Goal: Task Accomplishment & Management: Complete application form

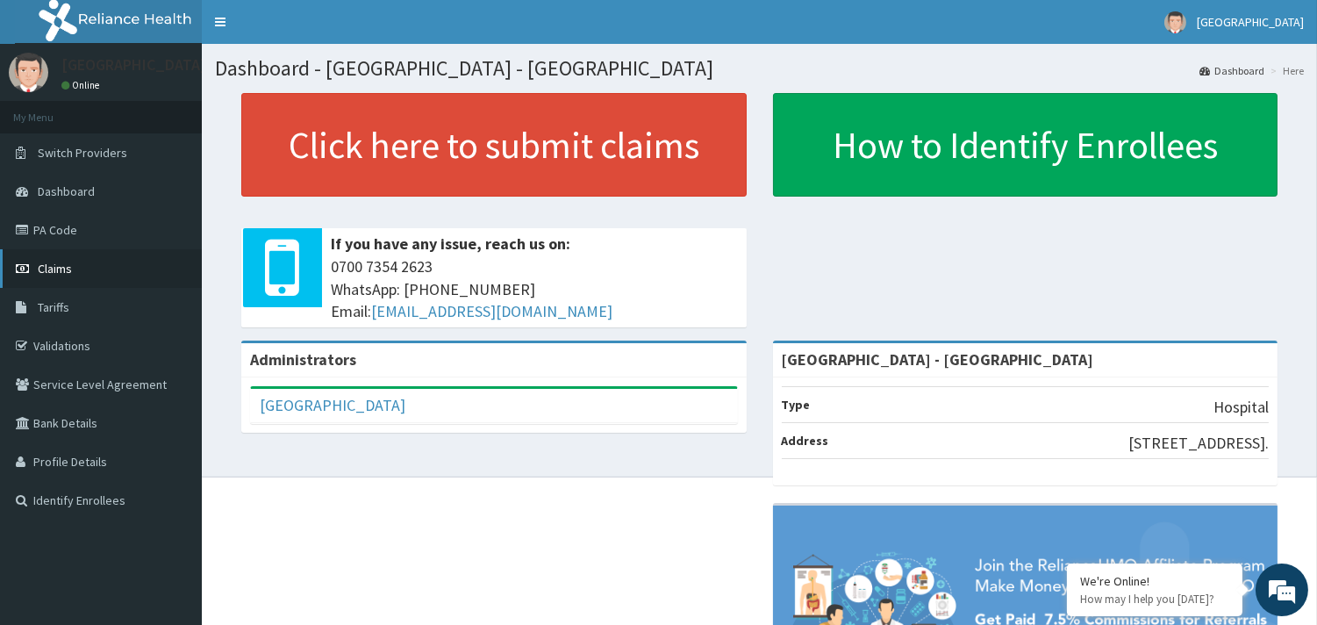
click at [58, 259] on link "Claims" at bounding box center [101, 268] width 202 height 39
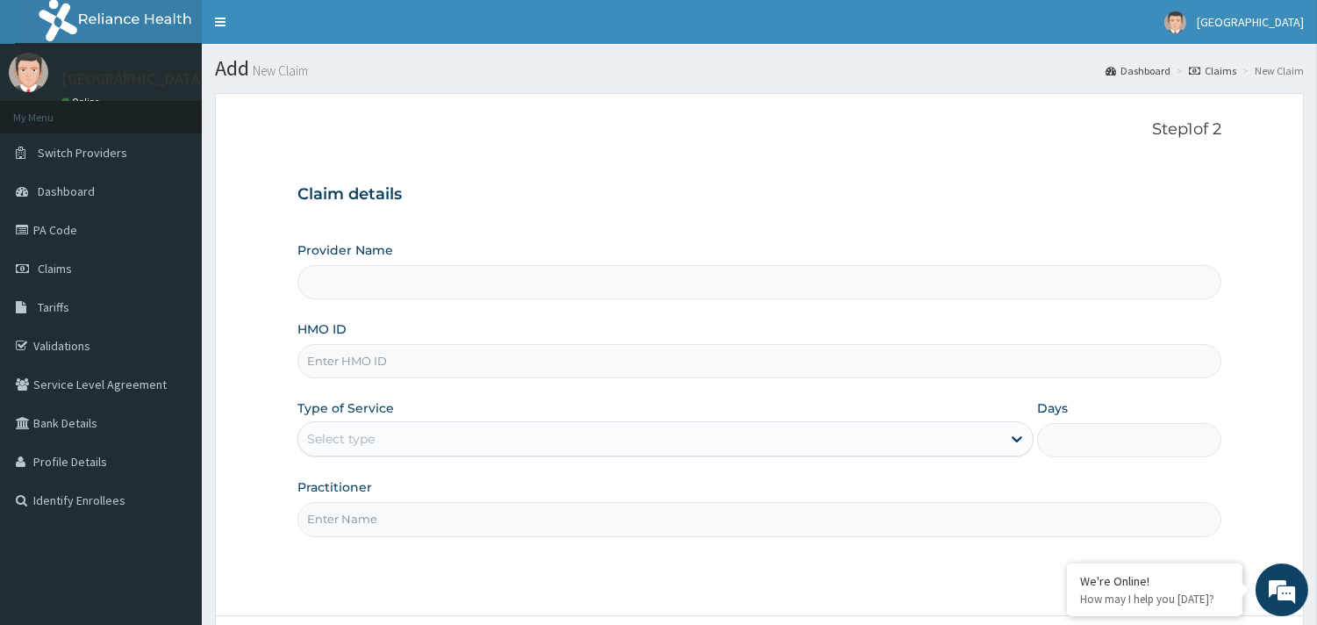
type input "[GEOGRAPHIC_DATA] - [GEOGRAPHIC_DATA]"
click at [409, 354] on input "HMO ID" at bounding box center [759, 361] width 924 height 34
type input "EIS/12142/D"
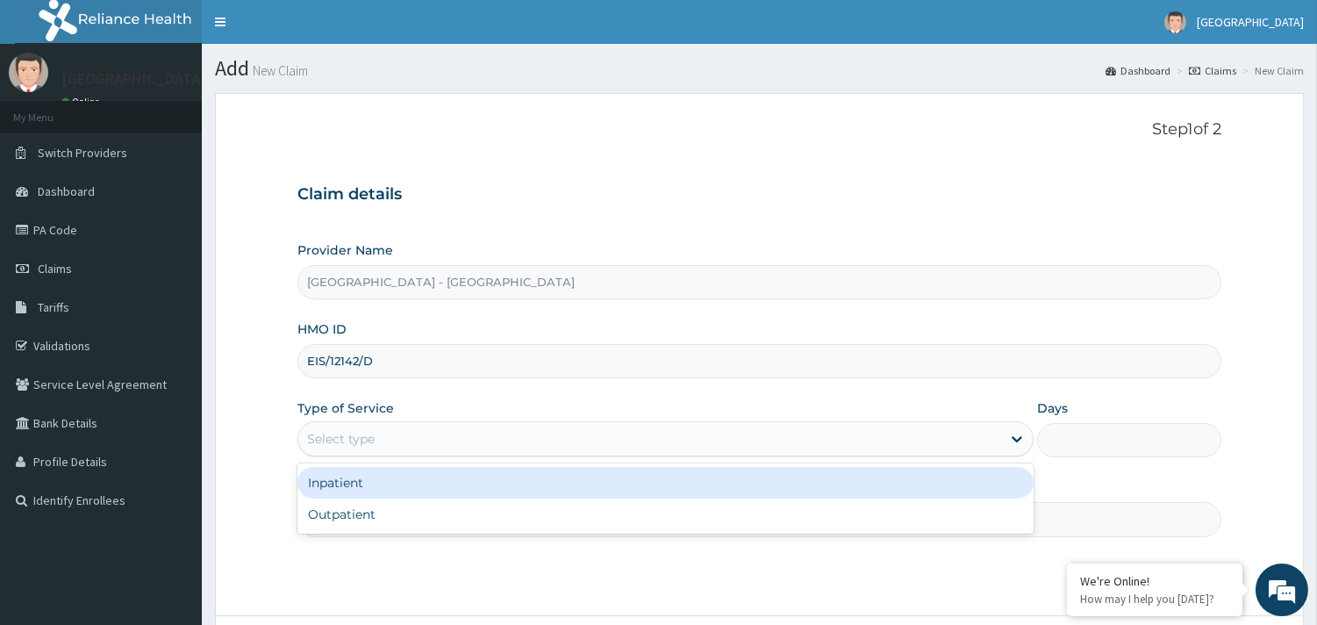
click at [436, 426] on div "Select type" at bounding box center [649, 439] width 703 height 28
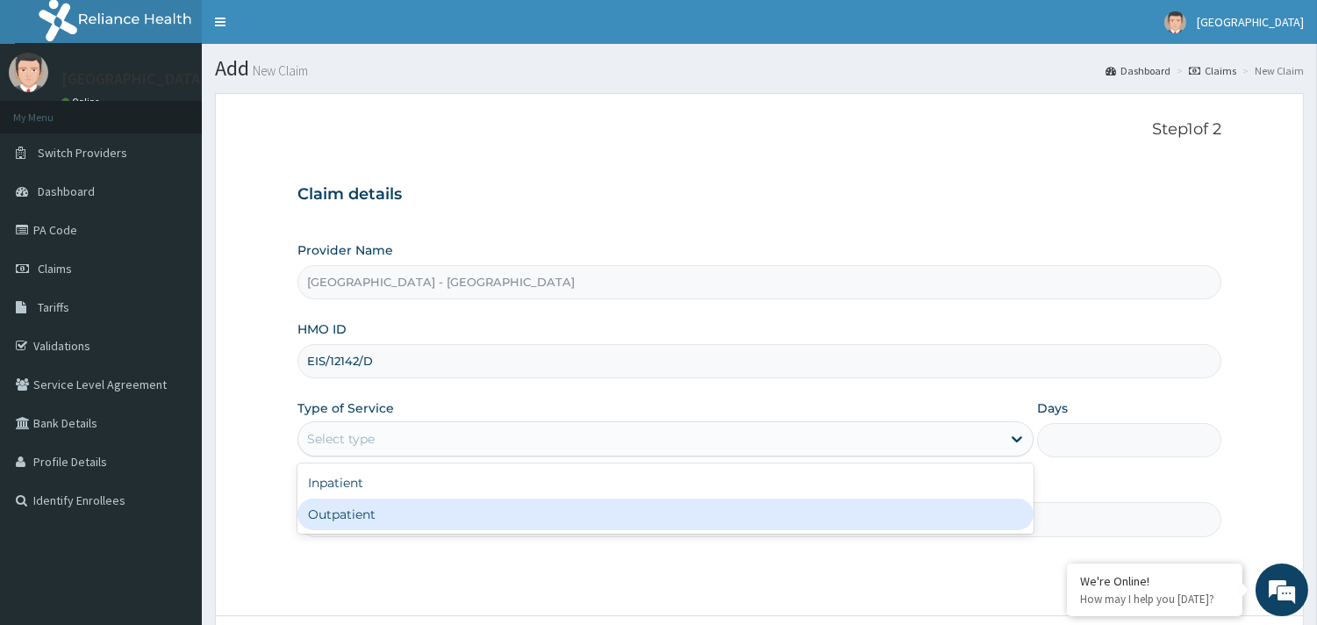
click at [397, 506] on div "Outpatient" at bounding box center [665, 514] width 736 height 32
type input "1"
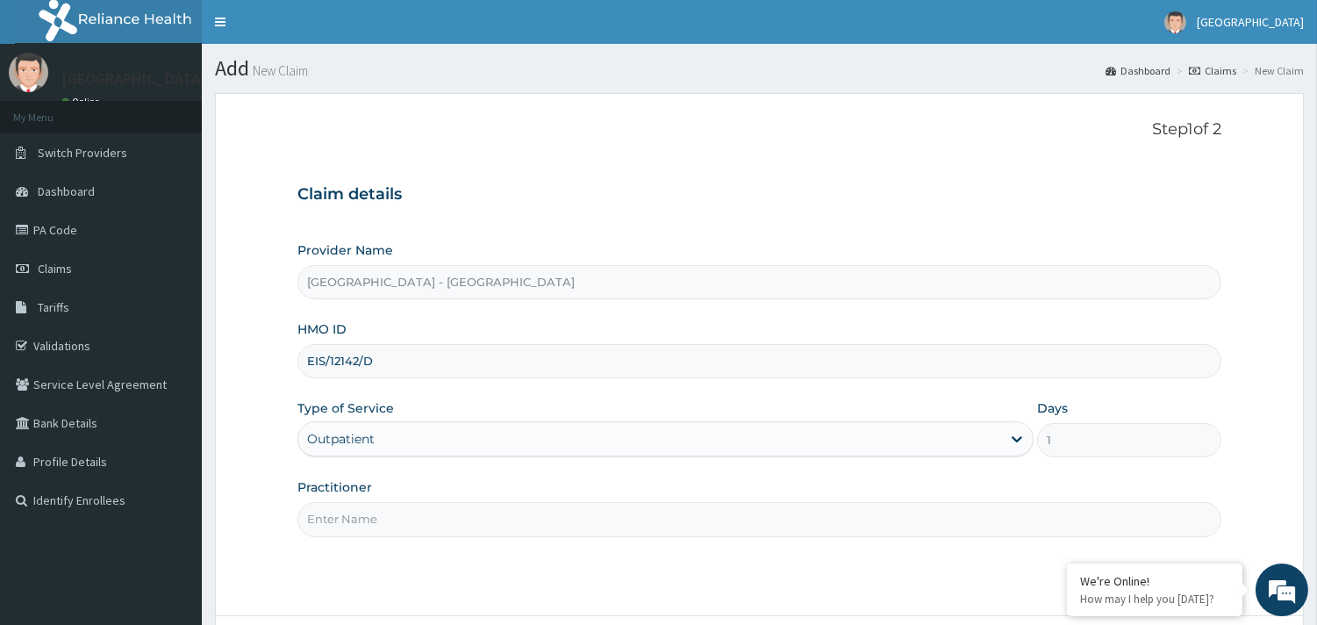
click at [391, 514] on input "Practitioner" at bounding box center [759, 519] width 924 height 34
type input "DR ADEBAYO"
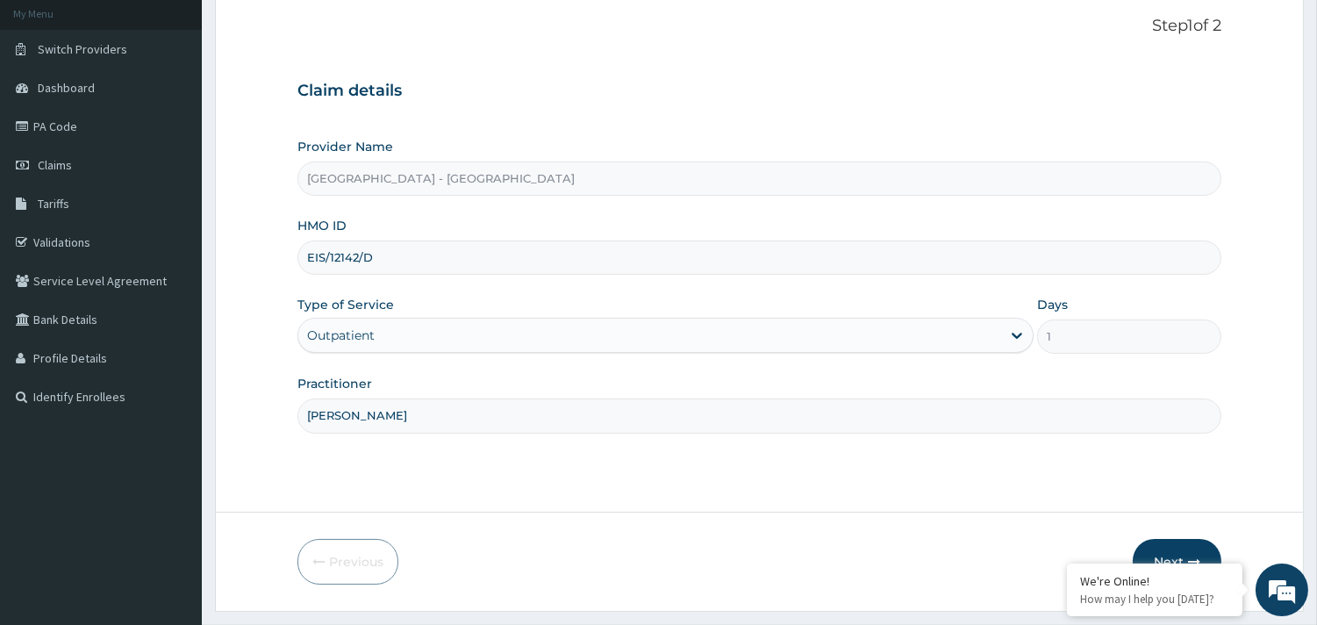
scroll to position [149, 0]
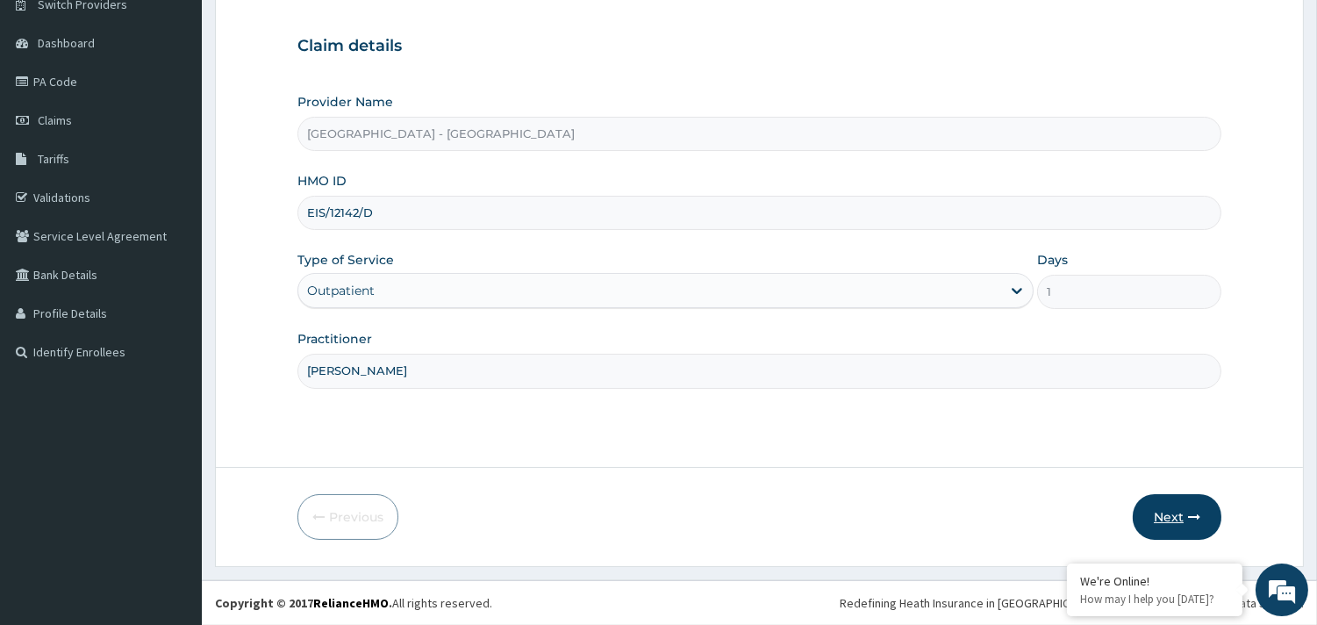
click at [1176, 521] on button "Next" at bounding box center [1177, 517] width 89 height 46
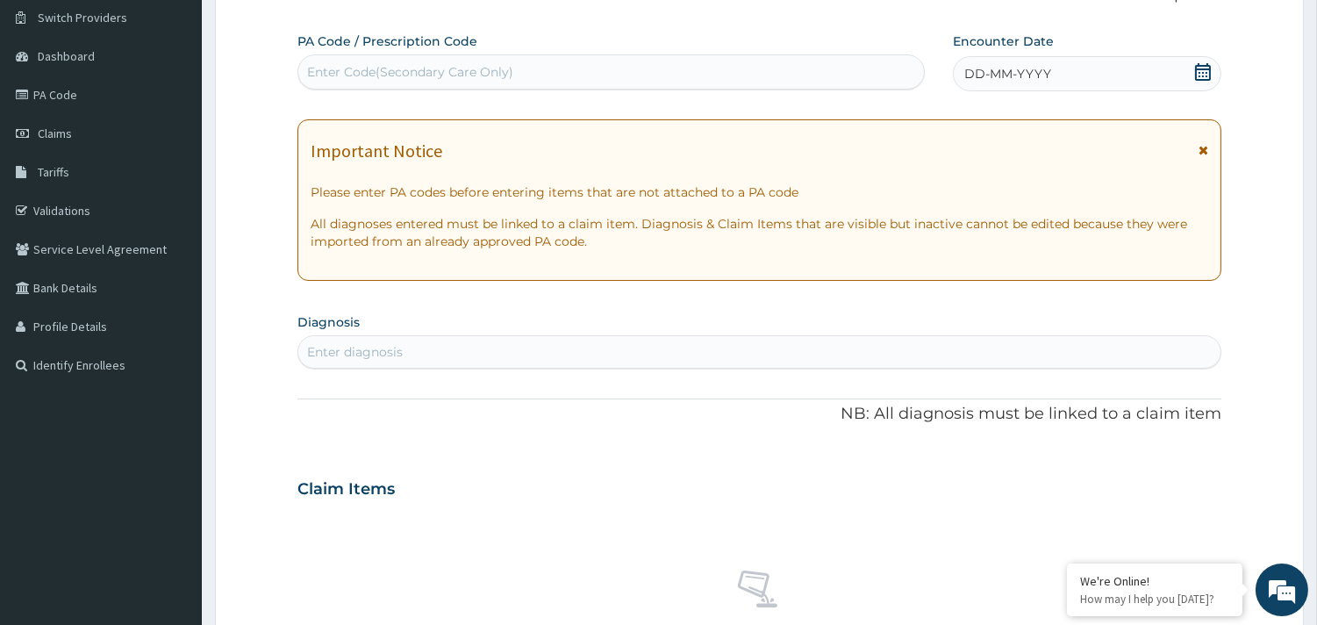
scroll to position [0, 0]
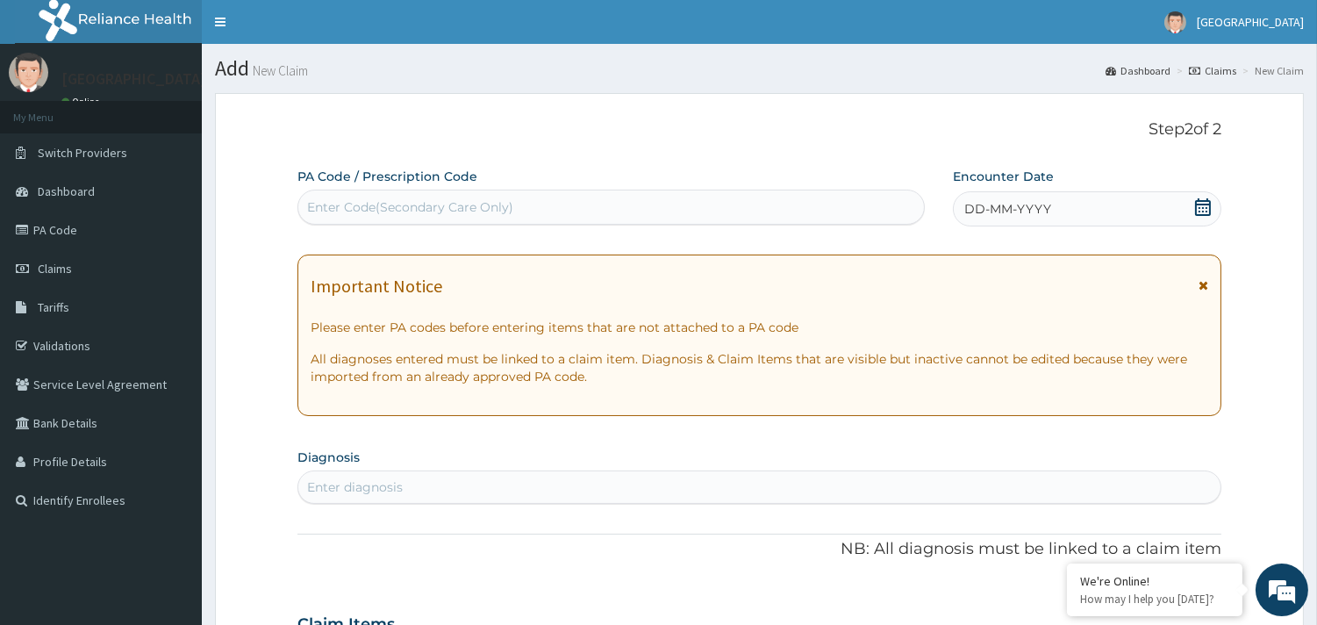
click at [1204, 204] on icon at bounding box center [1203, 207] width 16 height 18
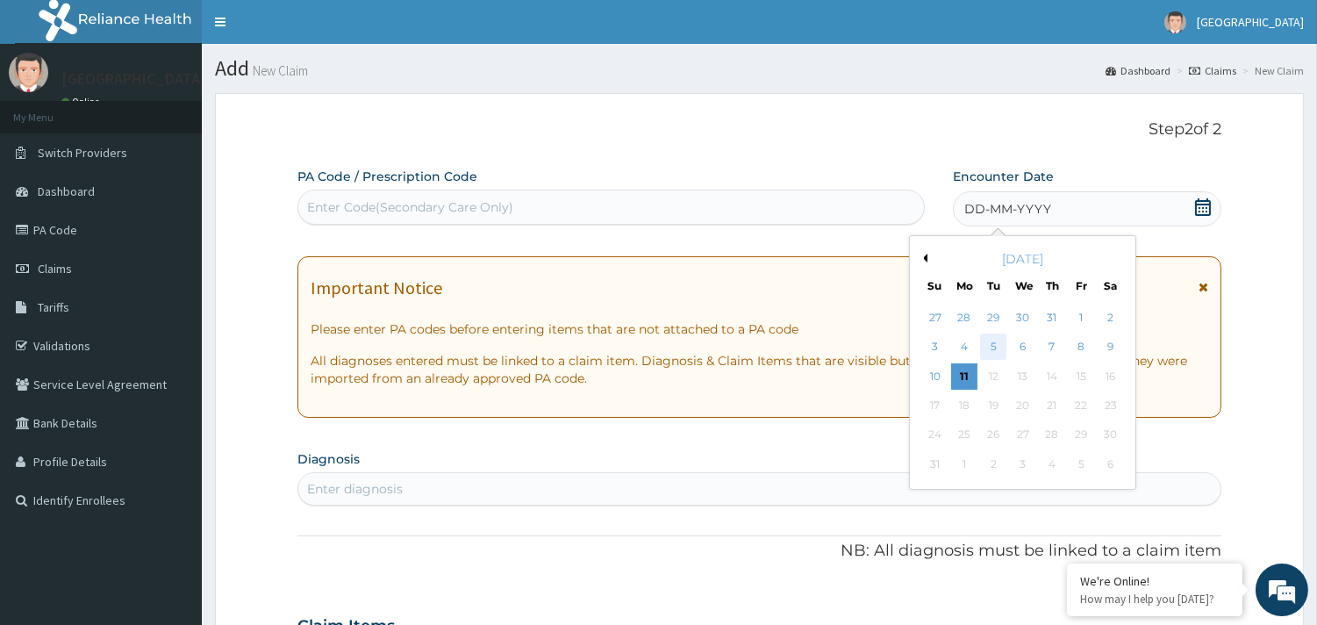
click at [998, 347] on div "5" at bounding box center [993, 347] width 26 height 26
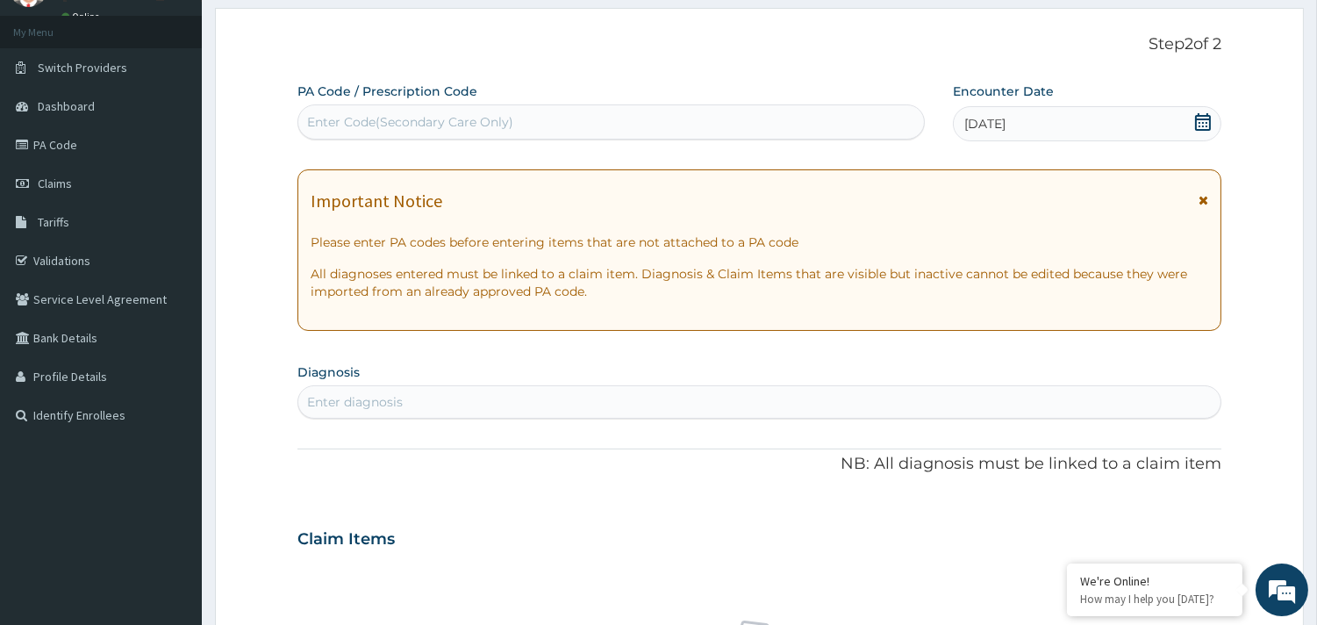
scroll to position [195, 0]
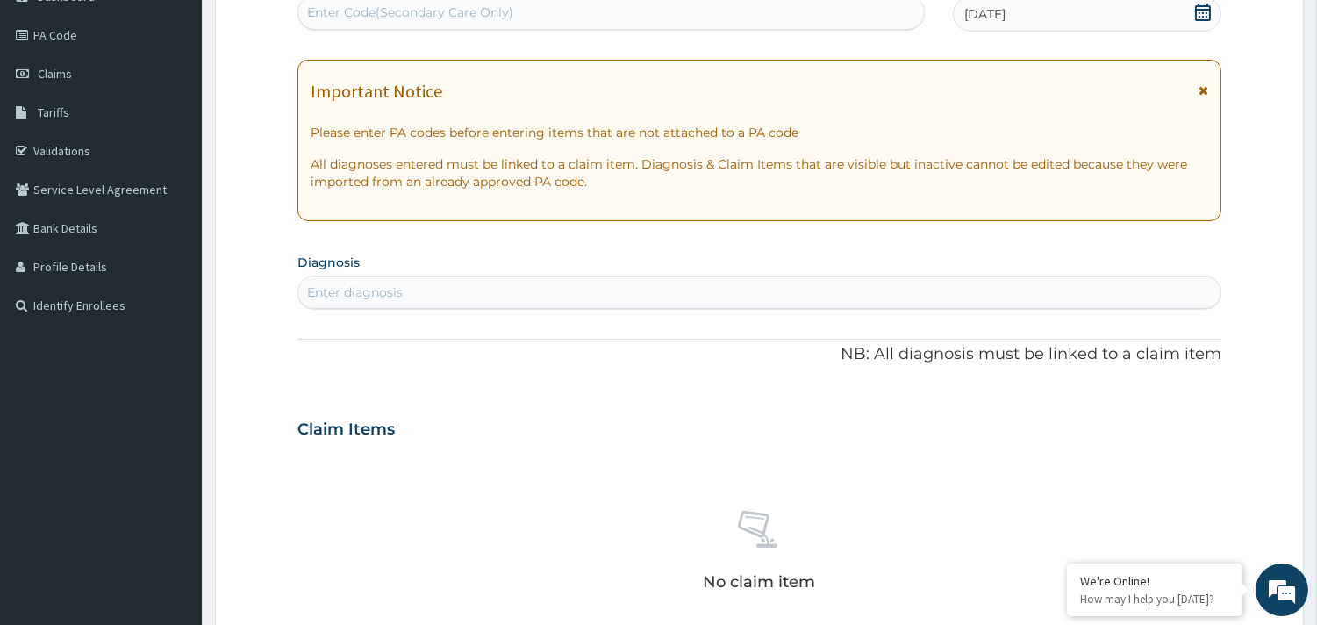
click at [500, 284] on div "Enter diagnosis" at bounding box center [759, 292] width 922 height 28
type input "malaria"
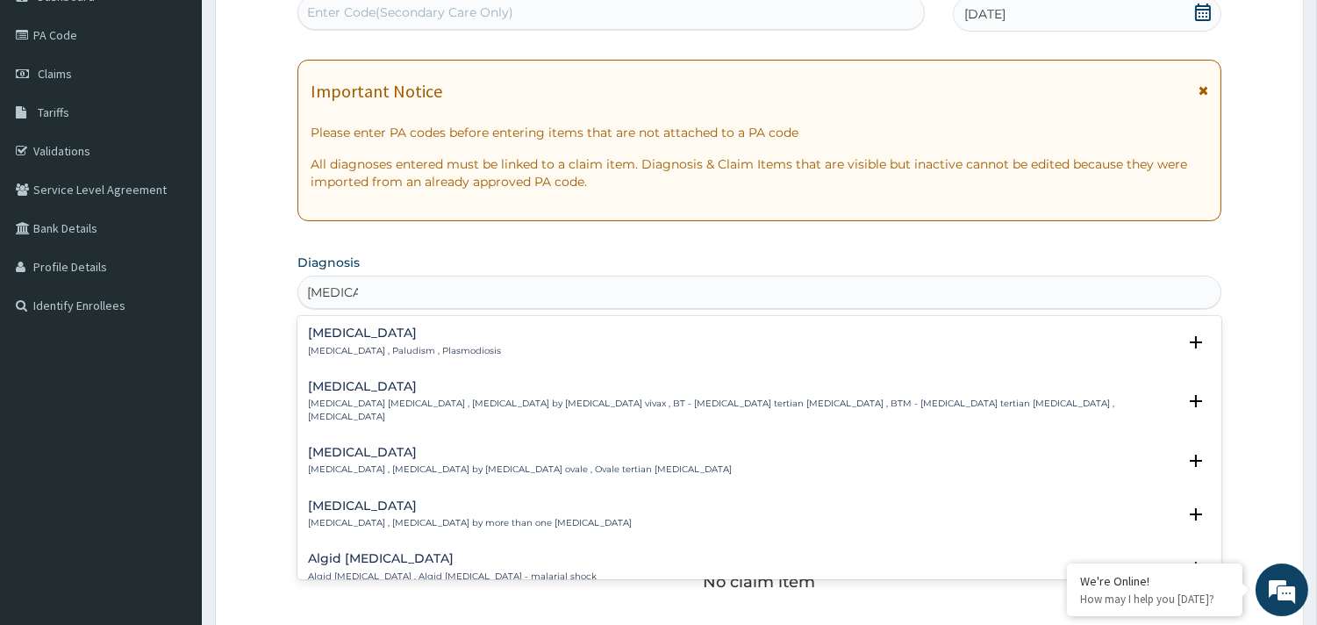
click at [323, 329] on h4 "Malaria" at bounding box center [404, 332] width 193 height 13
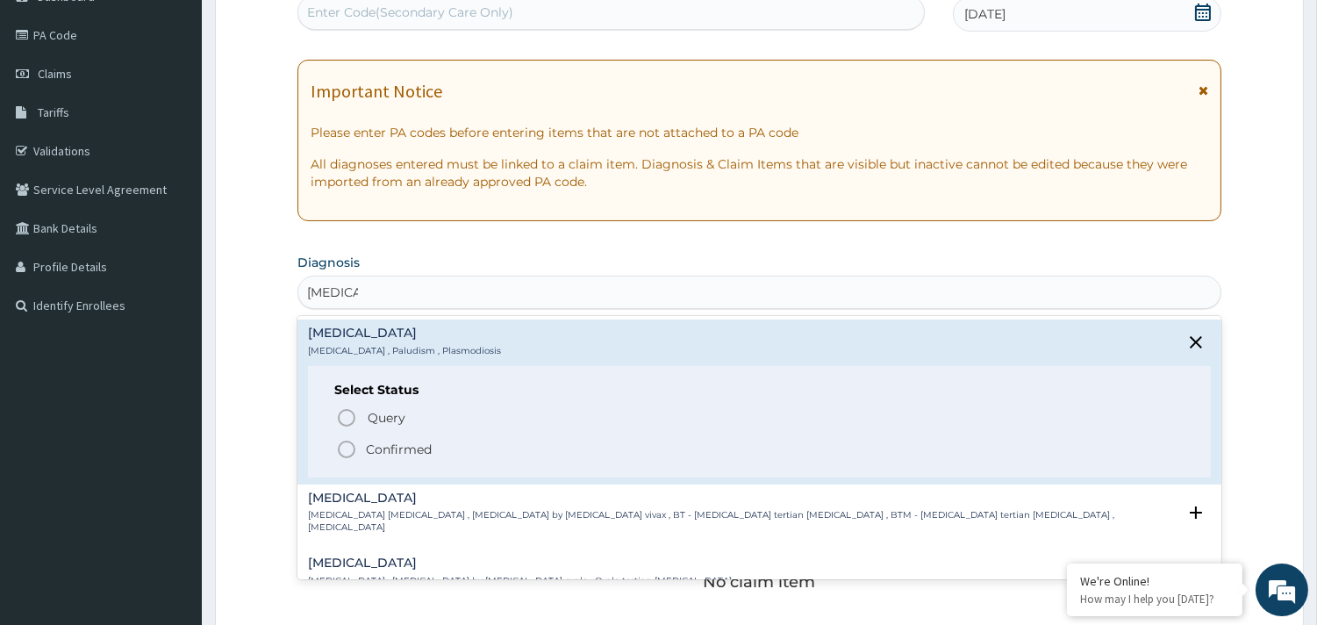
click at [352, 445] on icon "status option filled" at bounding box center [346, 449] width 21 height 21
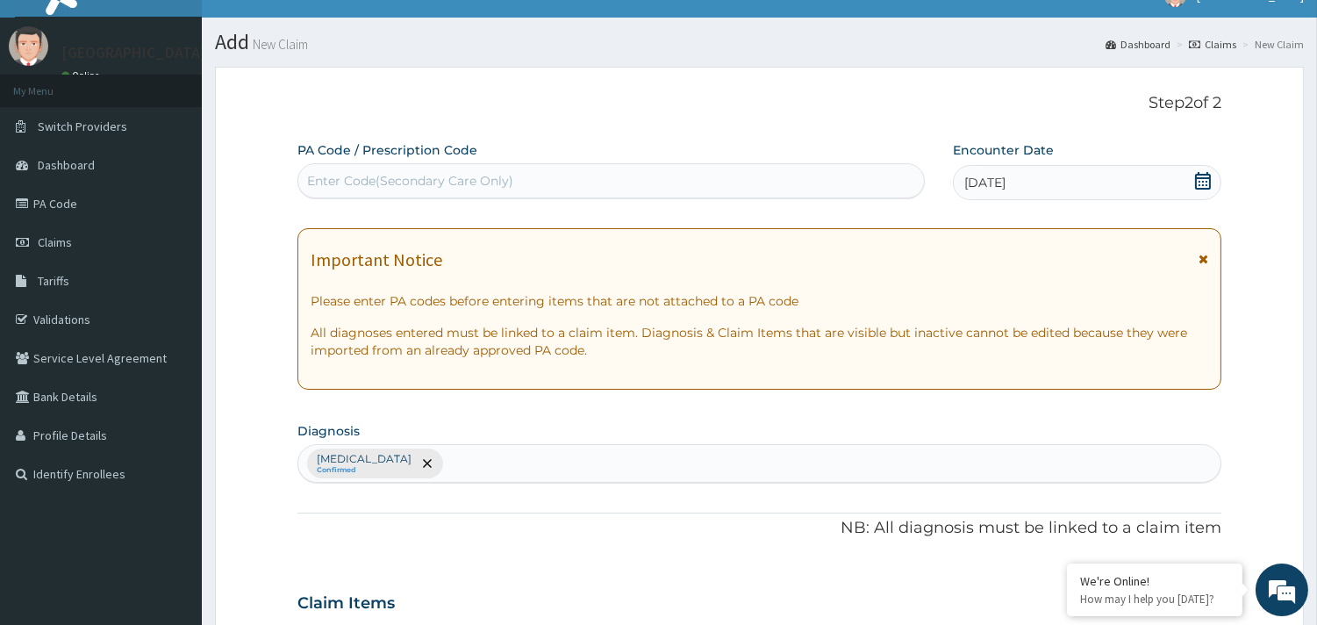
scroll to position [0, 0]
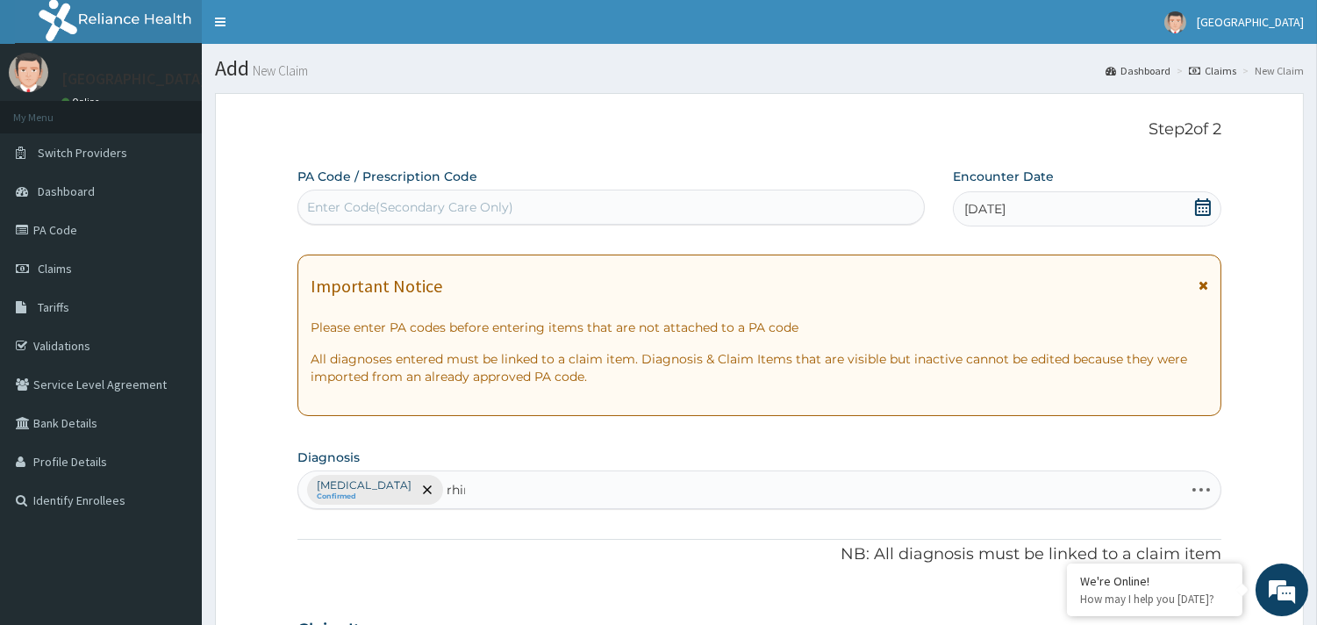
type input "rhini"
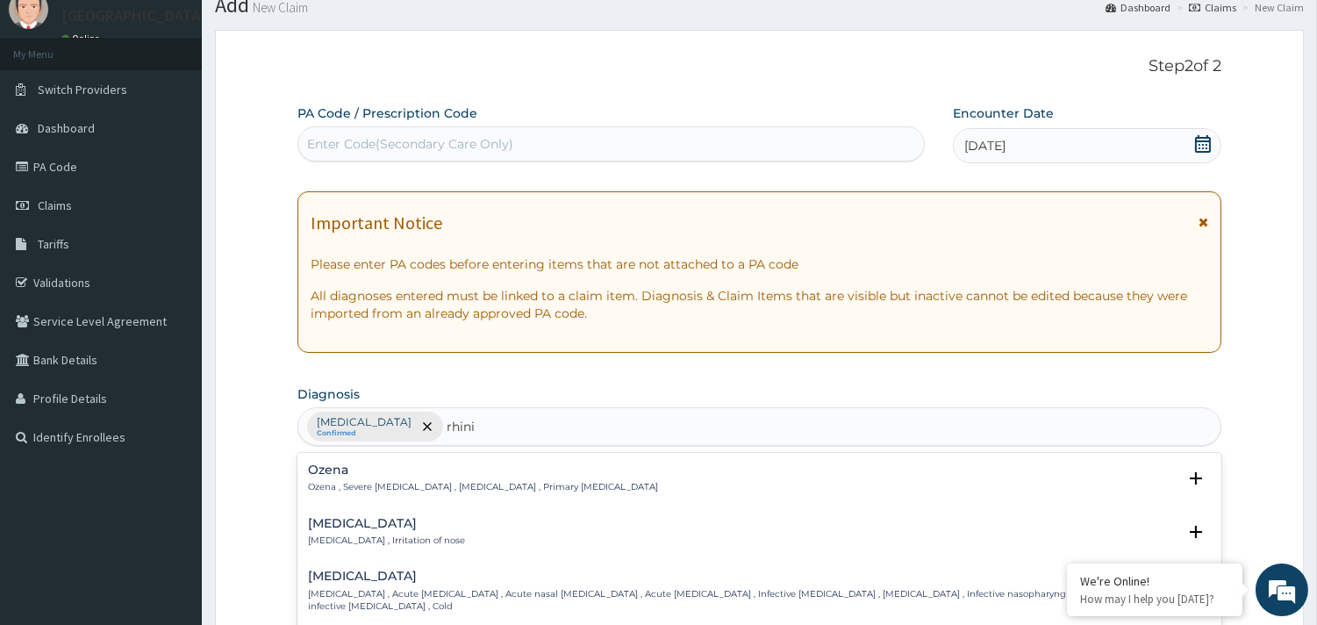
scroll to position [97, 0]
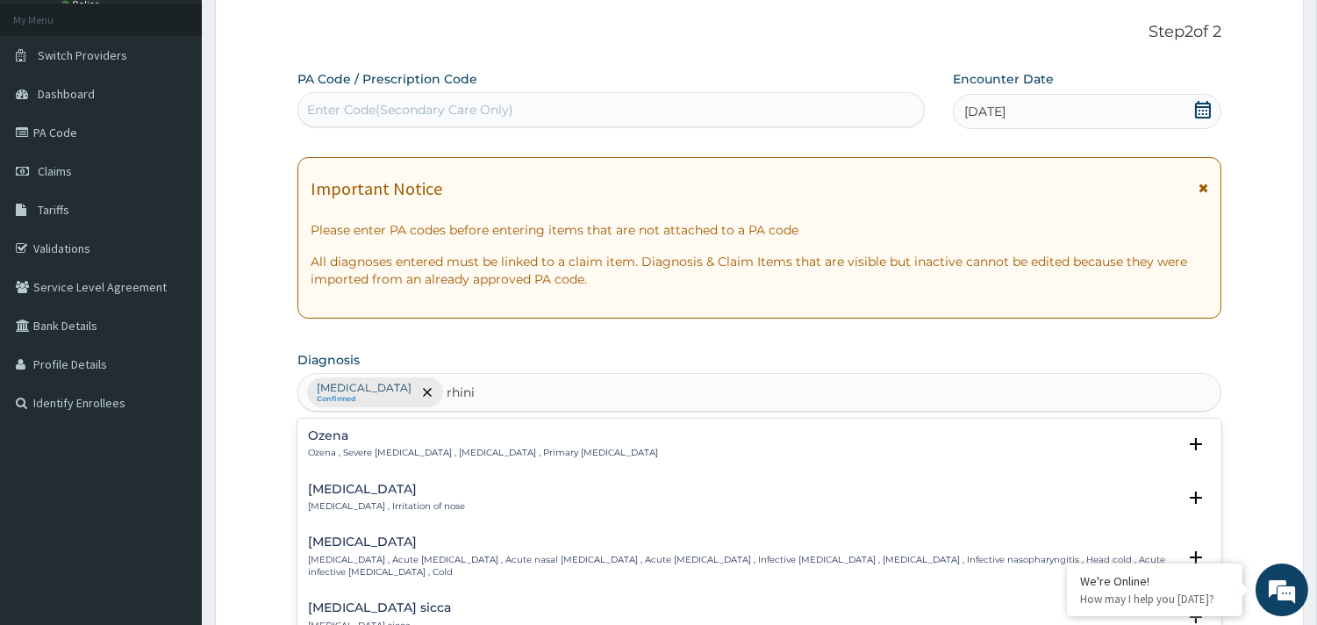
click at [327, 495] on div "Rhinitis Rhinitis , Irritation of nose" at bounding box center [386, 498] width 157 height 31
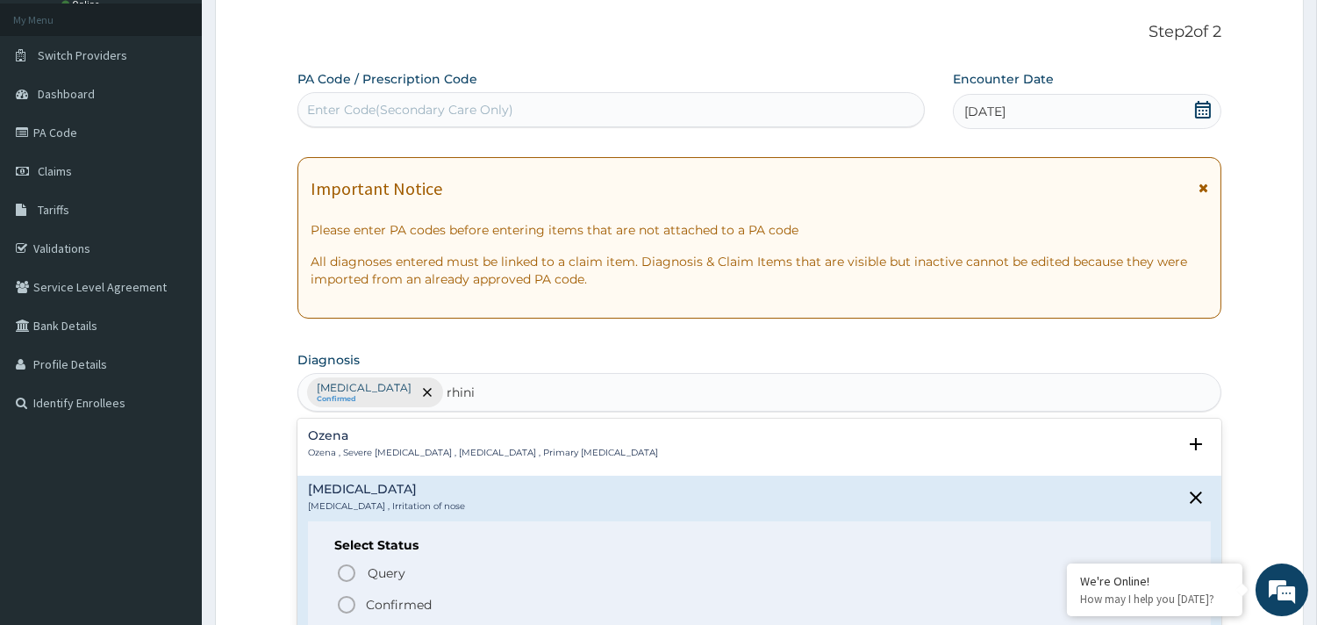
drag, startPoint x: 347, startPoint y: 603, endPoint x: 356, endPoint y: 591, distance: 14.4
click at [349, 599] on icon "status option filled" at bounding box center [346, 604] width 21 height 21
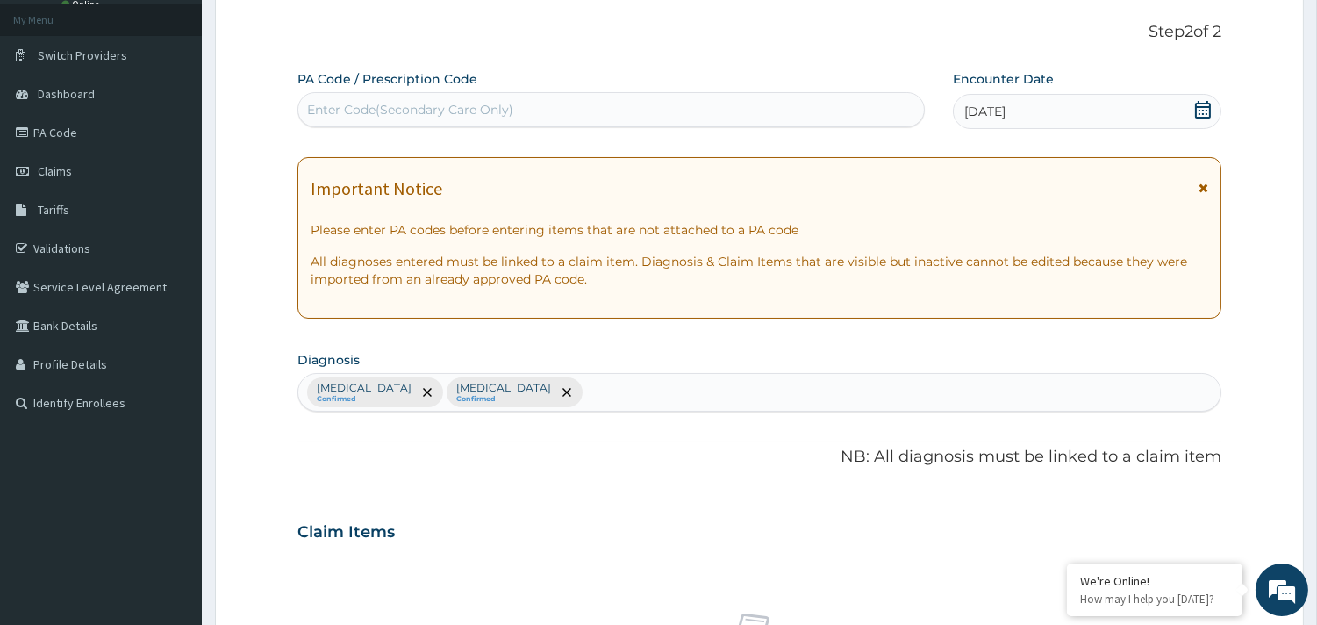
scroll to position [487, 0]
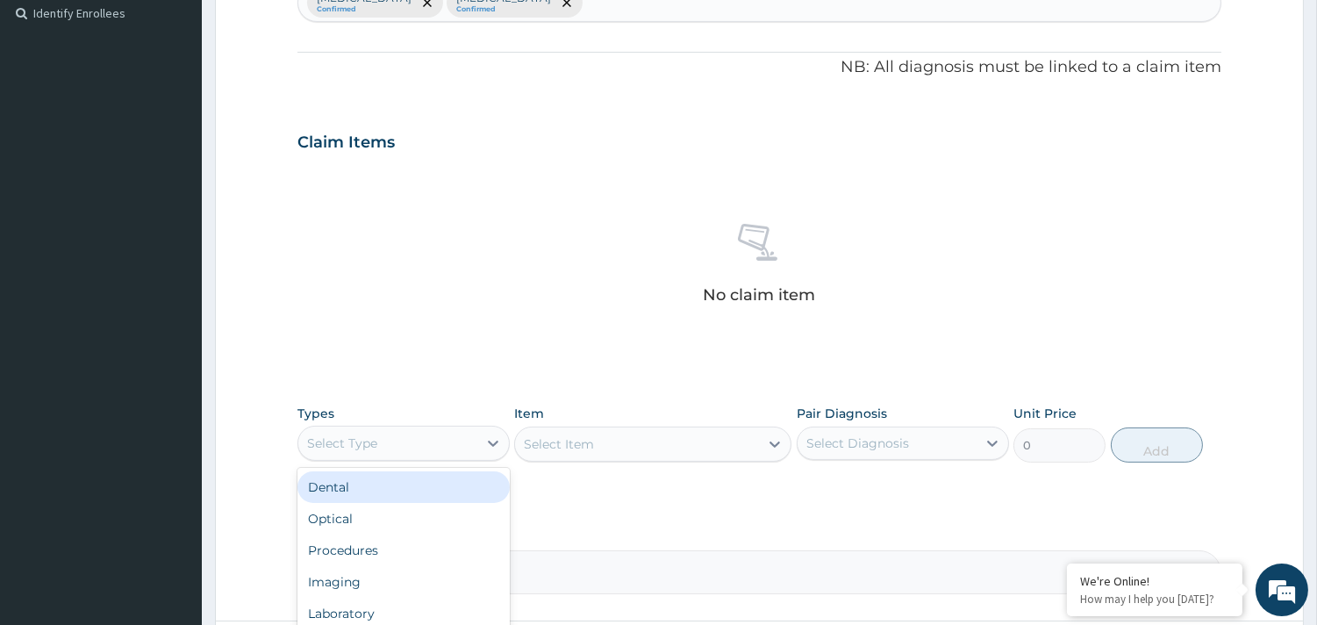
click at [402, 440] on div "Select Type" at bounding box center [387, 443] width 179 height 28
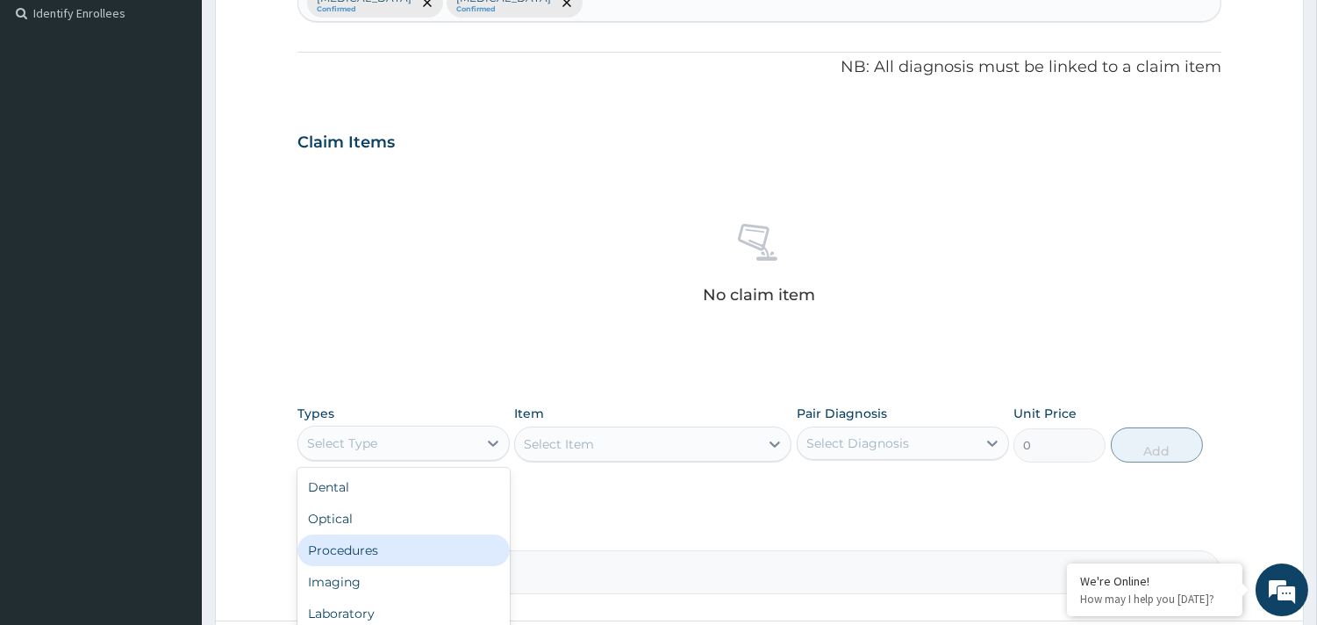
click at [390, 553] on div "Procedures" at bounding box center [403, 550] width 212 height 32
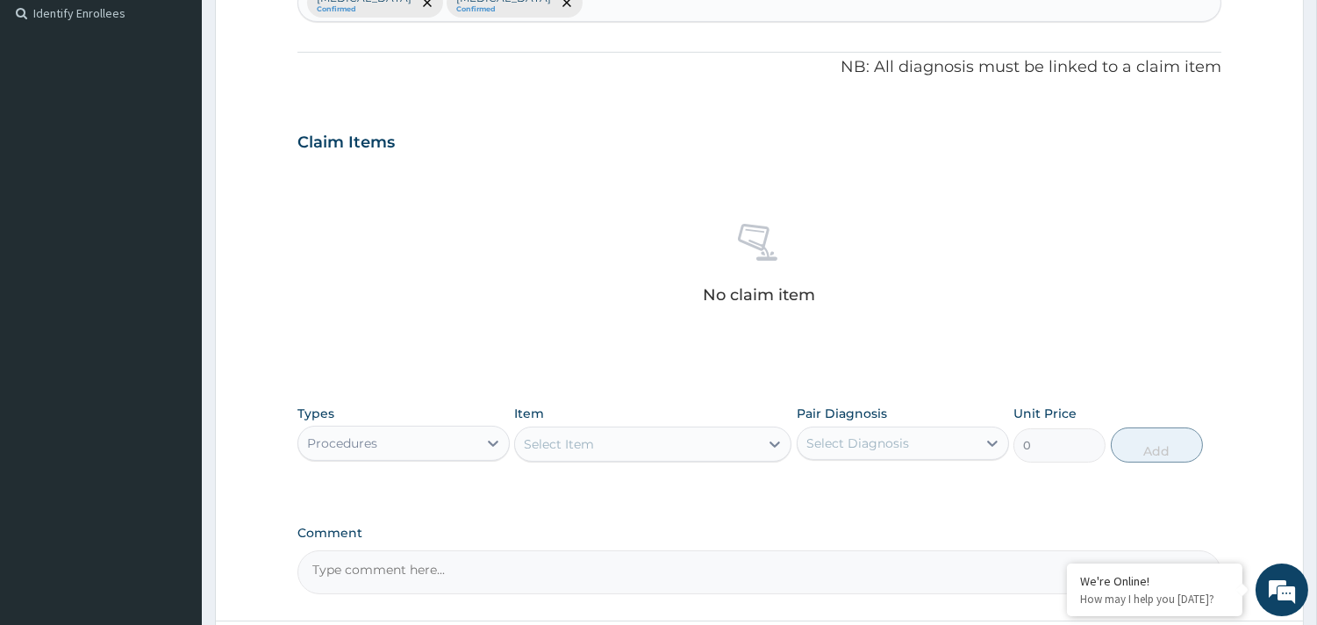
click at [580, 446] on div "Select Item" at bounding box center [559, 444] width 70 height 18
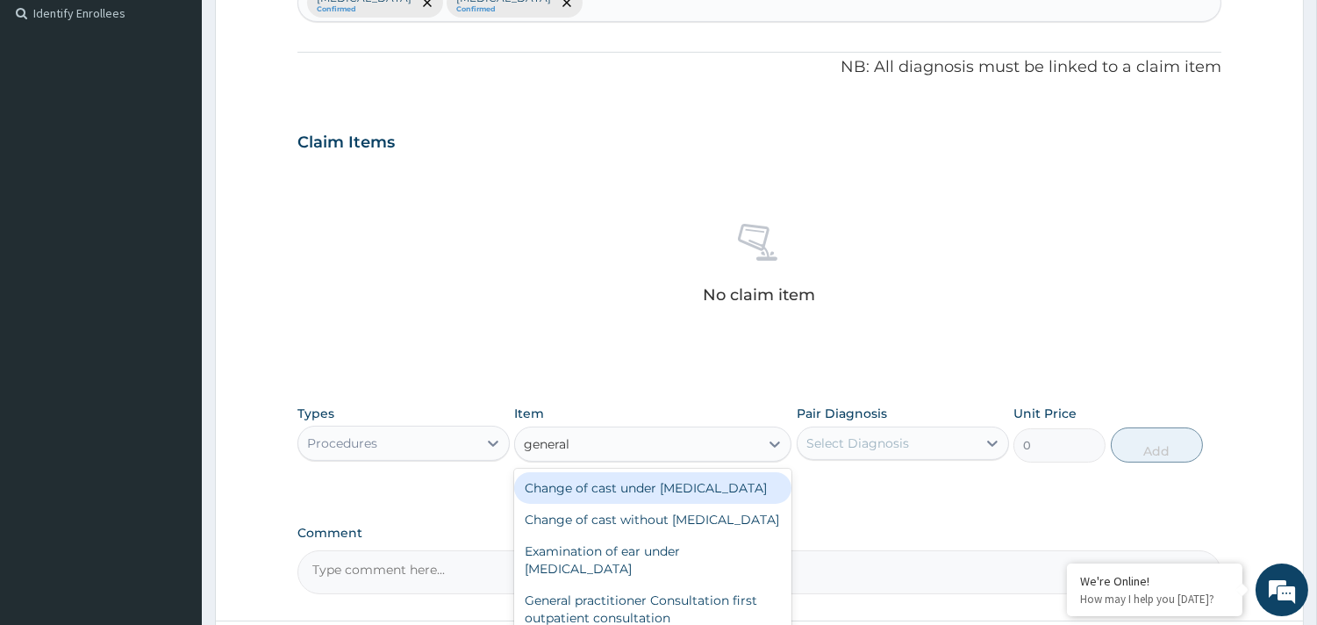
type input "general p"
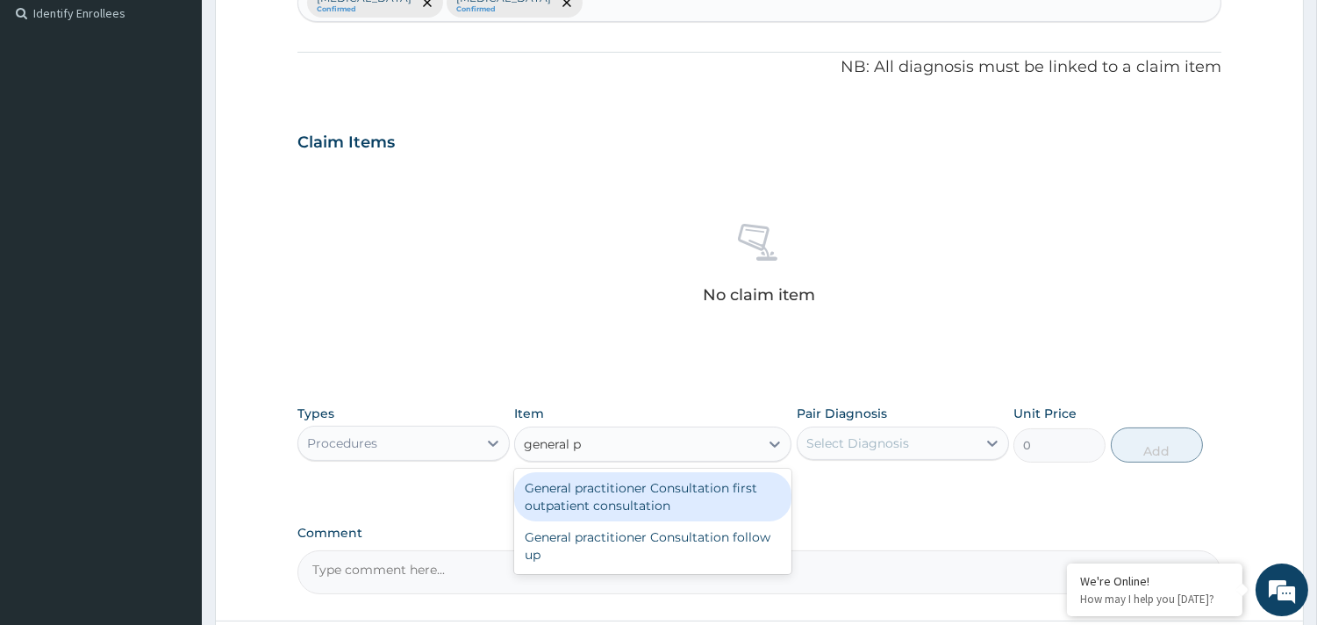
click at [686, 486] on div "General practitioner Consultation first outpatient consultation" at bounding box center [652, 496] width 277 height 49
type input "3795"
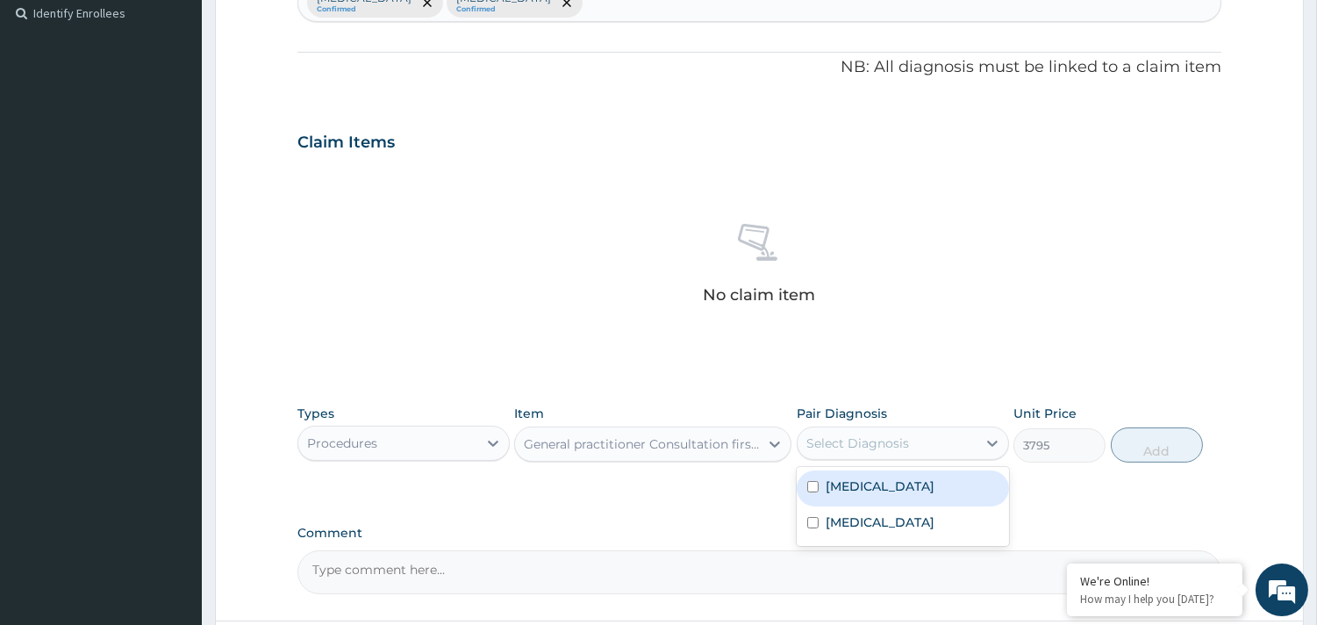
drag, startPoint x: 847, startPoint y: 441, endPoint x: 845, endPoint y: 455, distance: 13.3
click at [846, 440] on div "Select Diagnosis" at bounding box center [857, 443] width 103 height 18
click at [848, 483] on label "Malaria" at bounding box center [880, 486] width 109 height 18
checkbox input "true"
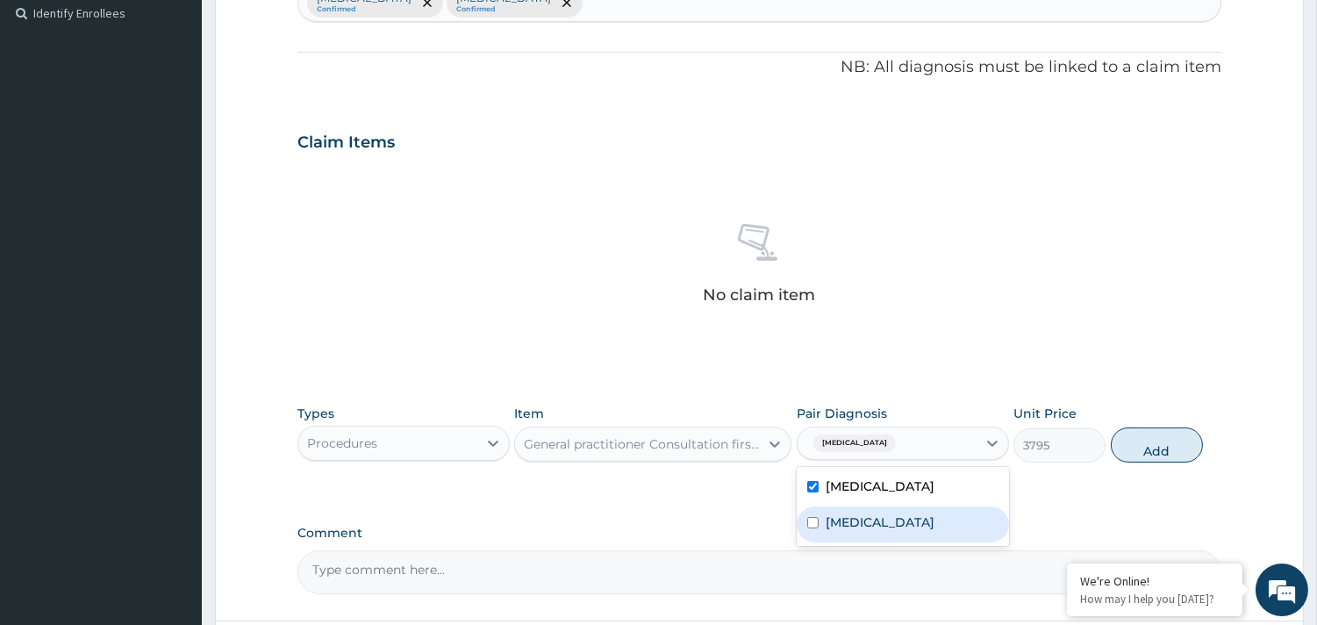
click at [847, 520] on label "Rhinitis" at bounding box center [880, 522] width 109 height 18
checkbox input "true"
drag, startPoint x: 1149, startPoint y: 454, endPoint x: 1089, endPoint y: 455, distance: 60.5
click at [1145, 452] on button "Add" at bounding box center [1157, 444] width 92 height 35
type input "0"
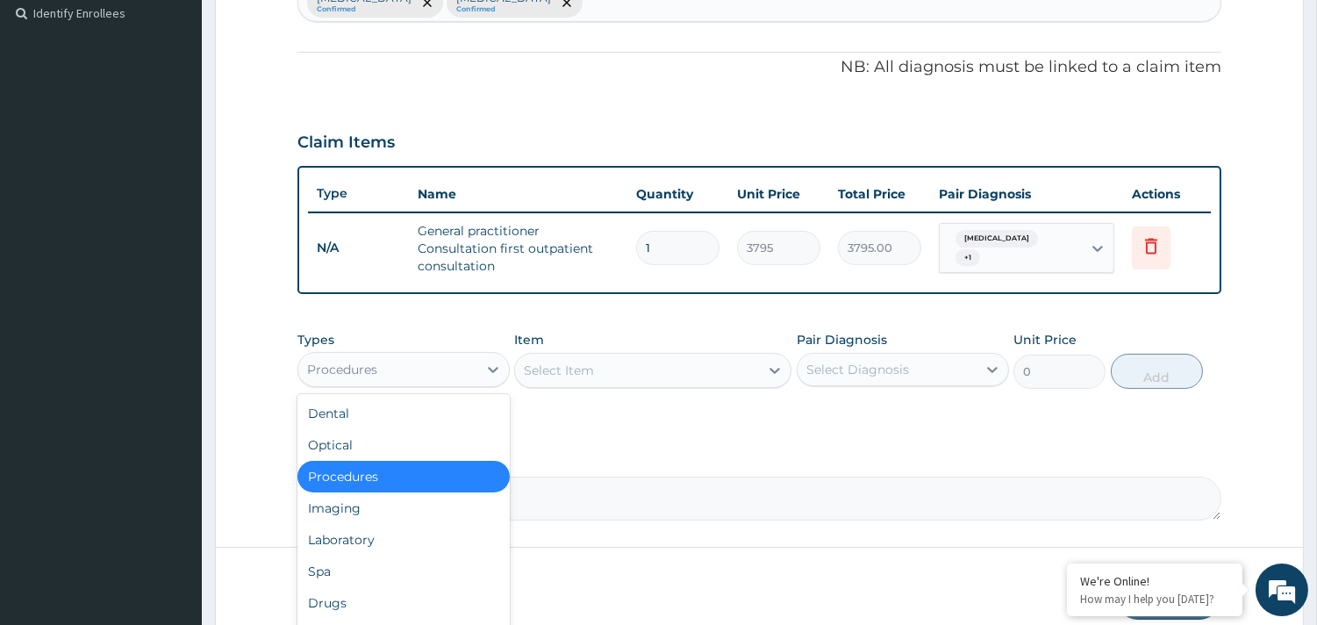
click at [354, 367] on div "Procedures" at bounding box center [342, 370] width 70 height 18
click at [339, 612] on div "Drugs" at bounding box center [403, 603] width 212 height 32
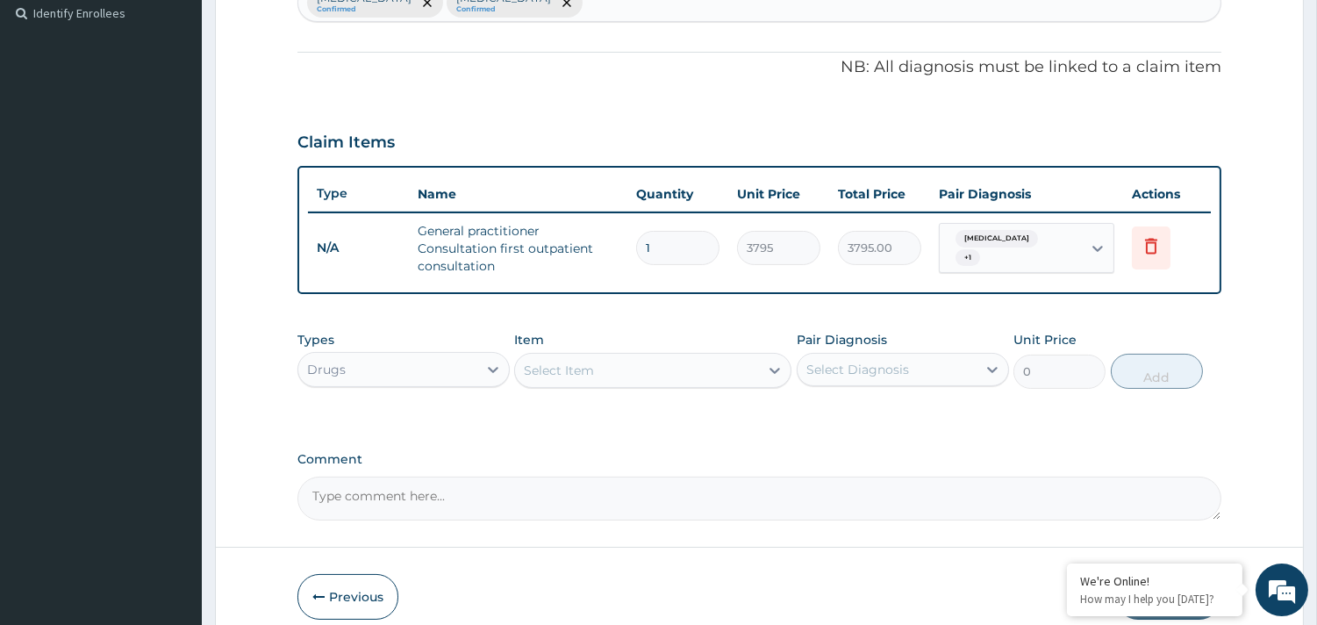
click at [633, 372] on div "Select Item" at bounding box center [637, 370] width 244 height 28
type input "coa"
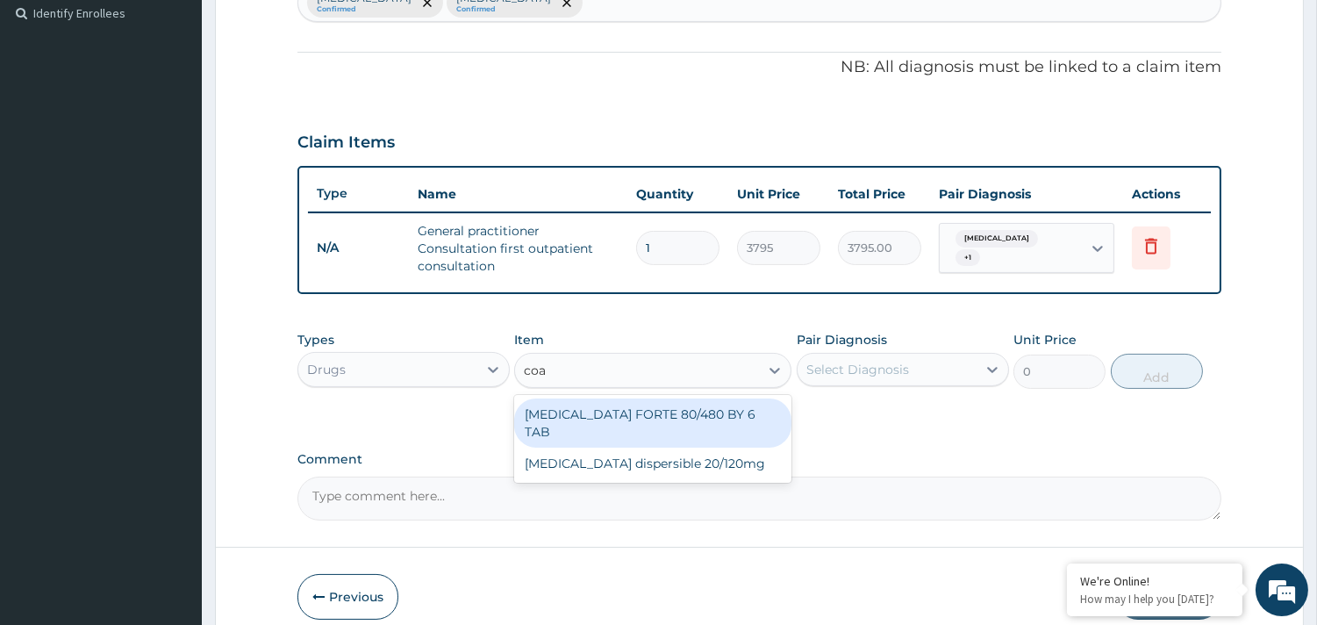
click at [674, 406] on div "COARTEM FORTE 80/480 BY 6 TAB" at bounding box center [652, 422] width 277 height 49
type input "480.7"
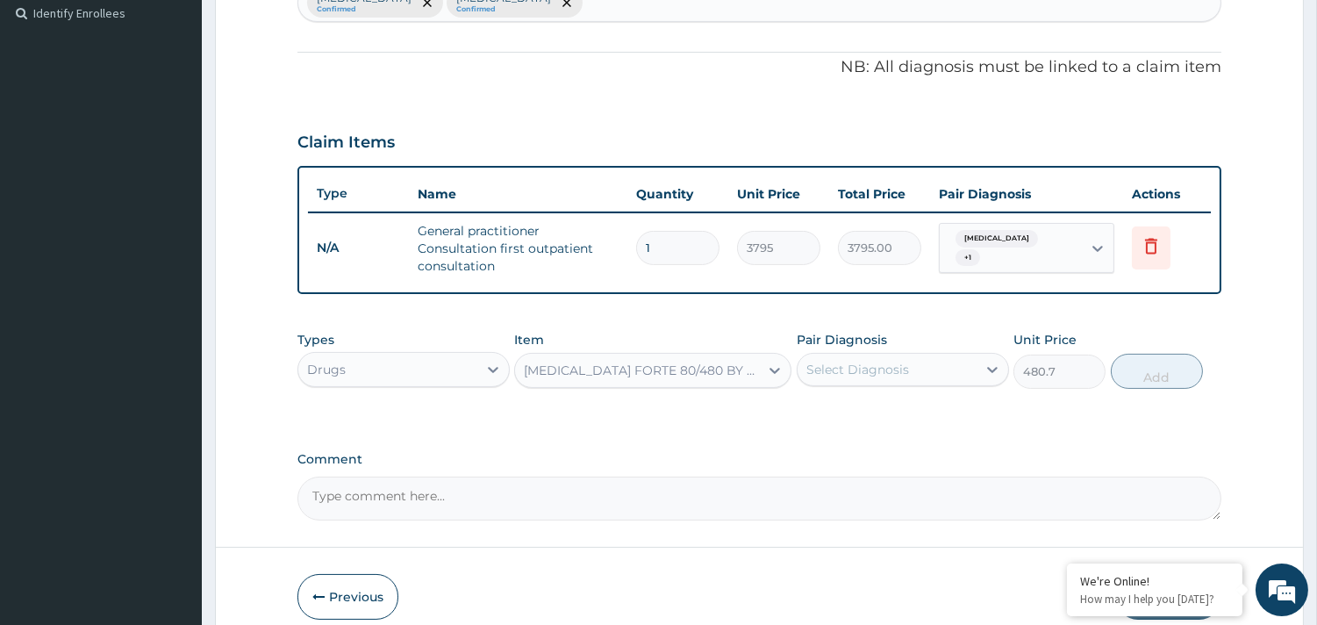
click at [855, 363] on div "Select Diagnosis" at bounding box center [857, 370] width 103 height 18
click at [852, 417] on label "Malaria" at bounding box center [880, 413] width 109 height 18
checkbox input "true"
click at [1159, 378] on button "Add" at bounding box center [1157, 371] width 92 height 35
type input "0"
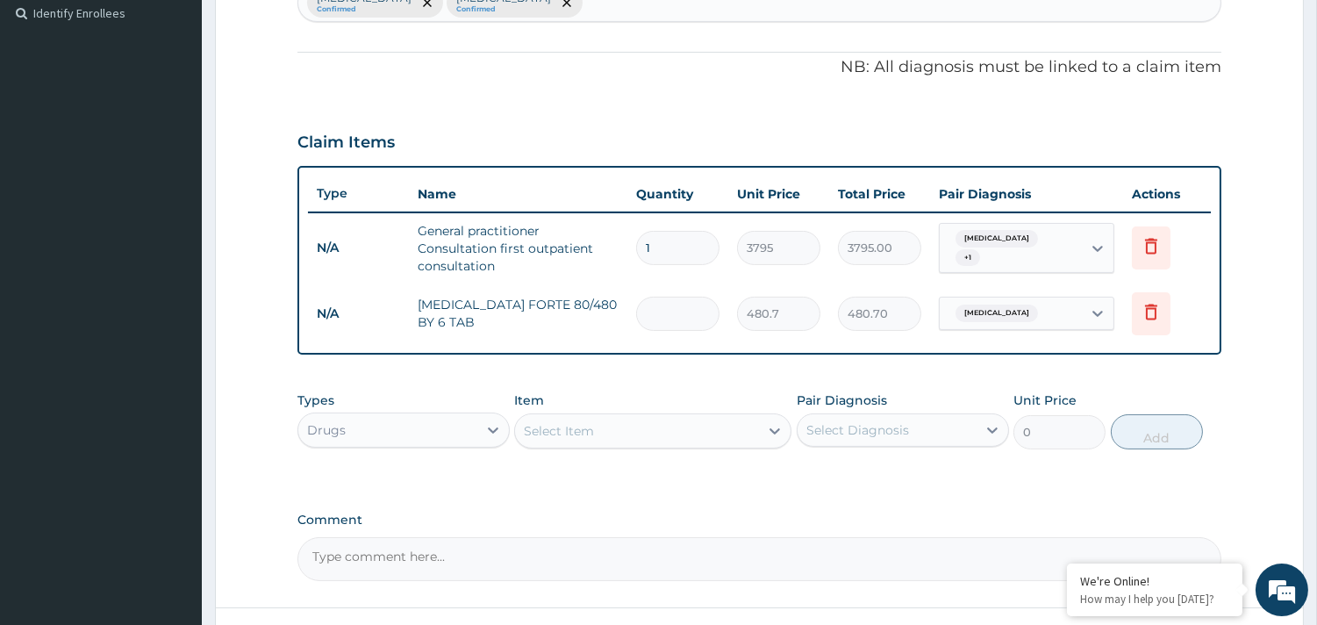
type input "0.00"
type input "6"
type input "2884.20"
type input "6"
click at [402, 432] on div "Drugs" at bounding box center [387, 430] width 179 height 28
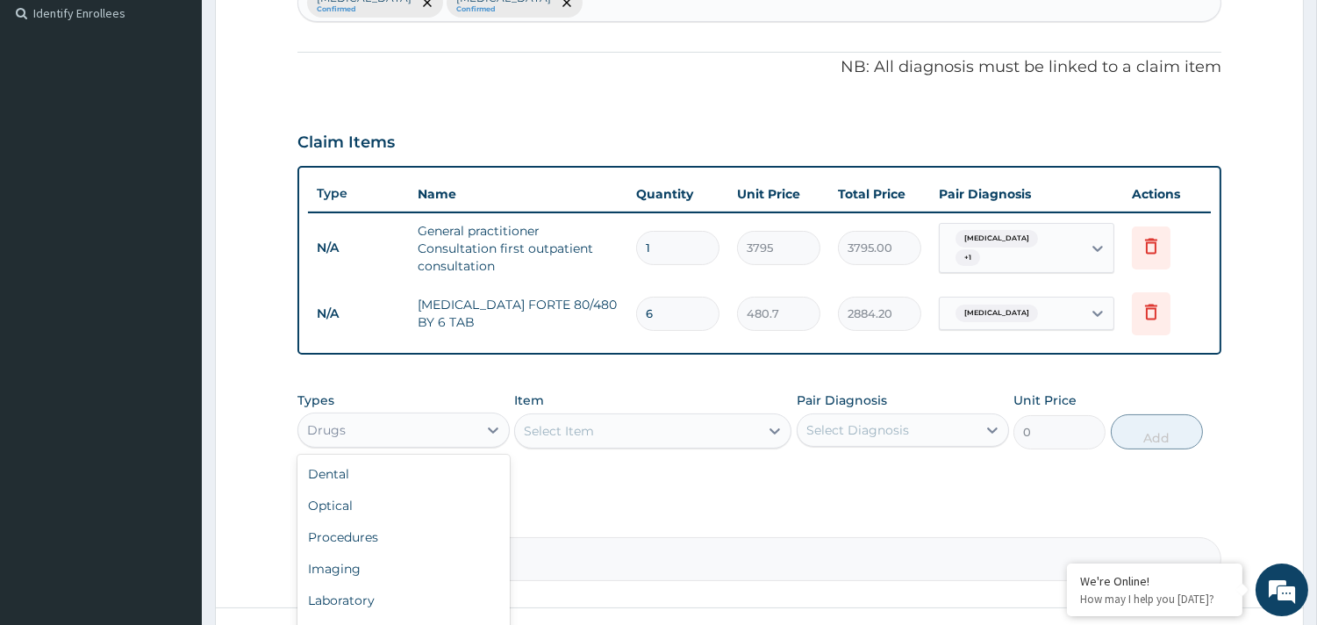
click at [694, 442] on div "Select Item" at bounding box center [652, 430] width 277 height 35
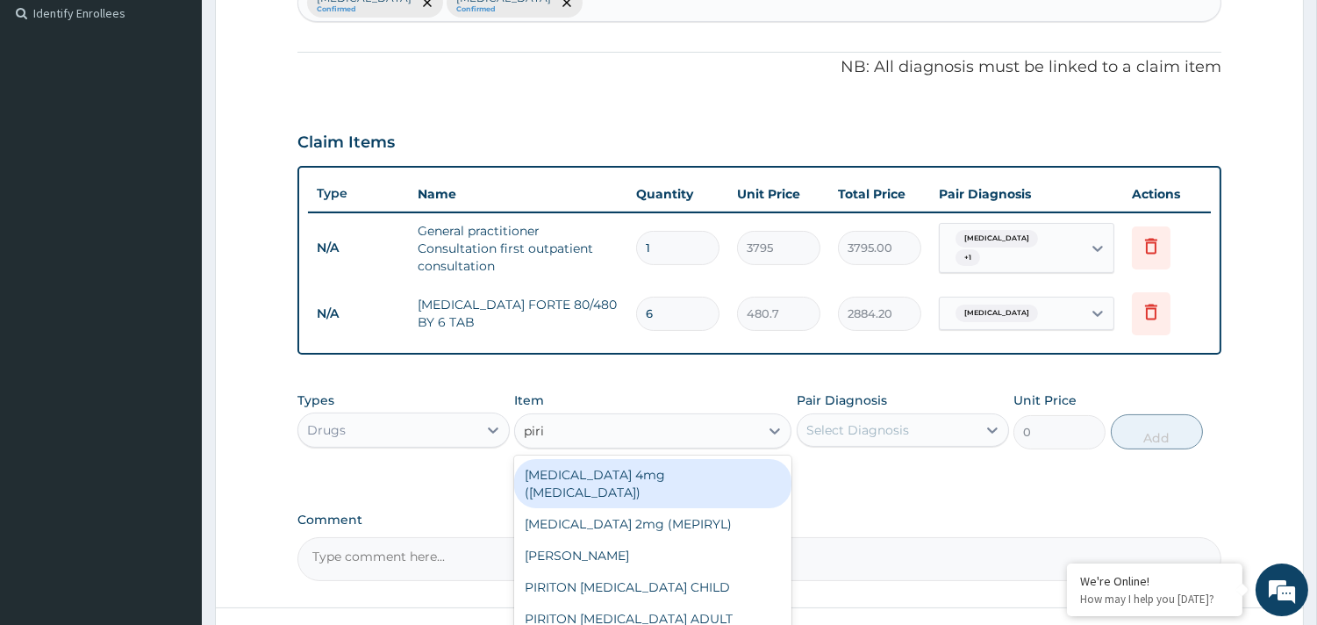
type input "pirit"
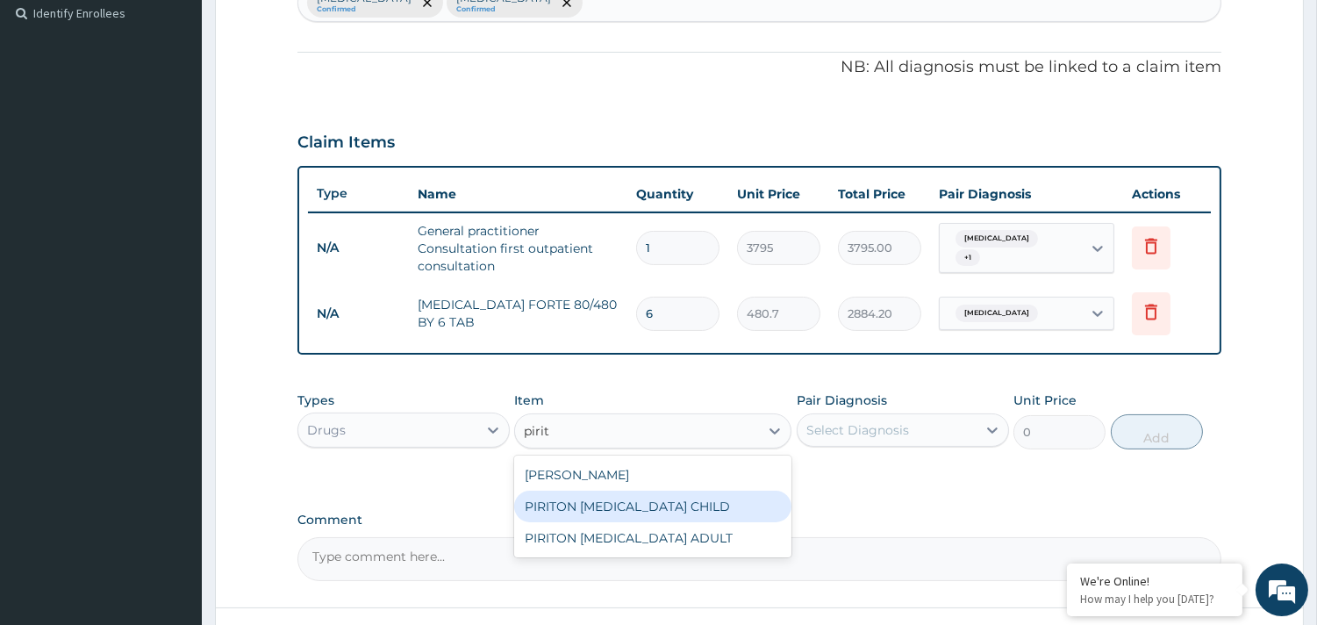
click at [656, 512] on div "PIRITON EXPECTORANT CHILD" at bounding box center [652, 506] width 277 height 32
type input "1265"
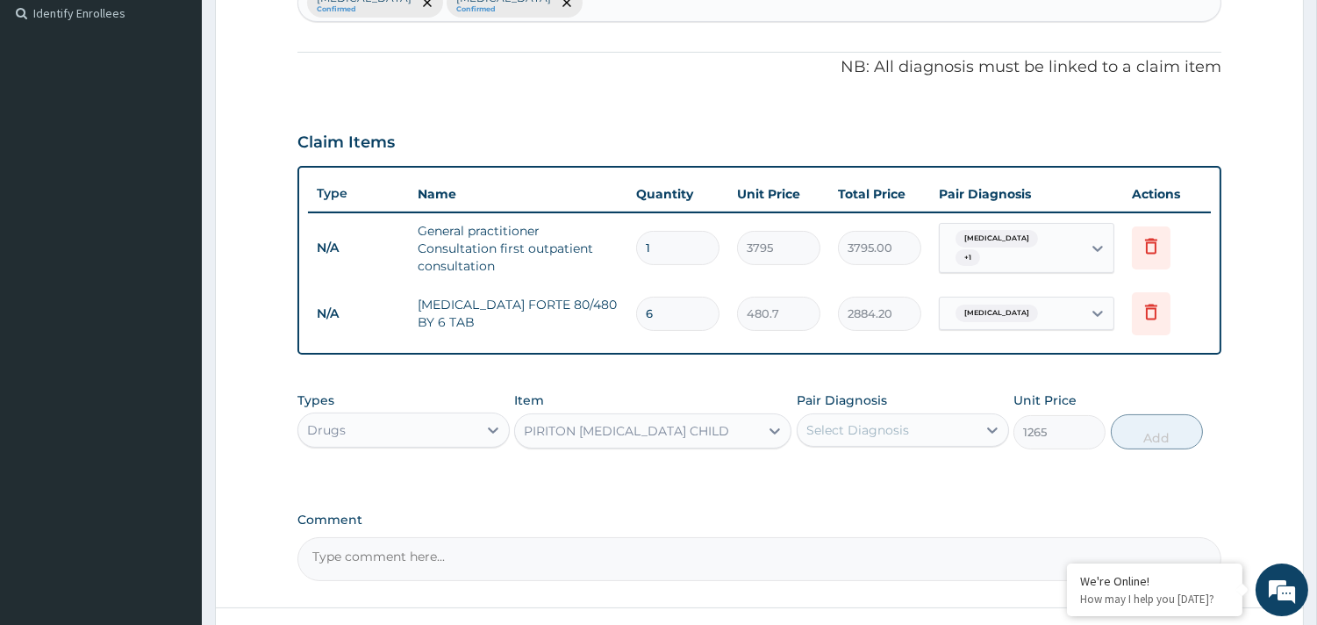
drag, startPoint x: 933, startPoint y: 430, endPoint x: 913, endPoint y: 446, distance: 24.9
click at [928, 431] on div "Select Diagnosis" at bounding box center [887, 430] width 179 height 28
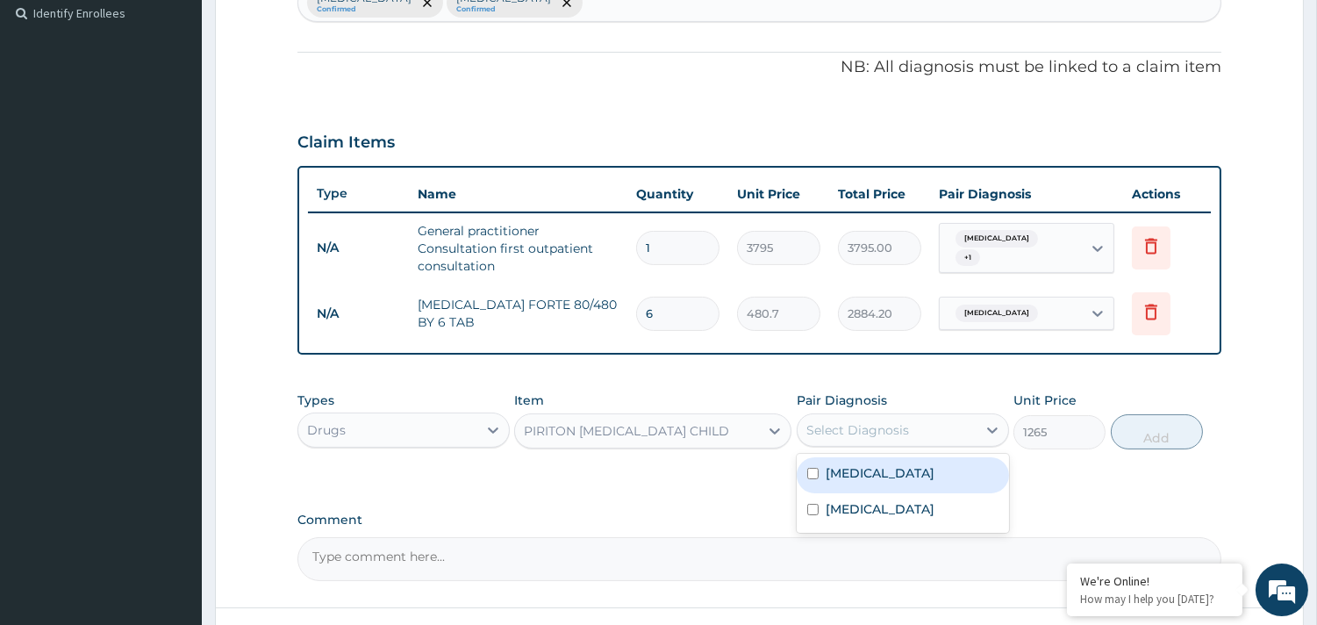
click at [880, 479] on div "Malaria" at bounding box center [903, 475] width 212 height 36
checkbox input "true"
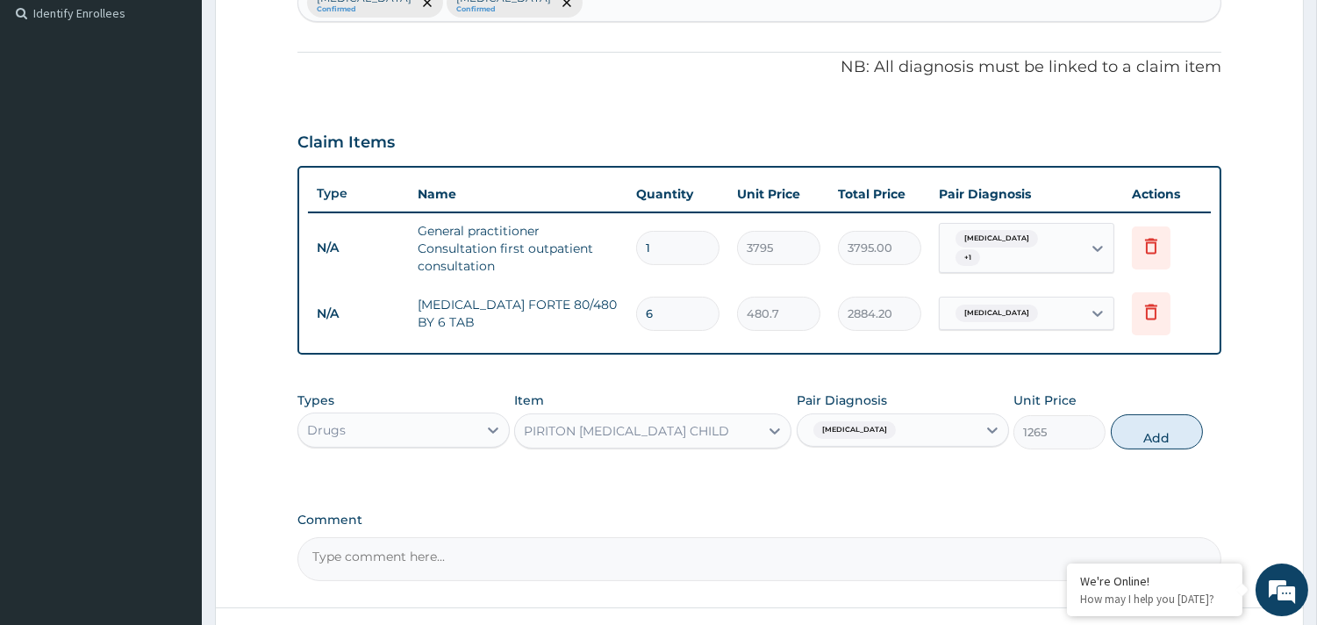
click at [871, 434] on div "Malaria" at bounding box center [887, 430] width 179 height 30
click at [986, 428] on icon at bounding box center [993, 430] width 18 height 18
click at [822, 471] on div "Malaria" at bounding box center [903, 475] width 212 height 36
checkbox input "false"
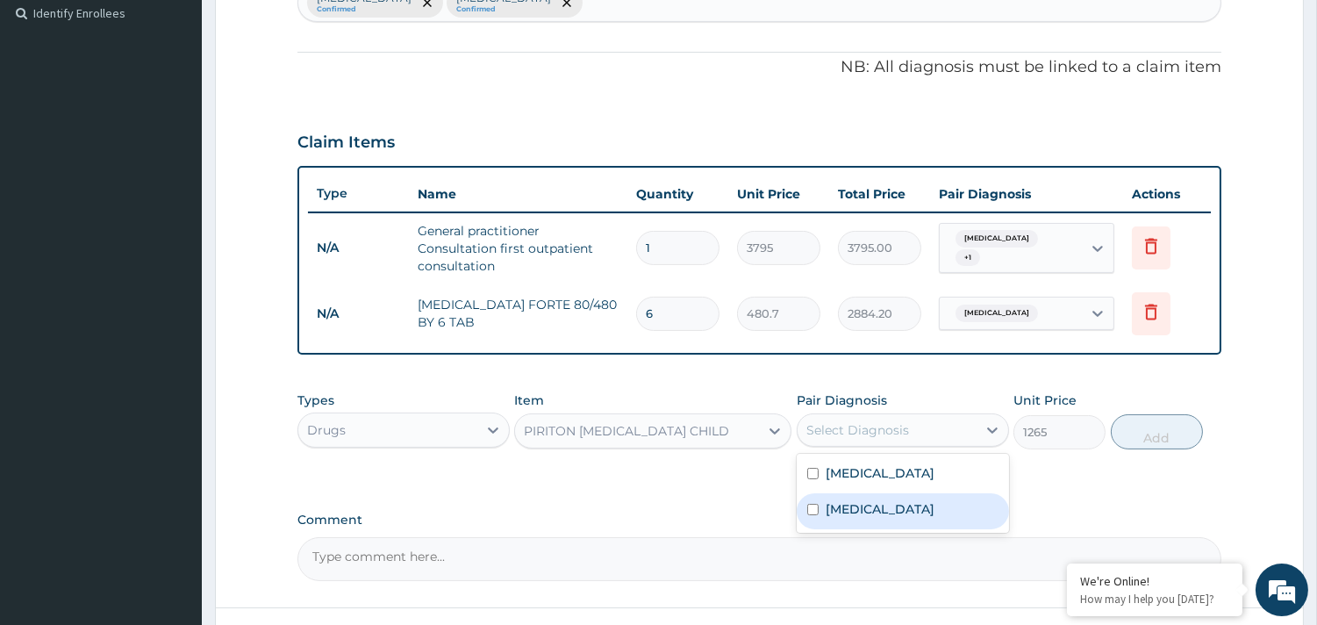
click at [818, 504] on input "checkbox" at bounding box center [812, 509] width 11 height 11
checkbox input "true"
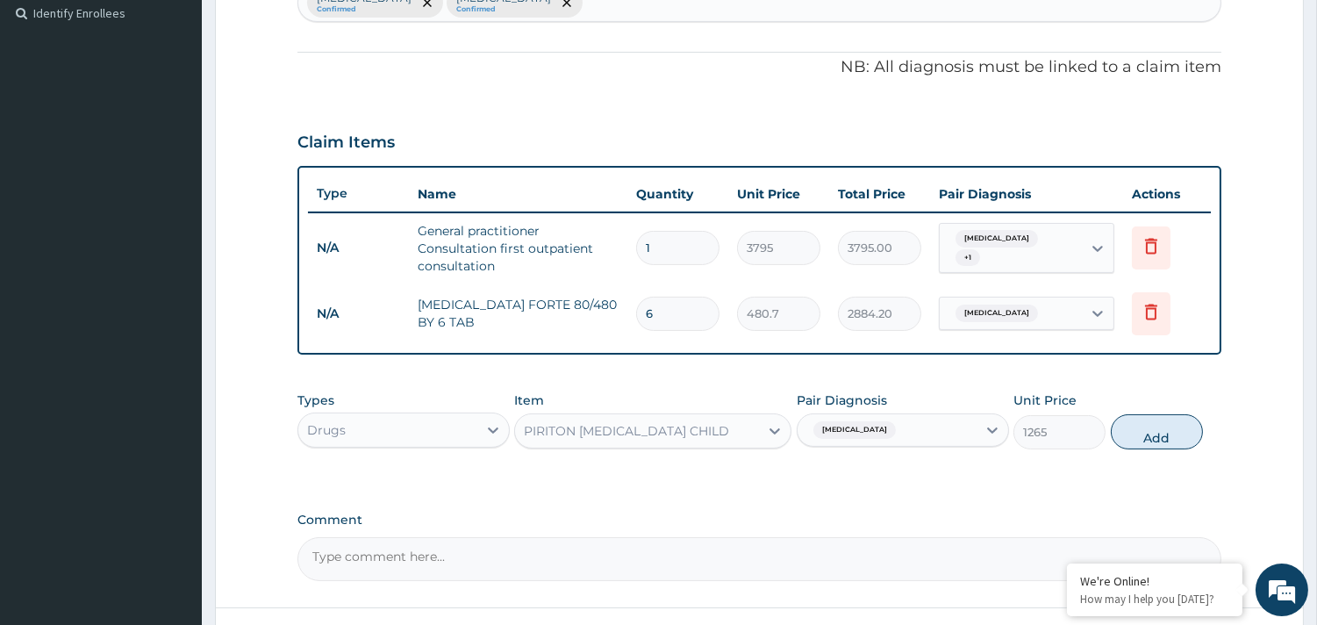
drag, startPoint x: 1144, startPoint y: 439, endPoint x: 1134, endPoint y: 440, distance: 10.6
click at [1138, 440] on button "Add" at bounding box center [1157, 431] width 92 height 35
type input "0"
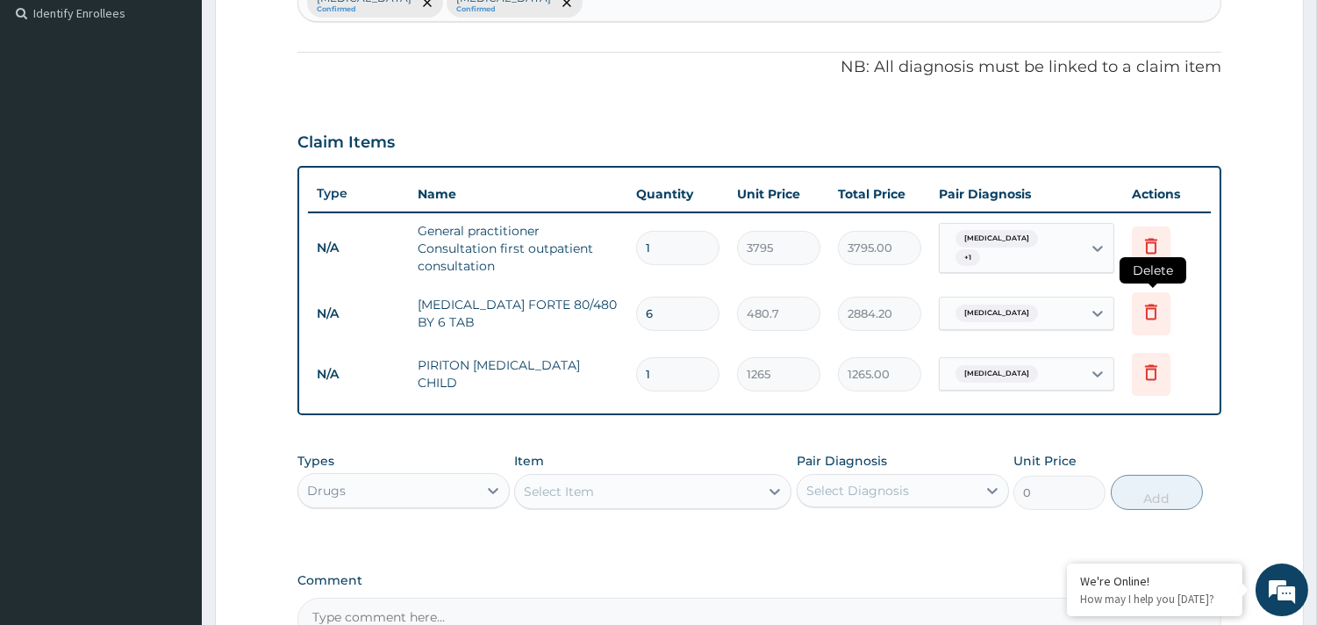
click at [1150, 319] on icon at bounding box center [1151, 311] width 21 height 21
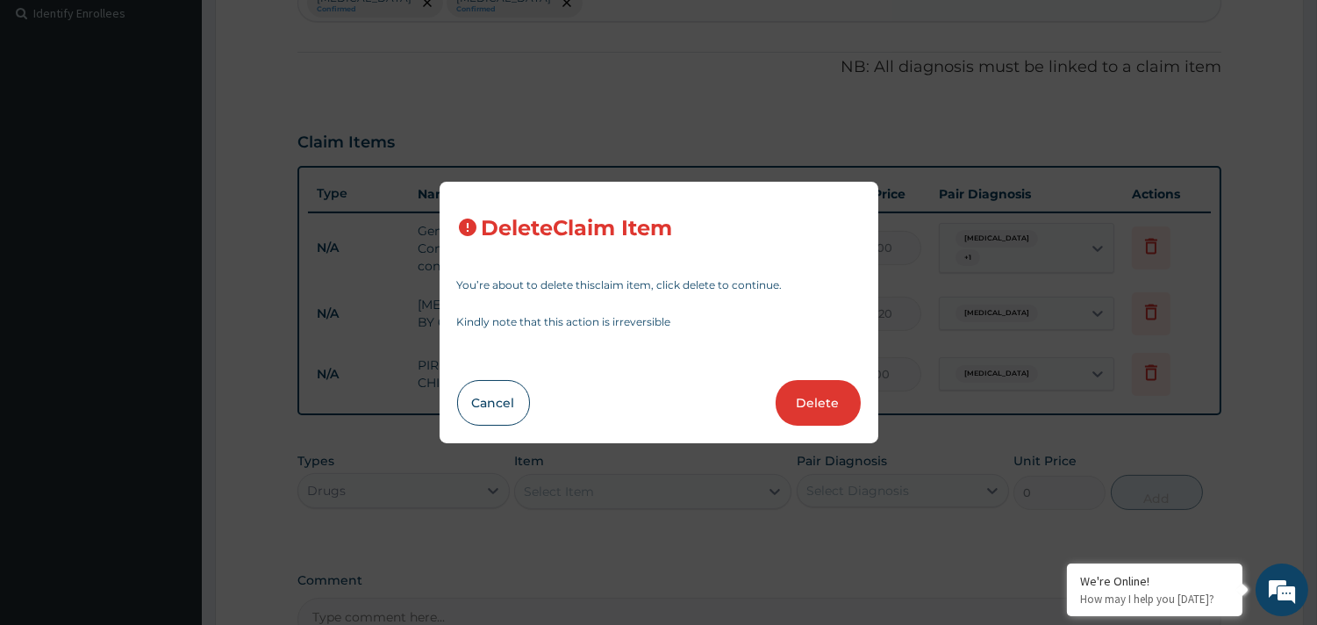
click at [838, 396] on button "Delete" at bounding box center [818, 403] width 85 height 46
type input "1"
type input "1265"
type input "1265.00"
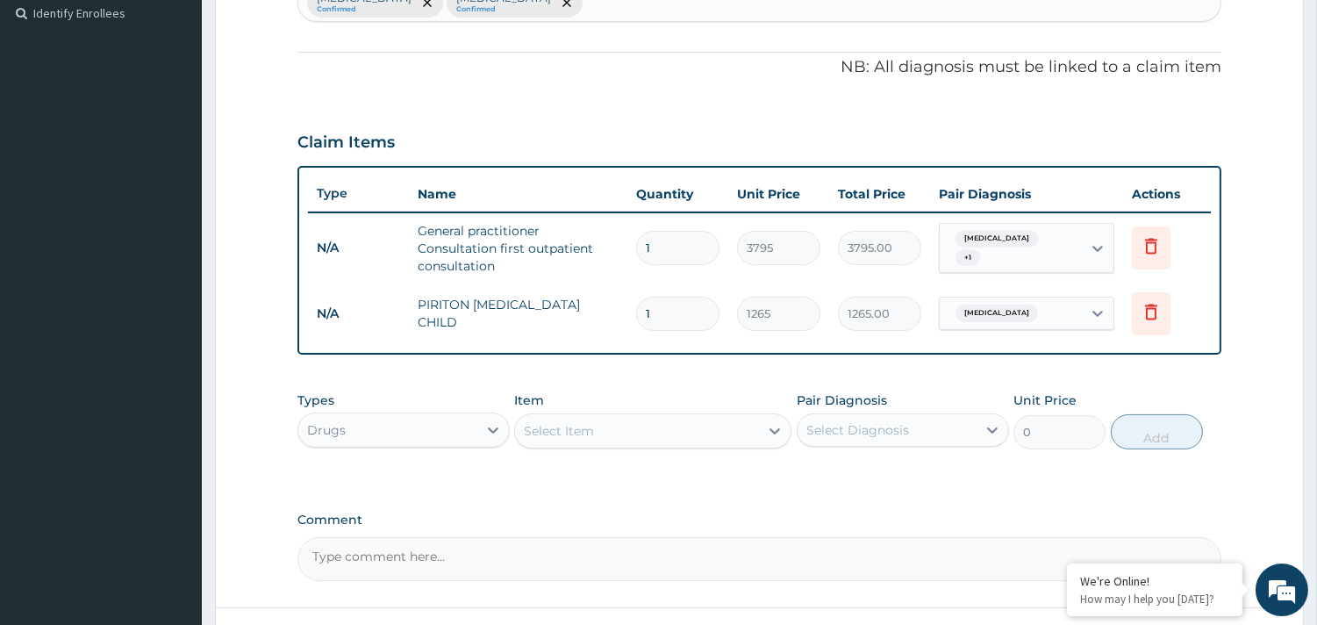
click at [598, 426] on div "Select Item" at bounding box center [637, 431] width 244 height 28
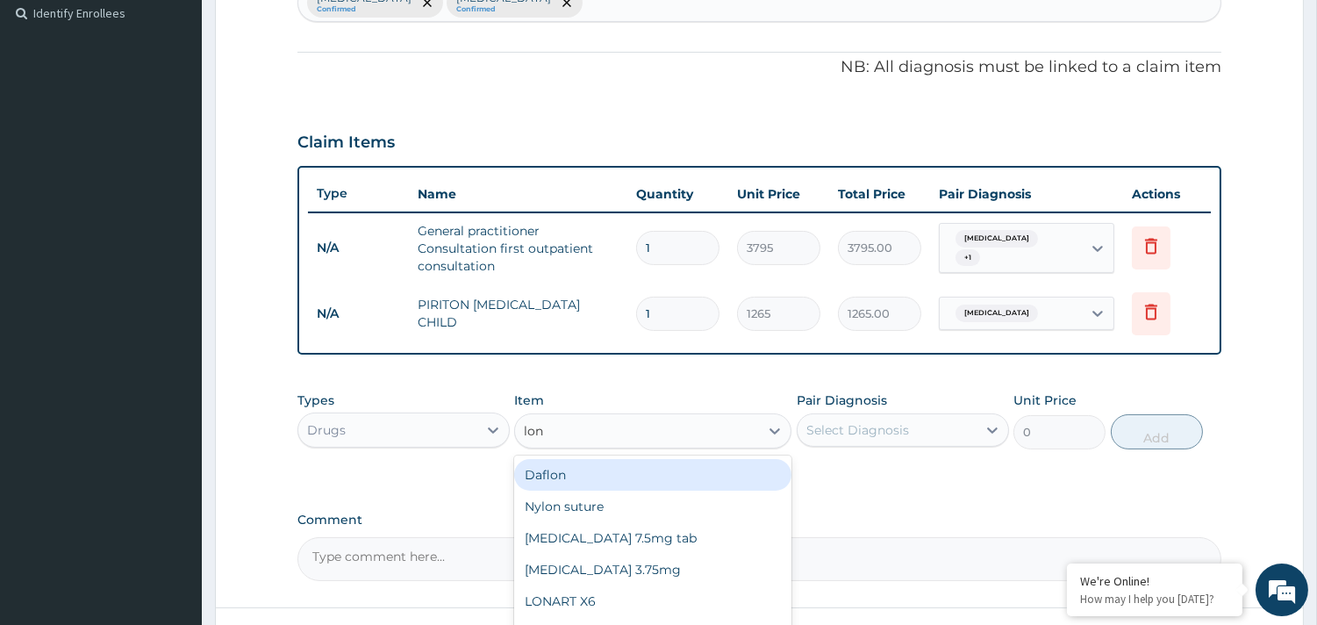
type input "lona"
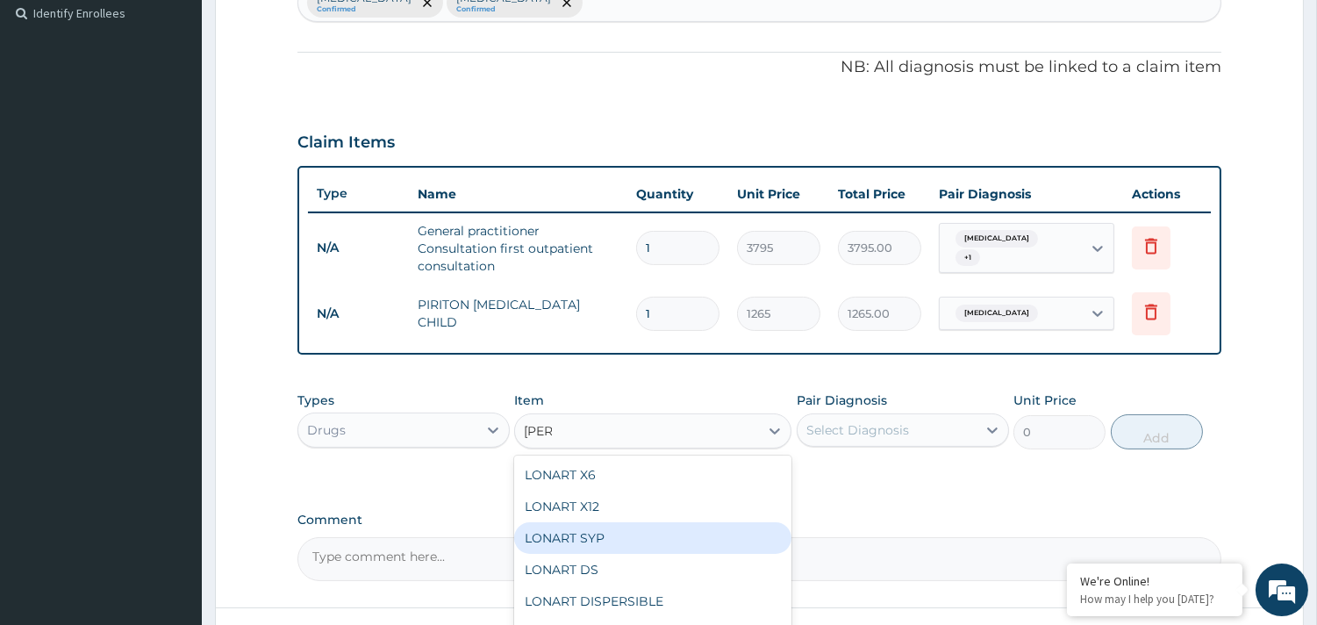
click at [583, 538] on div "LONART SYP" at bounding box center [652, 538] width 277 height 32
type input "2909.5"
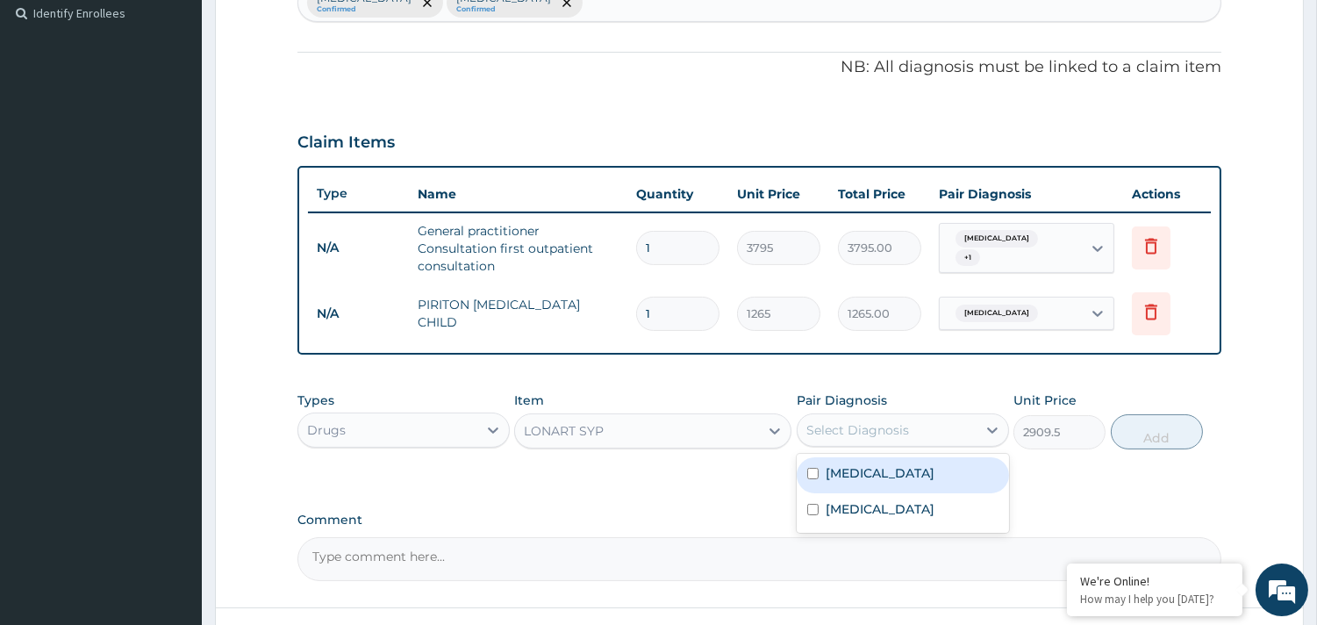
click at [834, 431] on div "Select Diagnosis" at bounding box center [857, 430] width 103 height 18
click at [839, 474] on label "Malaria" at bounding box center [880, 473] width 109 height 18
checkbox input "true"
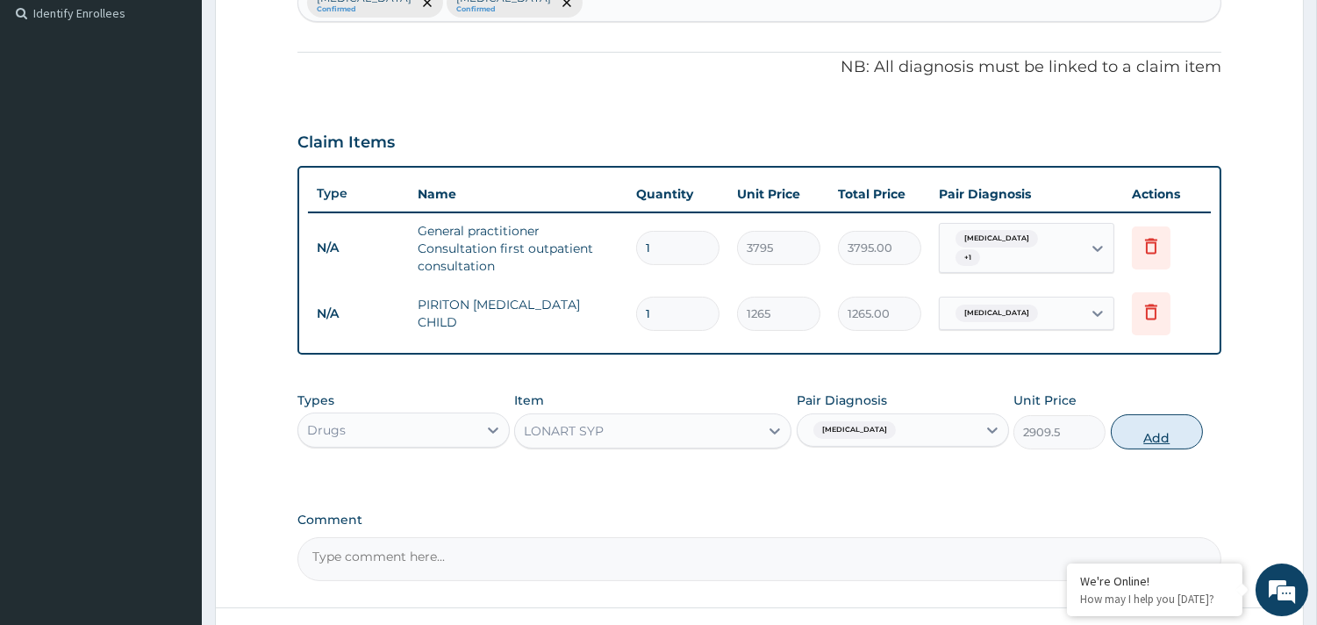
click at [1148, 433] on button "Add" at bounding box center [1157, 431] width 92 height 35
type input "0"
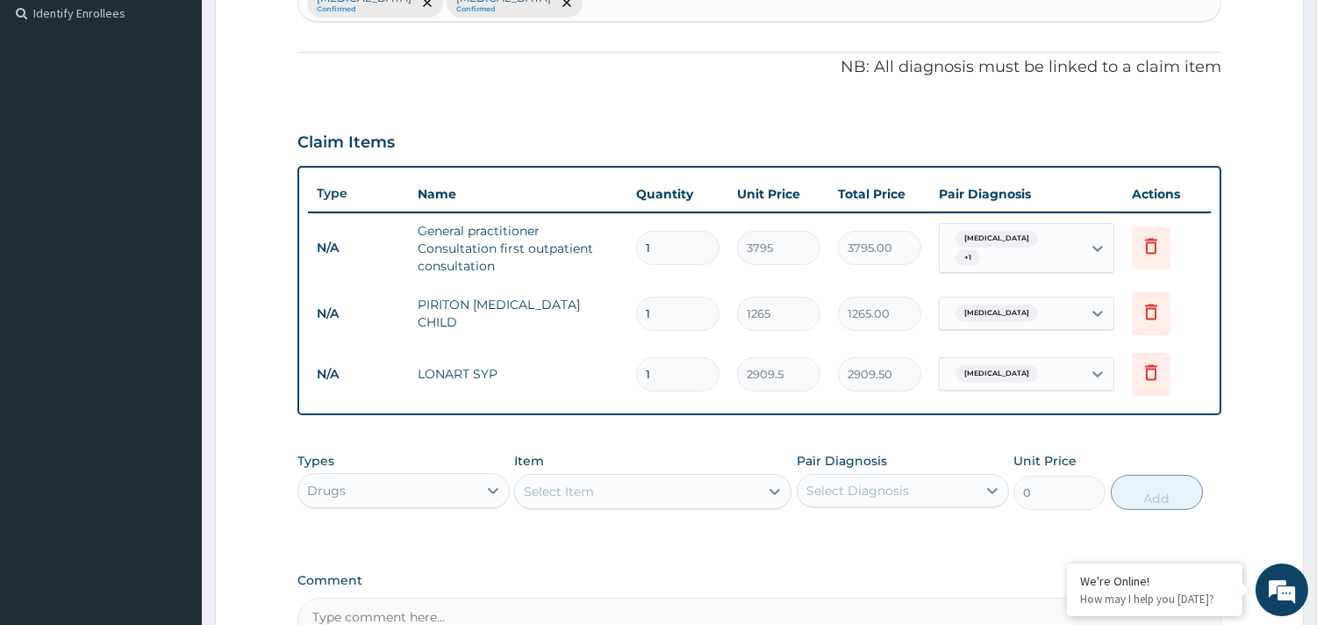
click at [575, 486] on div "Select Item" at bounding box center [559, 492] width 70 height 18
type input "ibu"
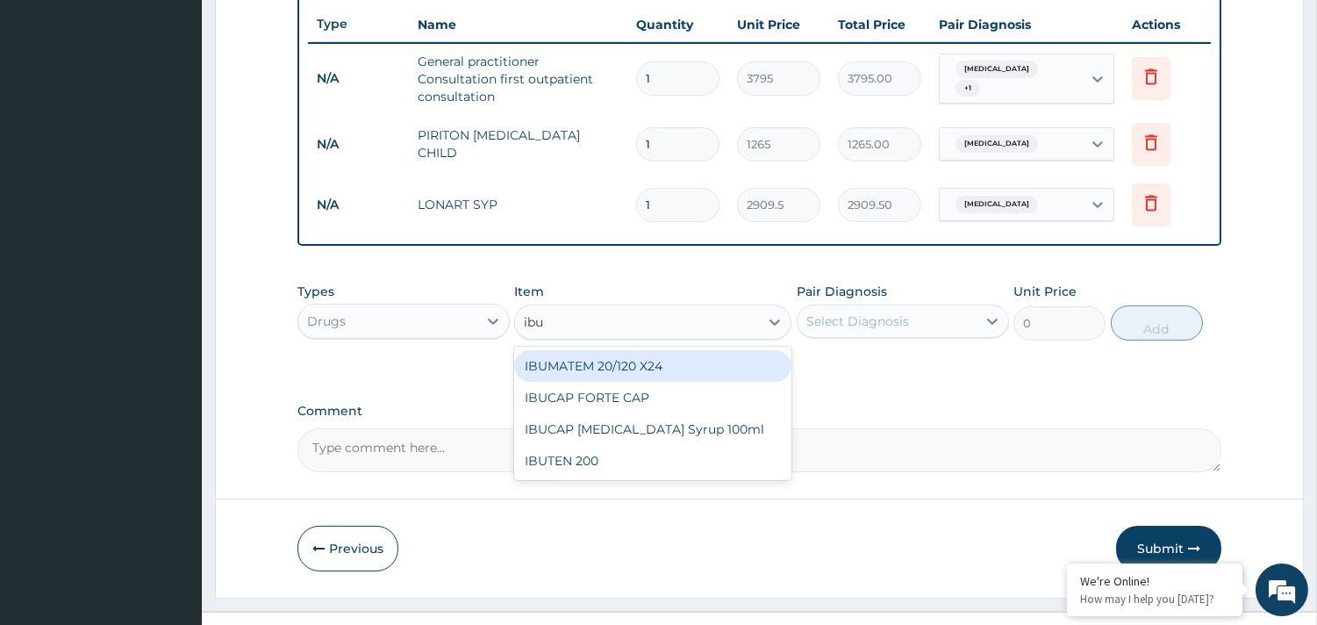
scroll to position [682, 0]
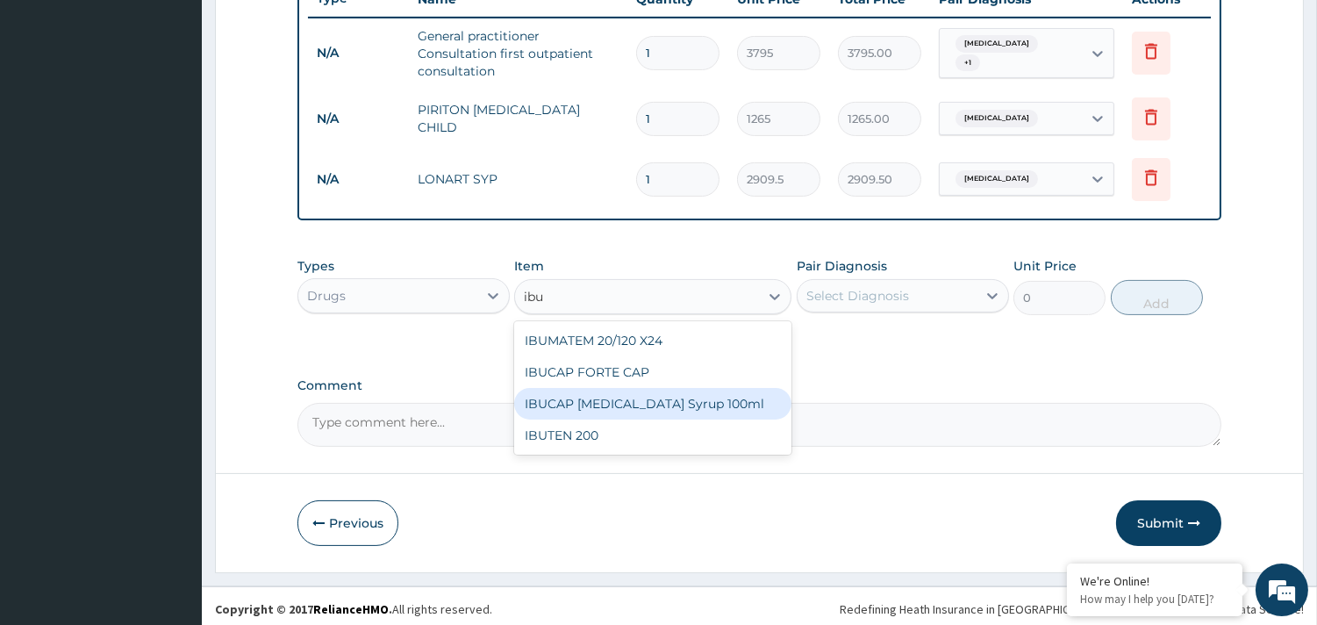
click at [649, 391] on div "IBUCAP COLD AND FLU Syrup 100ml" at bounding box center [652, 404] width 277 height 32
type input "822.25"
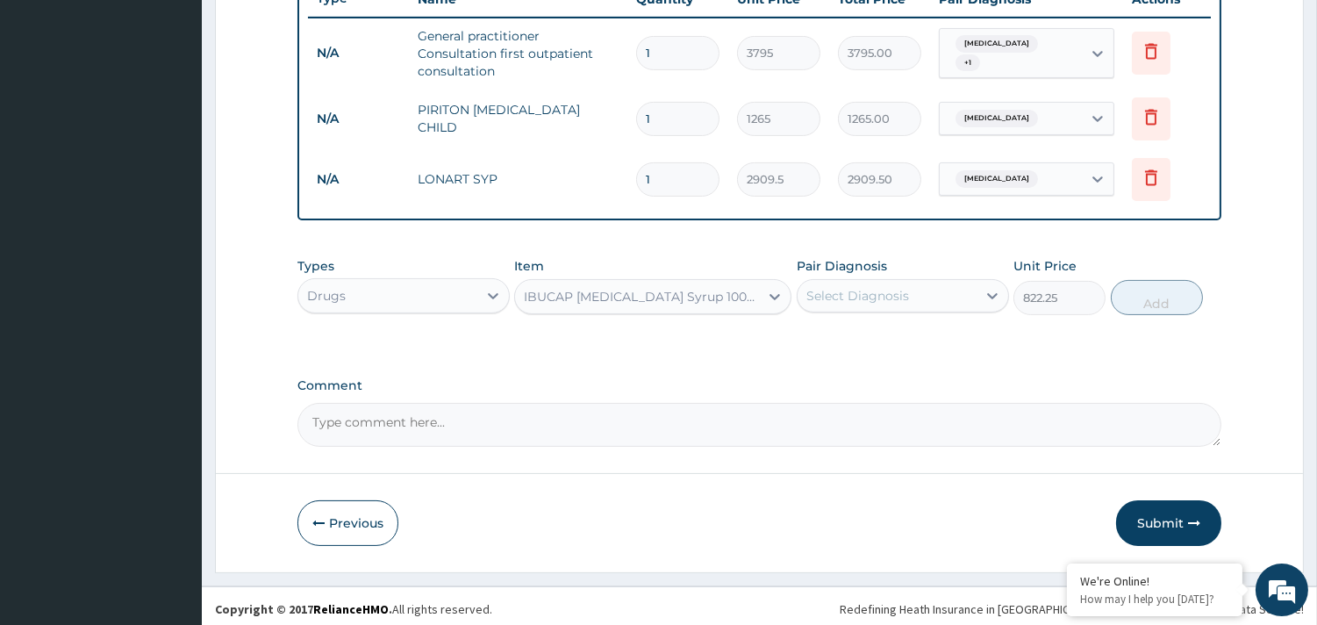
click at [855, 295] on div "Select Diagnosis" at bounding box center [857, 296] width 103 height 18
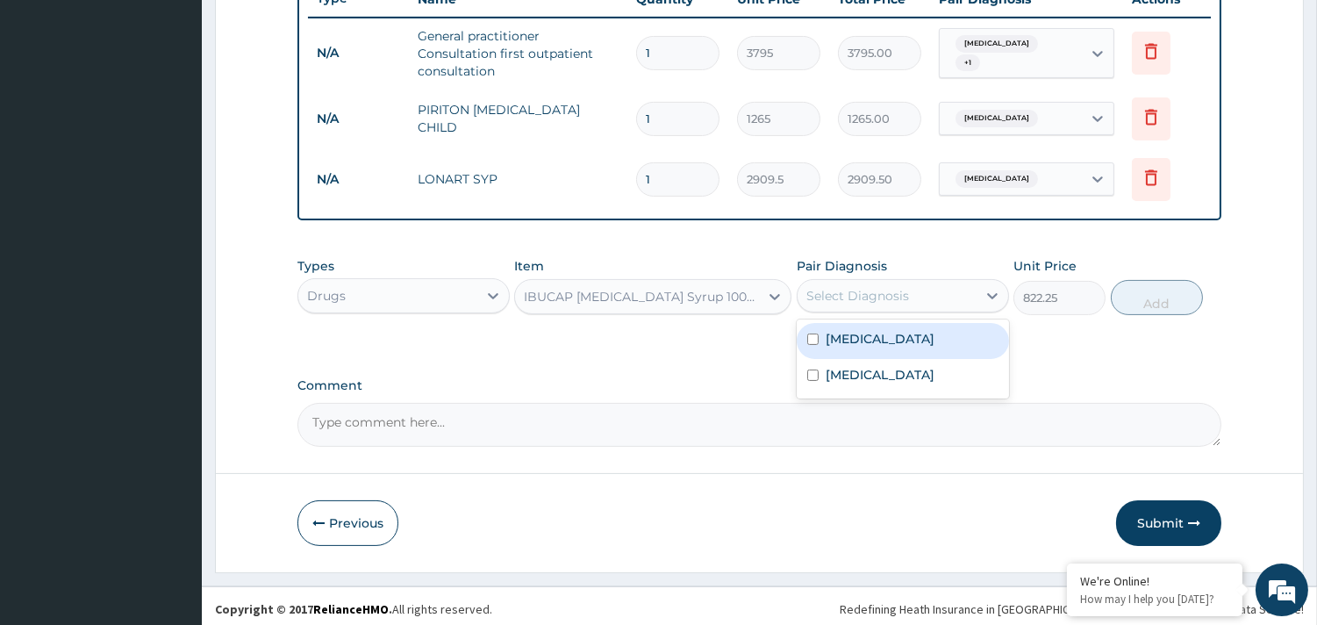
click at [838, 344] on label "Malaria" at bounding box center [880, 339] width 109 height 18
checkbox input "true"
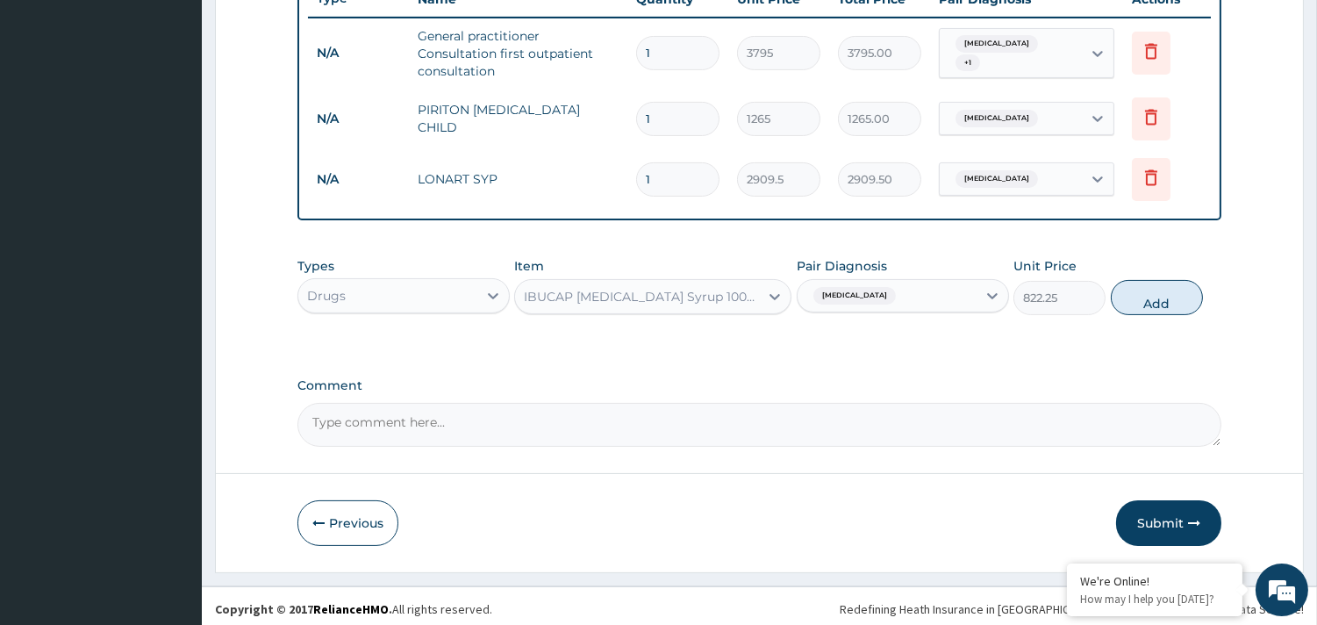
drag, startPoint x: 1135, startPoint y: 290, endPoint x: 1145, endPoint y: 298, distance: 12.5
click at [1142, 295] on button "Add" at bounding box center [1157, 297] width 92 height 35
type input "0"
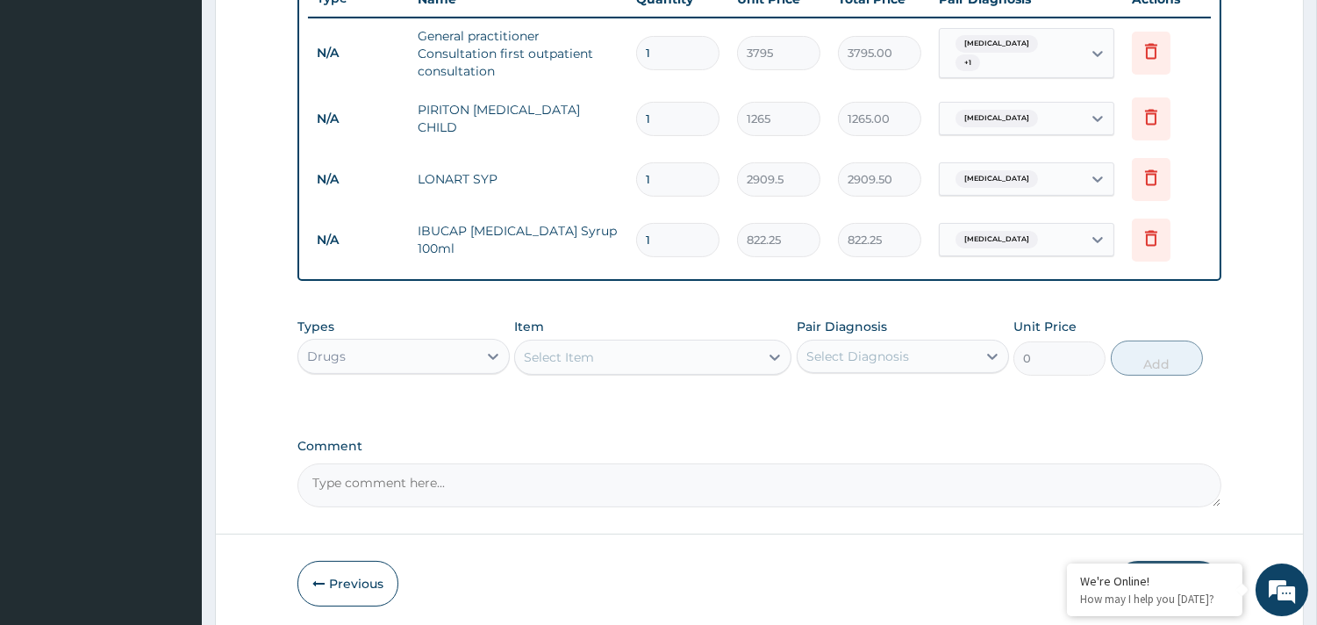
click at [644, 340] on div "Select Item" at bounding box center [652, 357] width 277 height 35
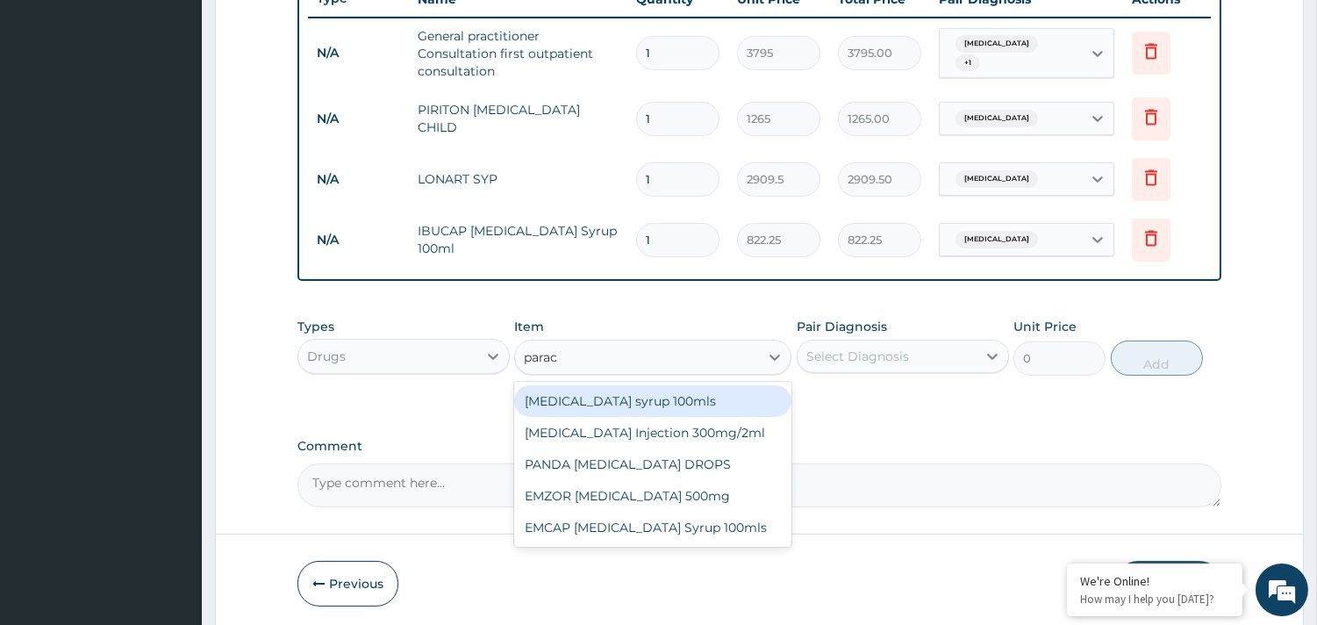
type input "parace"
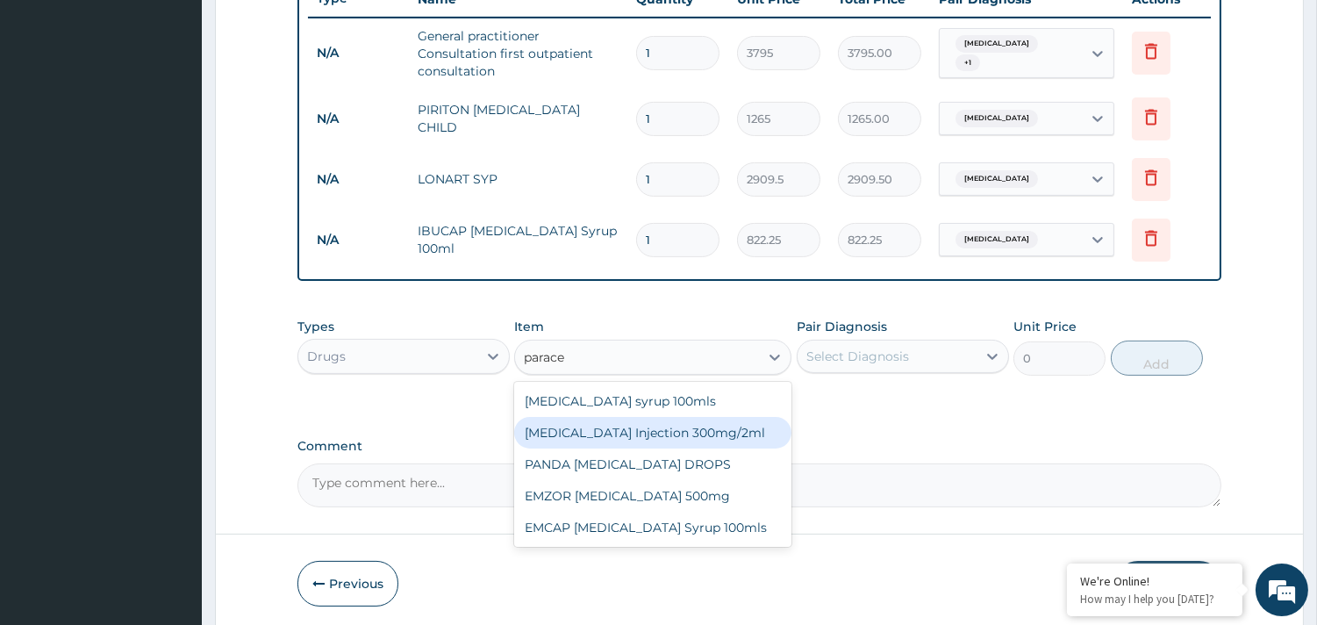
click at [659, 430] on div "PARACETAMOL Injection 300mg/2ml" at bounding box center [652, 433] width 277 height 32
type input "278.3"
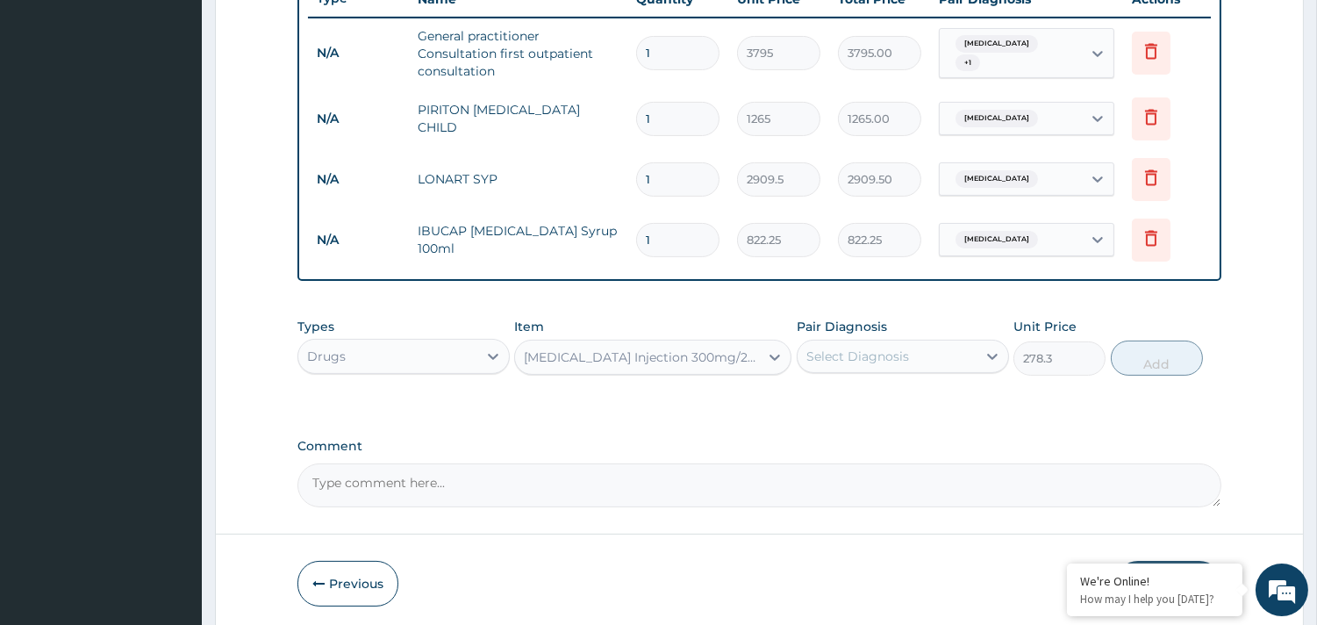
click at [839, 357] on div "Select Diagnosis" at bounding box center [857, 356] width 103 height 18
click at [846, 404] on label "Malaria" at bounding box center [880, 399] width 109 height 18
checkbox input "true"
click at [1154, 362] on button "Add" at bounding box center [1157, 357] width 92 height 35
type input "0"
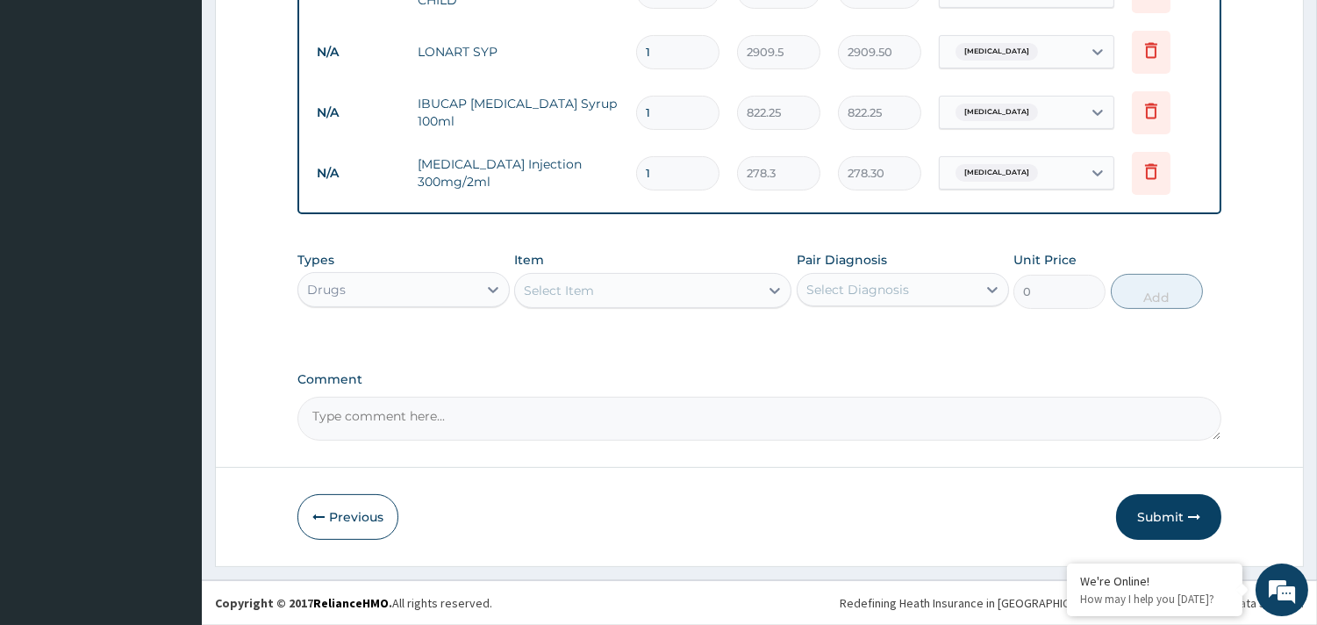
click at [1141, 505] on button "Submit" at bounding box center [1168, 517] width 105 height 46
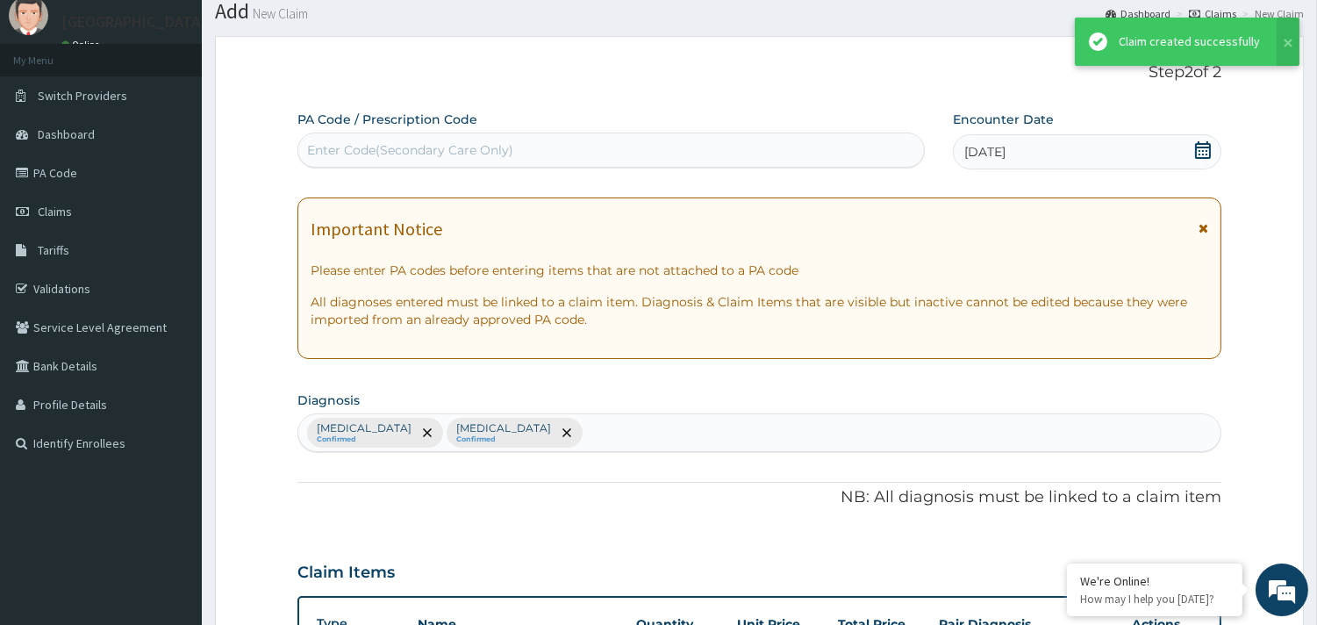
scroll to position [809, 0]
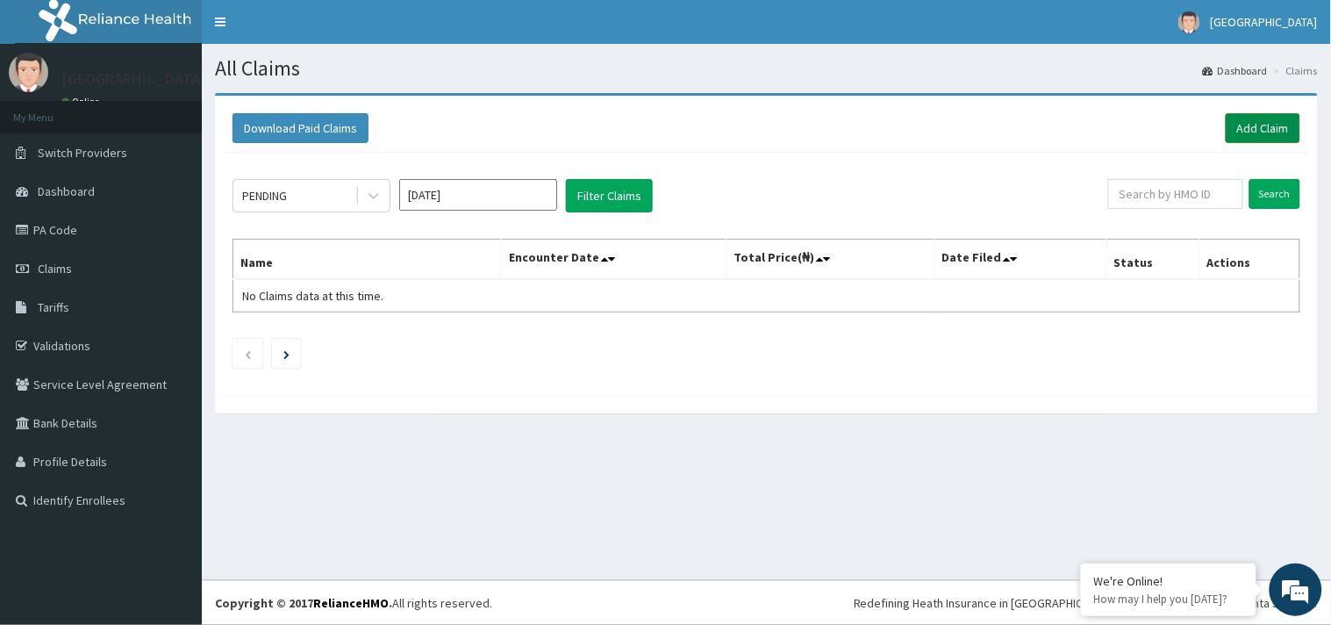
click at [1246, 132] on link "Add Claim" at bounding box center [1263, 128] width 75 height 30
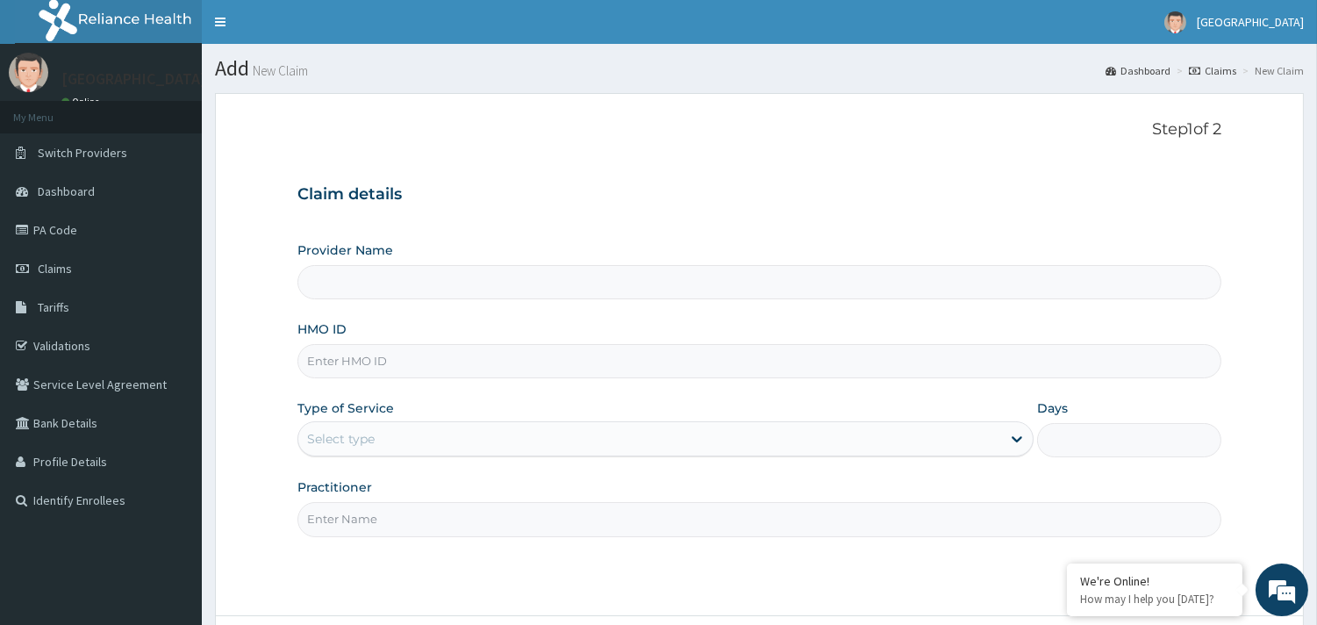
type input "[GEOGRAPHIC_DATA] - [GEOGRAPHIC_DATA]"
type input "apQ/10043/A"
click at [503, 439] on div "Select type" at bounding box center [649, 439] width 703 height 28
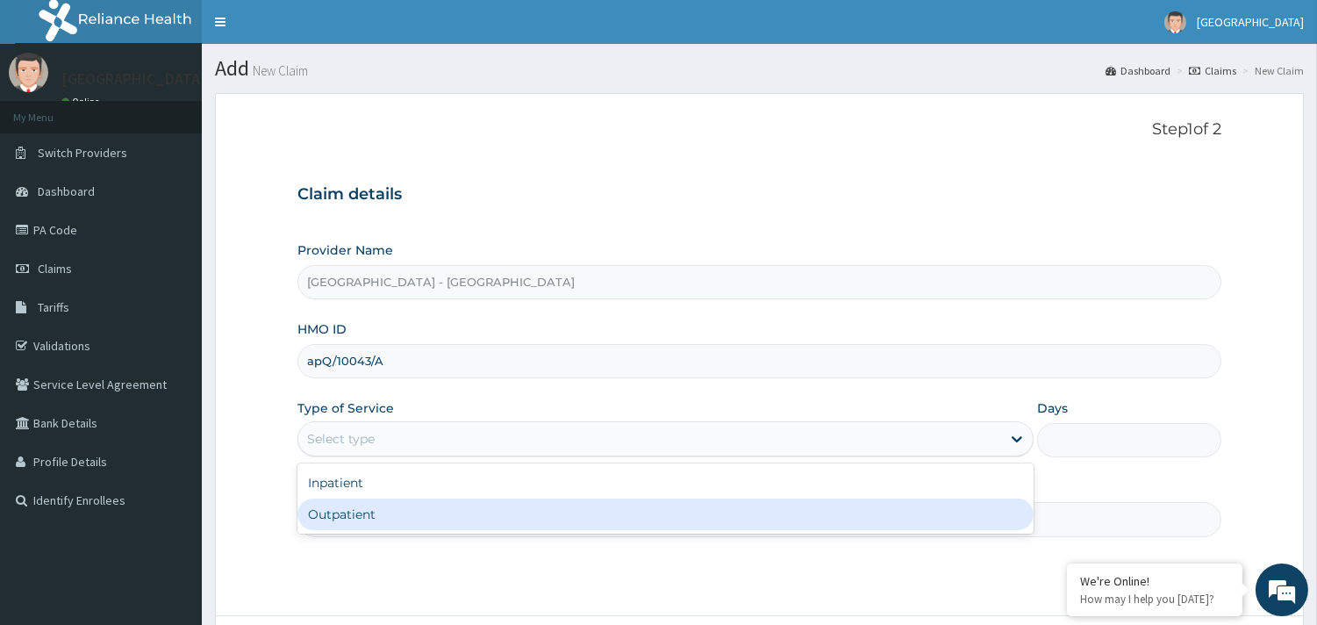
click at [404, 520] on div "Outpatient" at bounding box center [665, 514] width 736 height 32
type input "1"
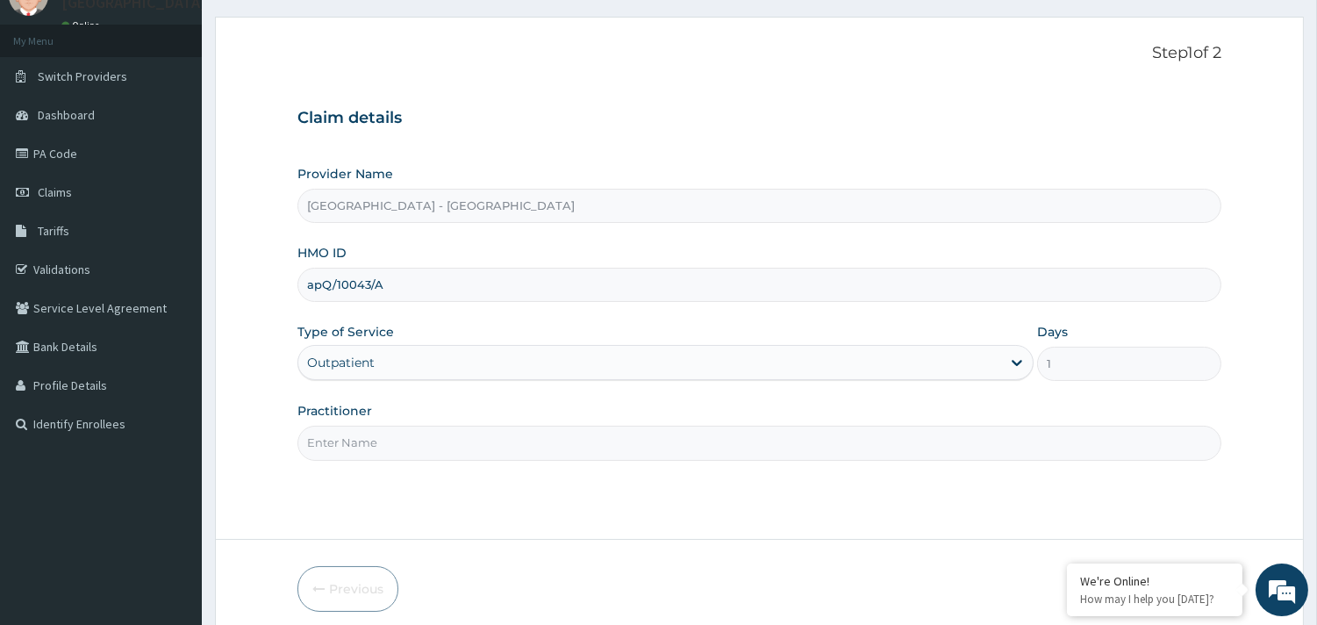
scroll to position [149, 0]
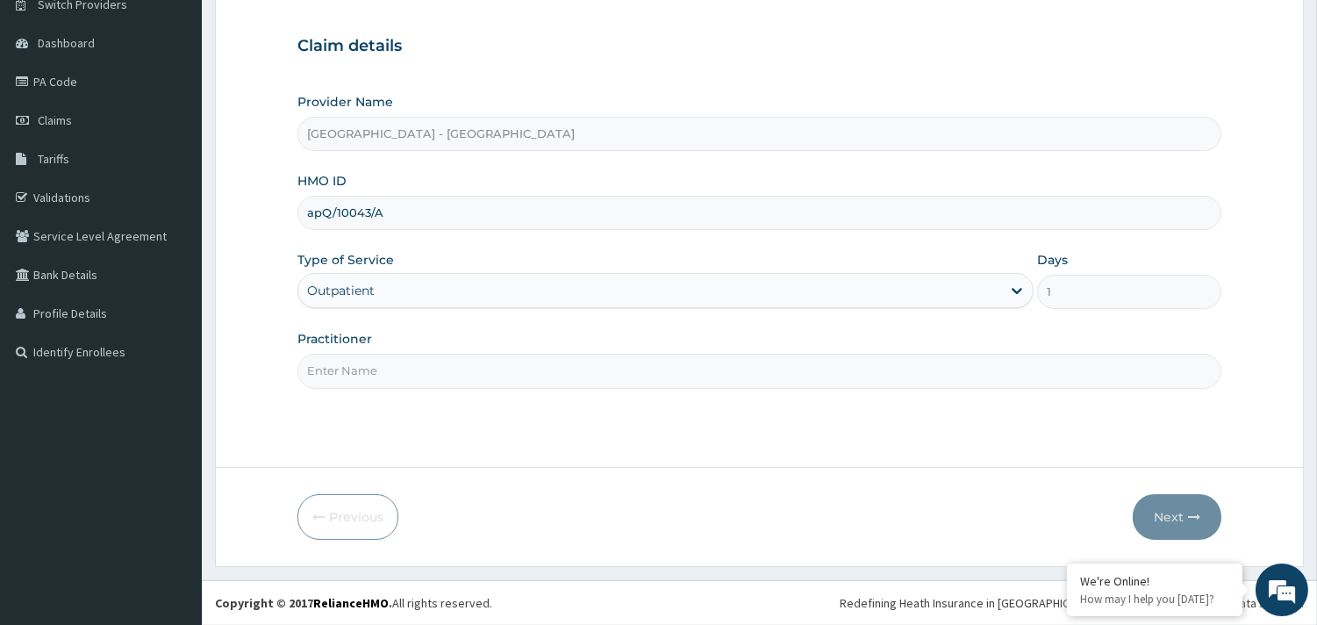
drag, startPoint x: 418, startPoint y: 383, endPoint x: 421, endPoint y: 369, distance: 13.6
click at [421, 369] on div "Step 1 of 2 Claim details Provider Name Queens Hospital - Ilaro HMO ID apQ/1004…" at bounding box center [759, 206] width 924 height 469
click at [421, 367] on input "Practitioner" at bounding box center [759, 371] width 924 height 34
type input "DR ADEBAYO"
click at [1178, 518] on button "Next" at bounding box center [1177, 517] width 89 height 46
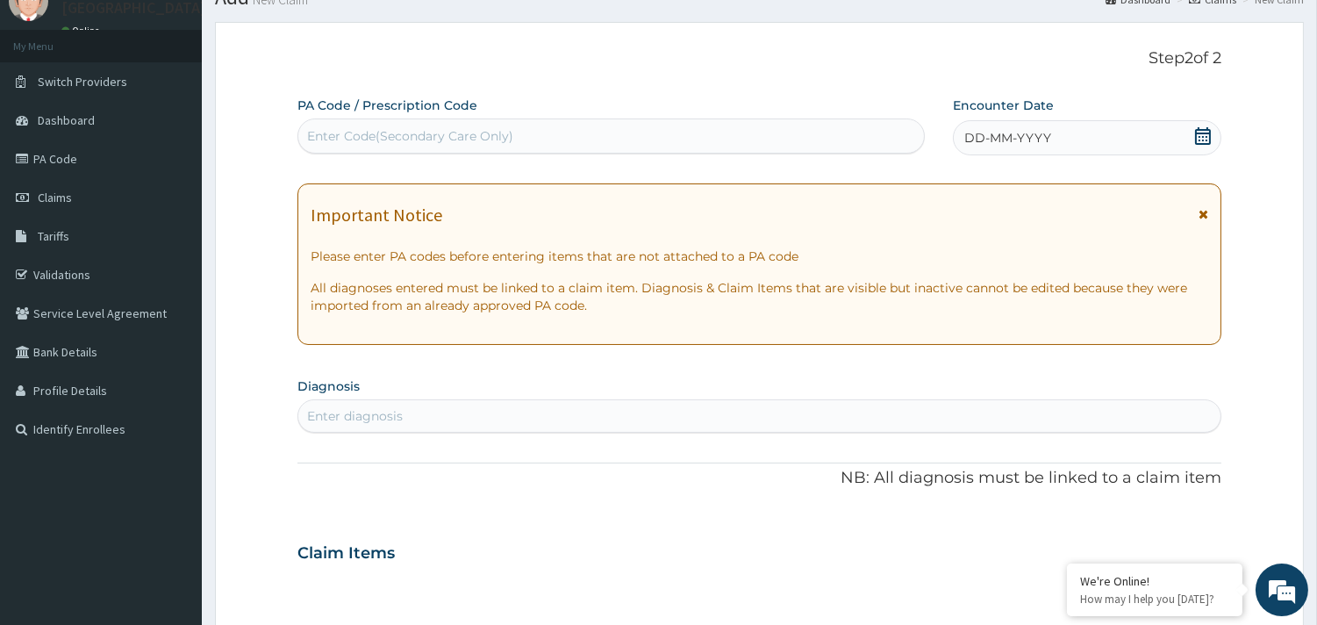
scroll to position [0, 0]
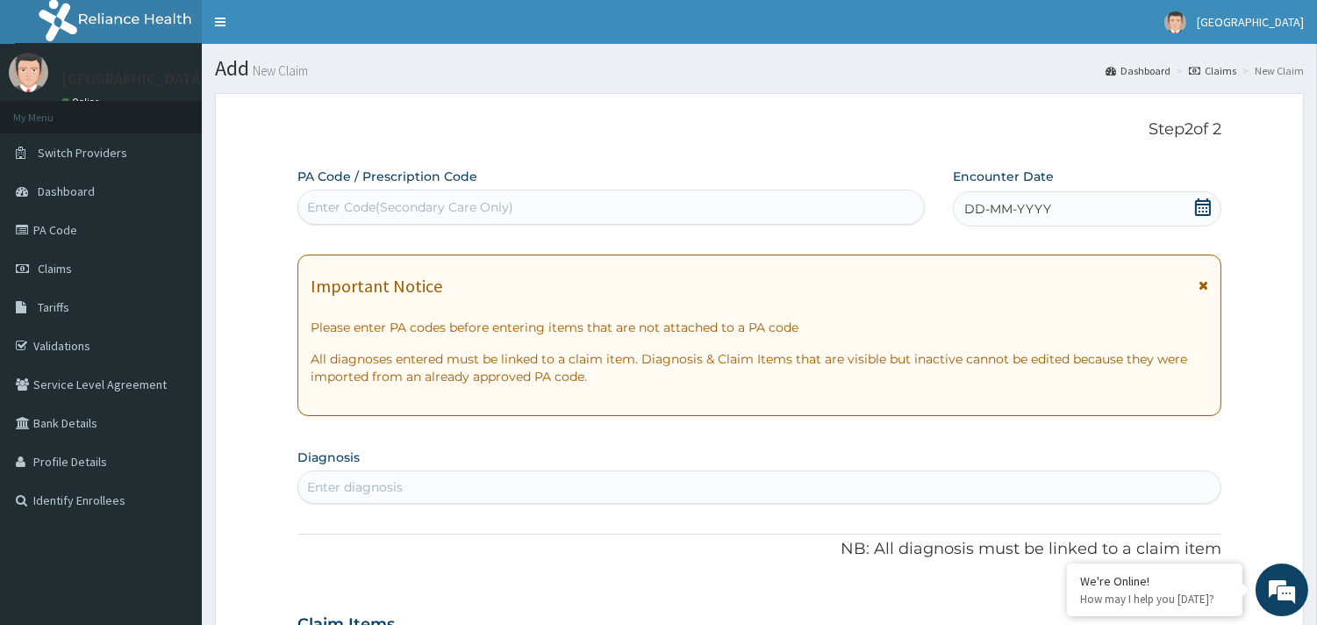
click at [1202, 211] on icon at bounding box center [1203, 207] width 18 height 18
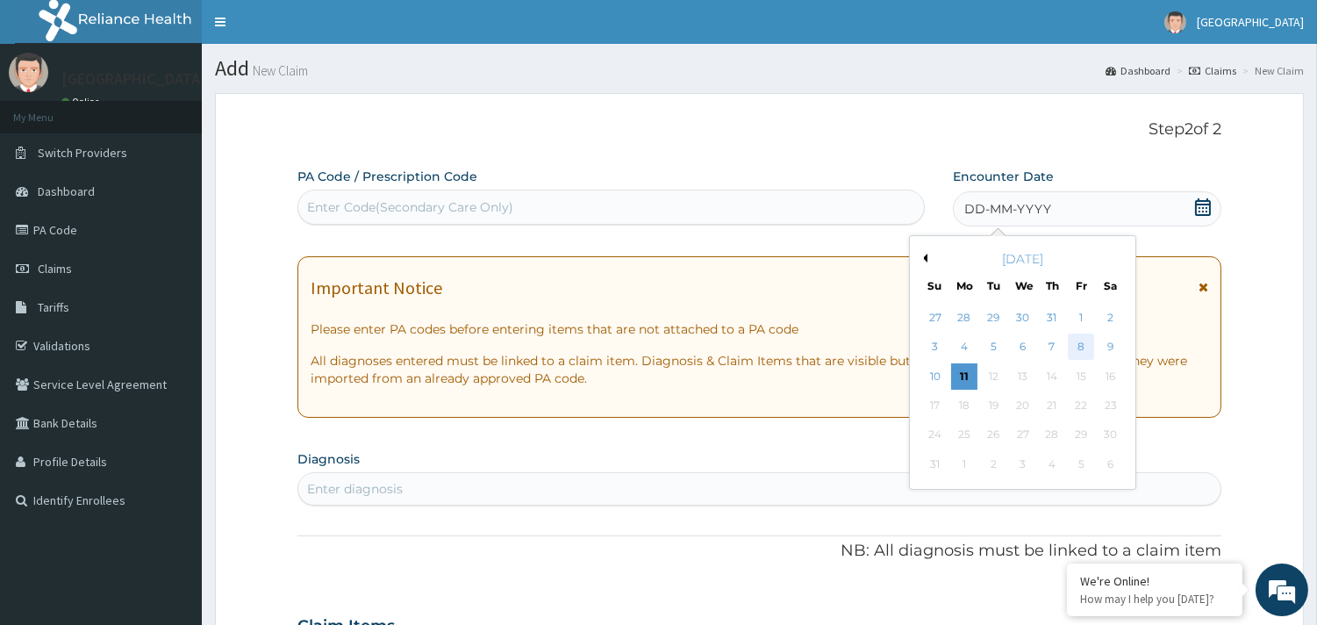
click at [1077, 347] on div "8" at bounding box center [1081, 347] width 26 height 26
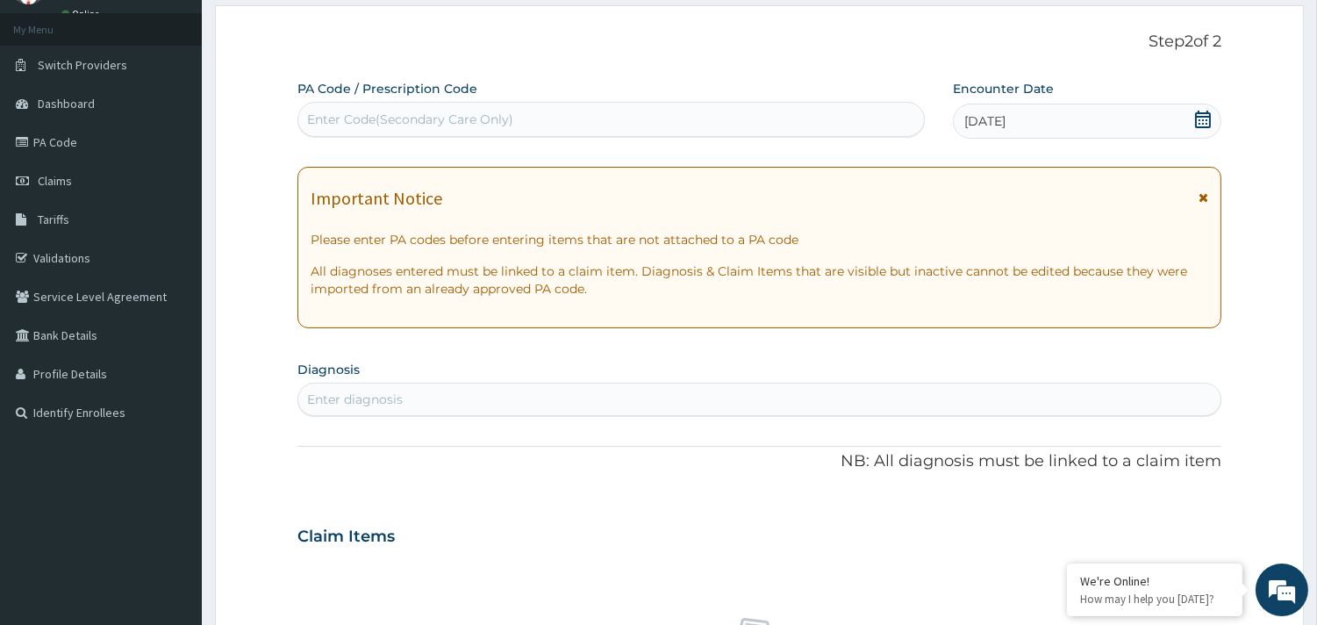
scroll to position [195, 0]
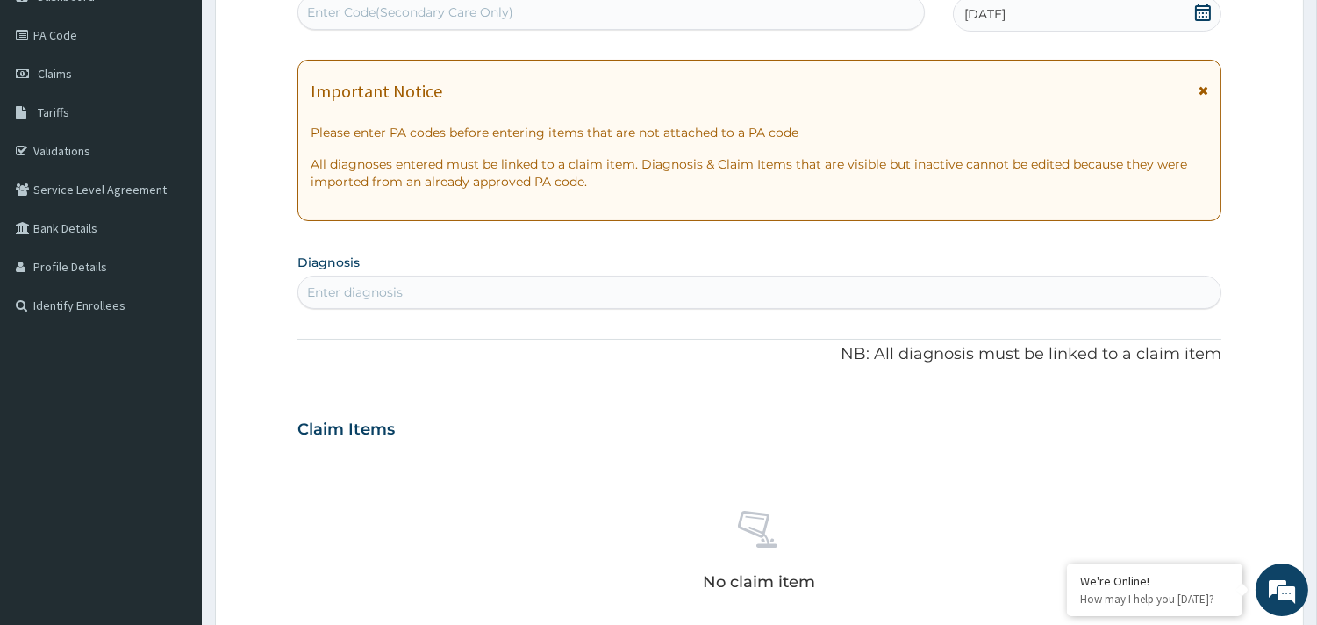
click at [505, 279] on div "Enter diagnosis" at bounding box center [759, 292] width 922 height 28
type input "MALARIA"
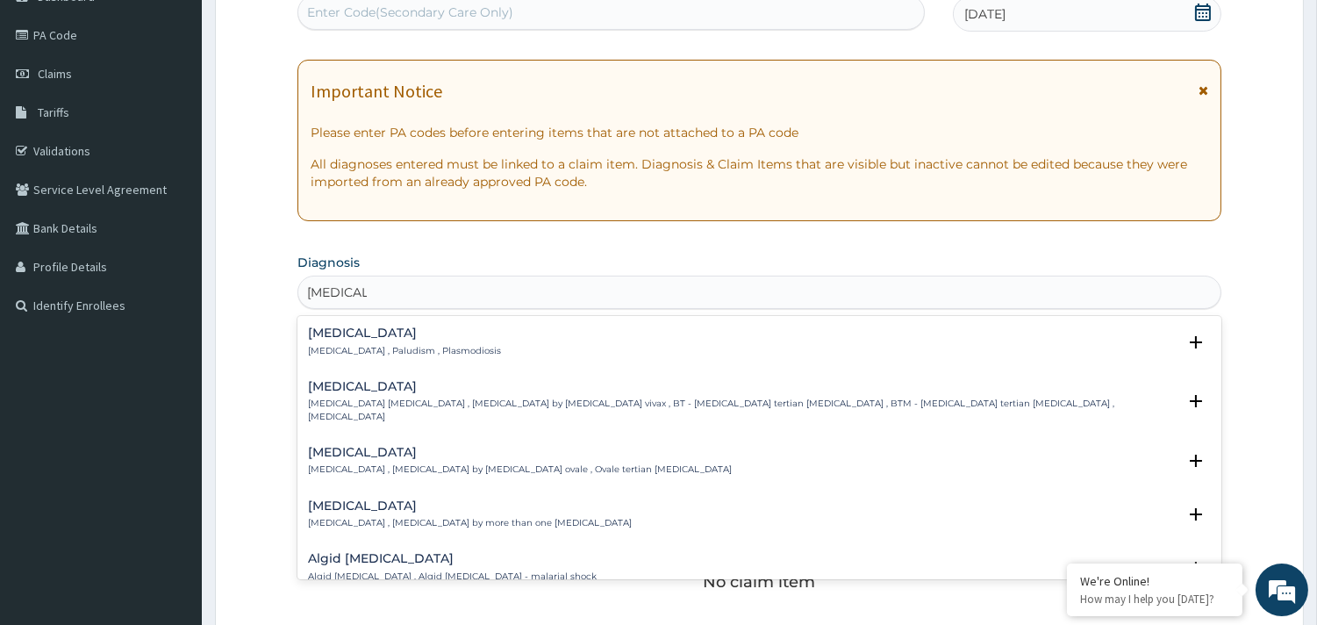
click at [331, 329] on h4 "Malaria" at bounding box center [404, 332] width 193 height 13
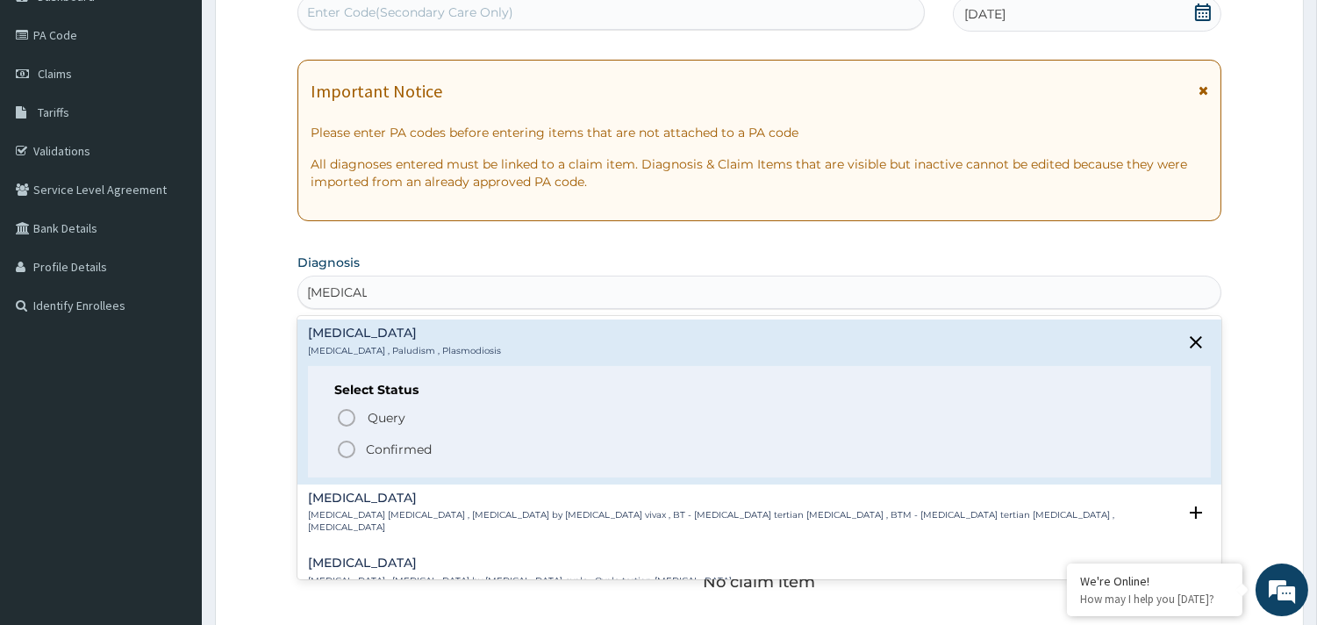
click at [355, 446] on icon "status option filled" at bounding box center [346, 449] width 21 height 21
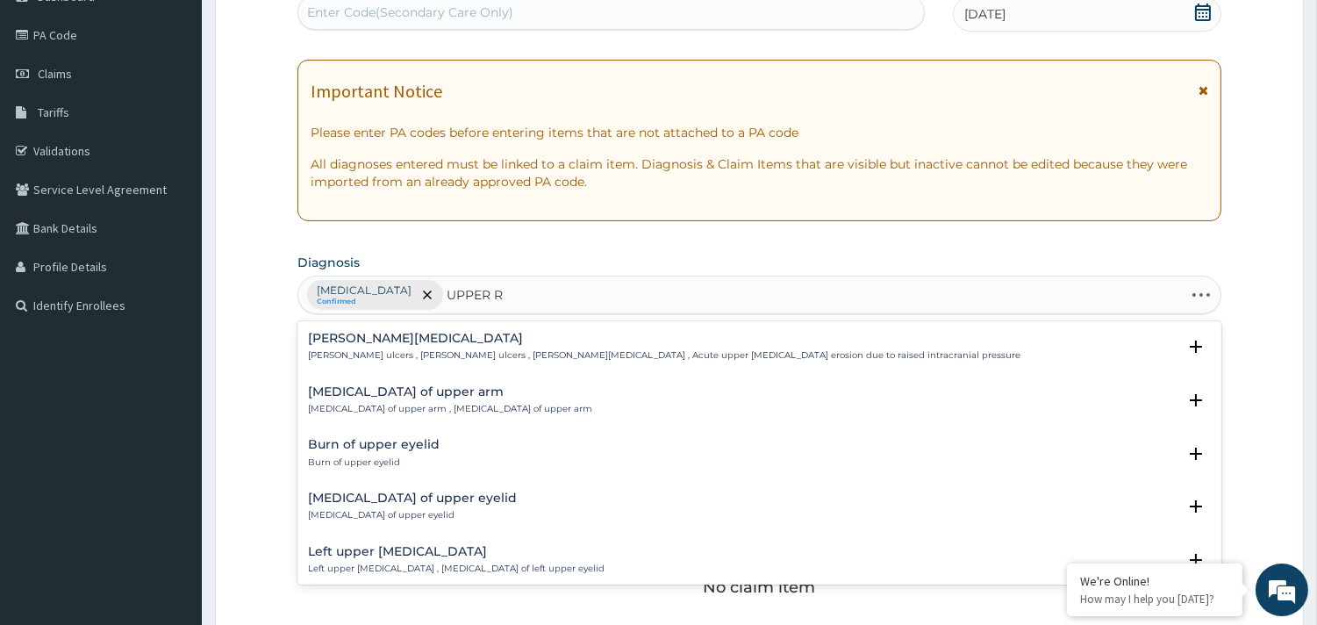
type input "UPPER RE"
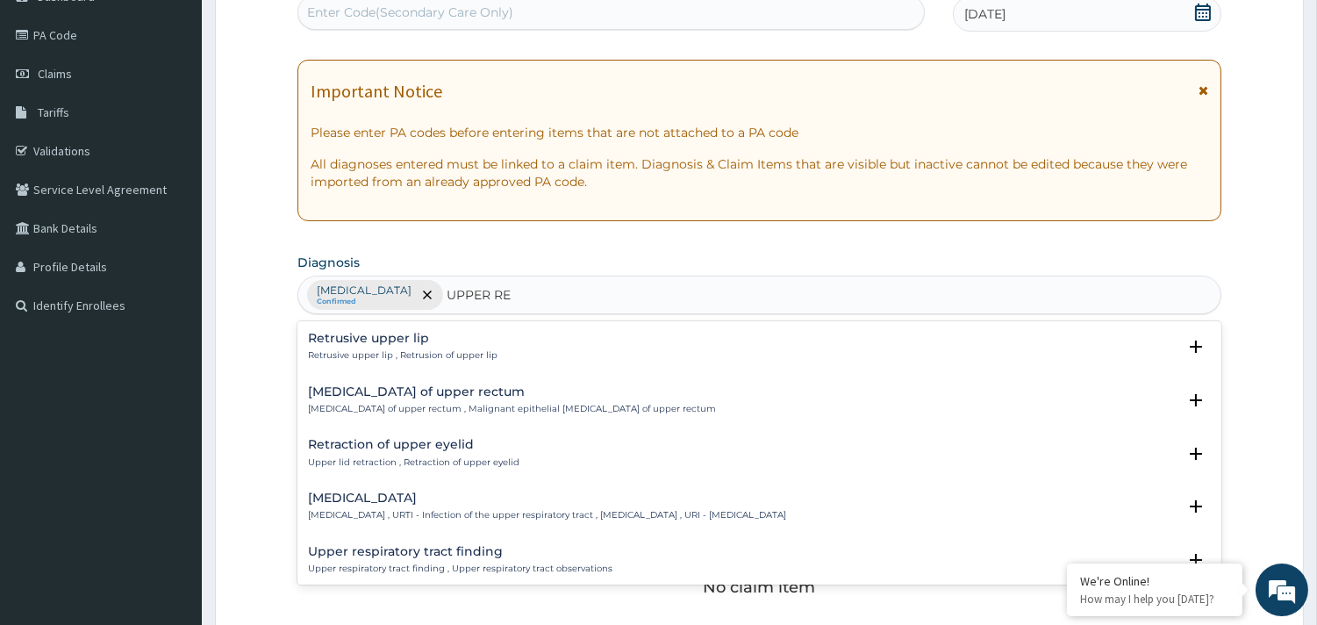
click at [395, 491] on h4 "Upper respiratory infection" at bounding box center [547, 497] width 478 height 13
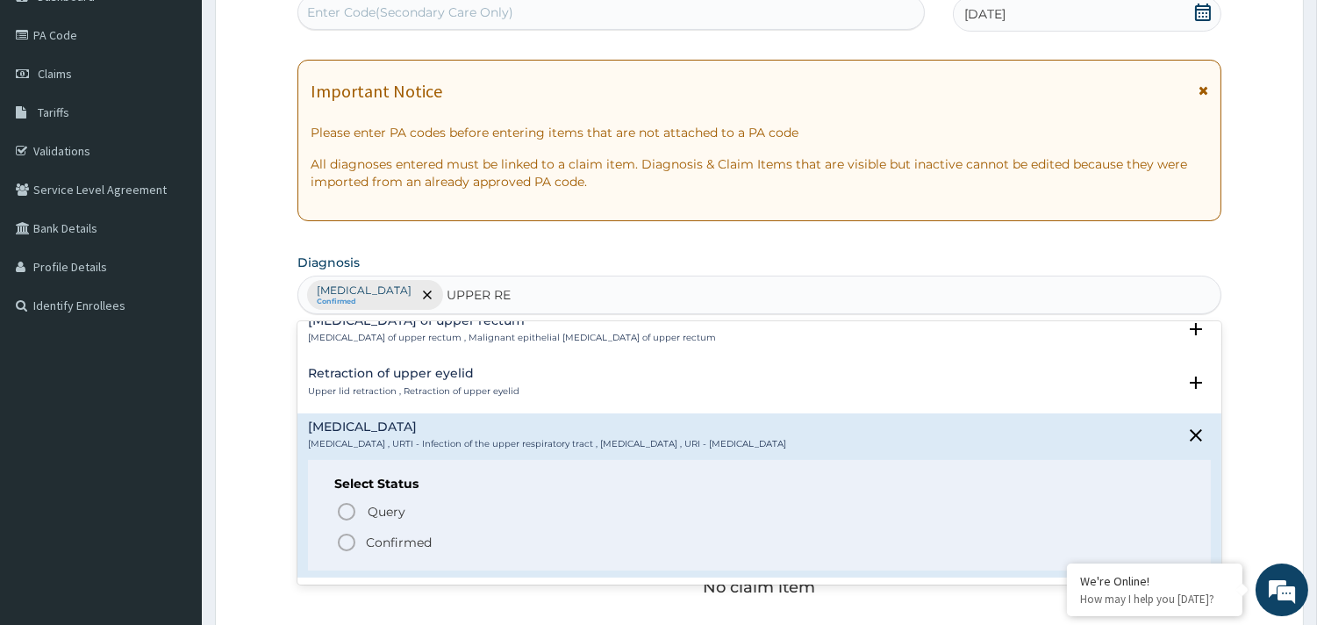
scroll to position [97, 0]
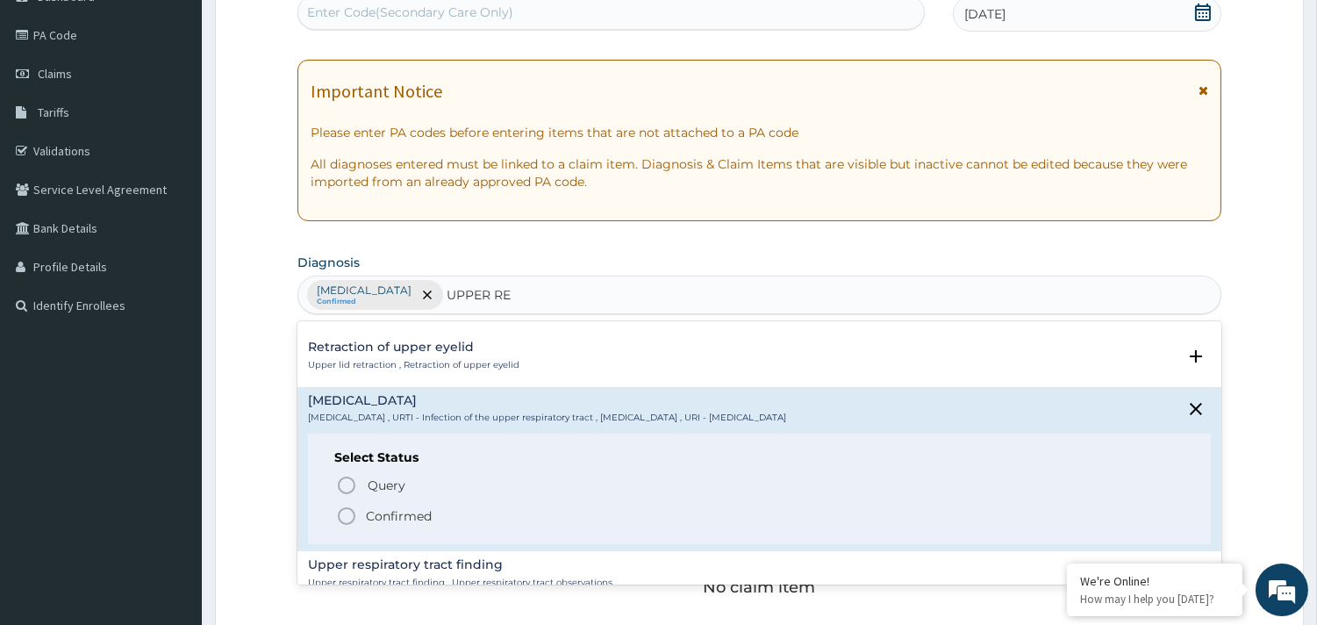
click at [348, 515] on icon "status option filled" at bounding box center [346, 515] width 21 height 21
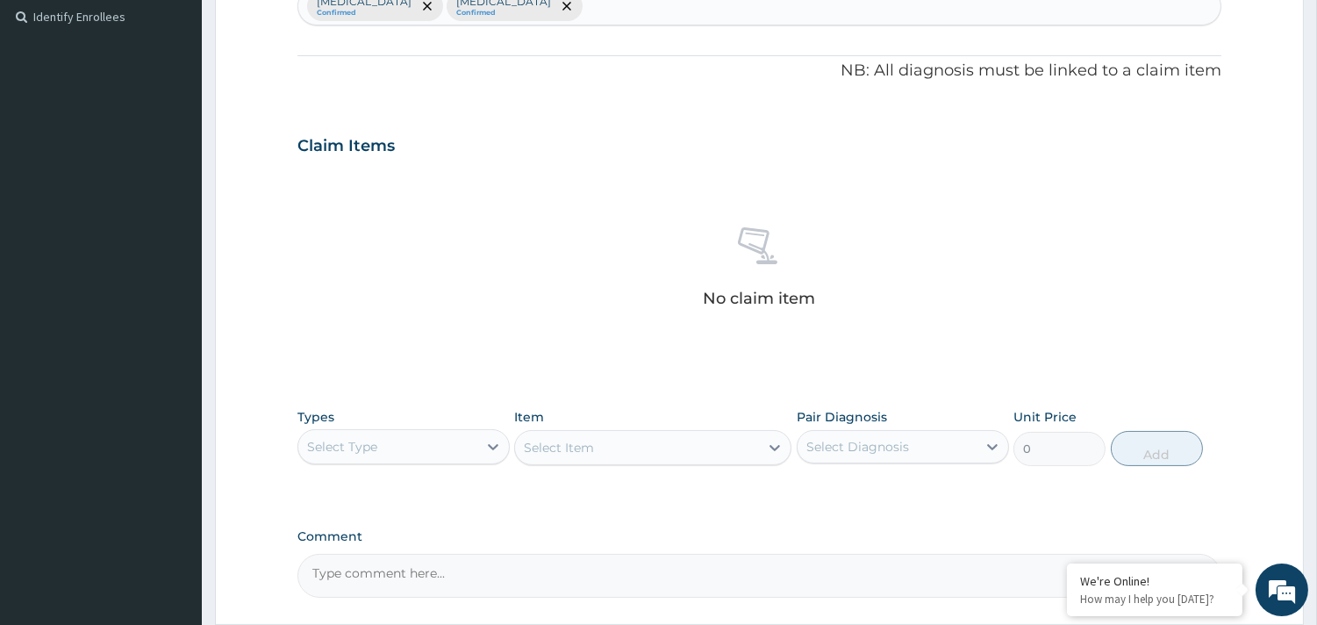
scroll to position [487, 0]
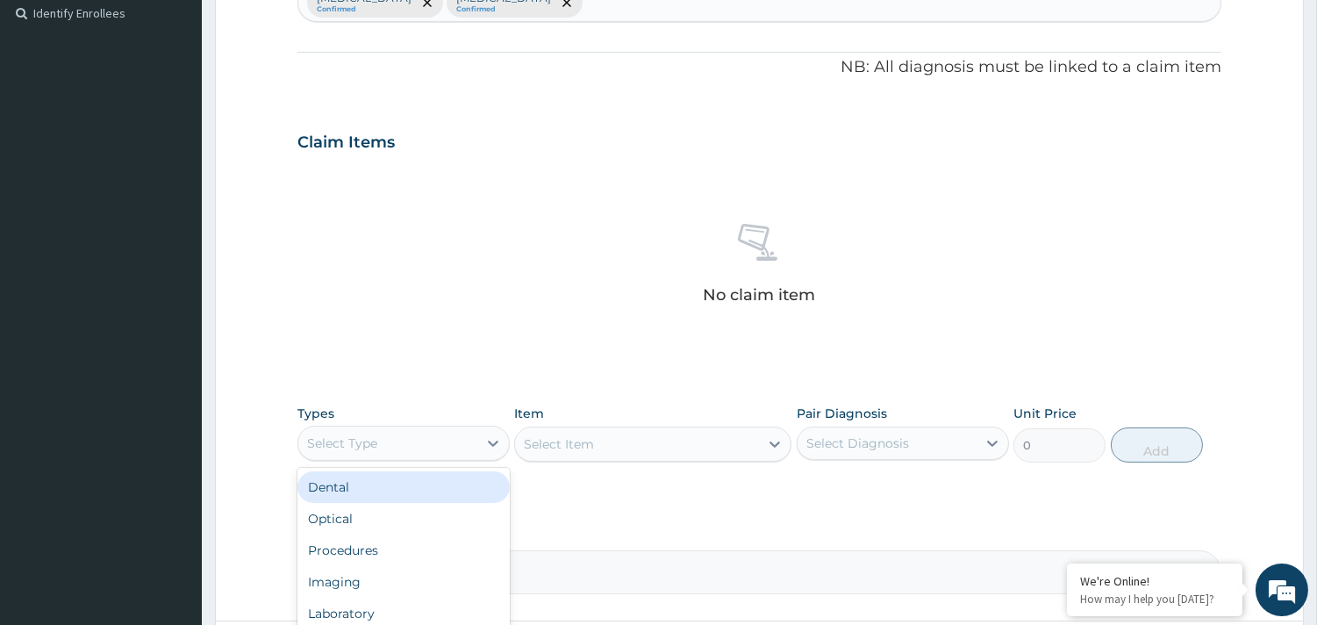
click at [356, 434] on div "Select Type" at bounding box center [342, 443] width 70 height 18
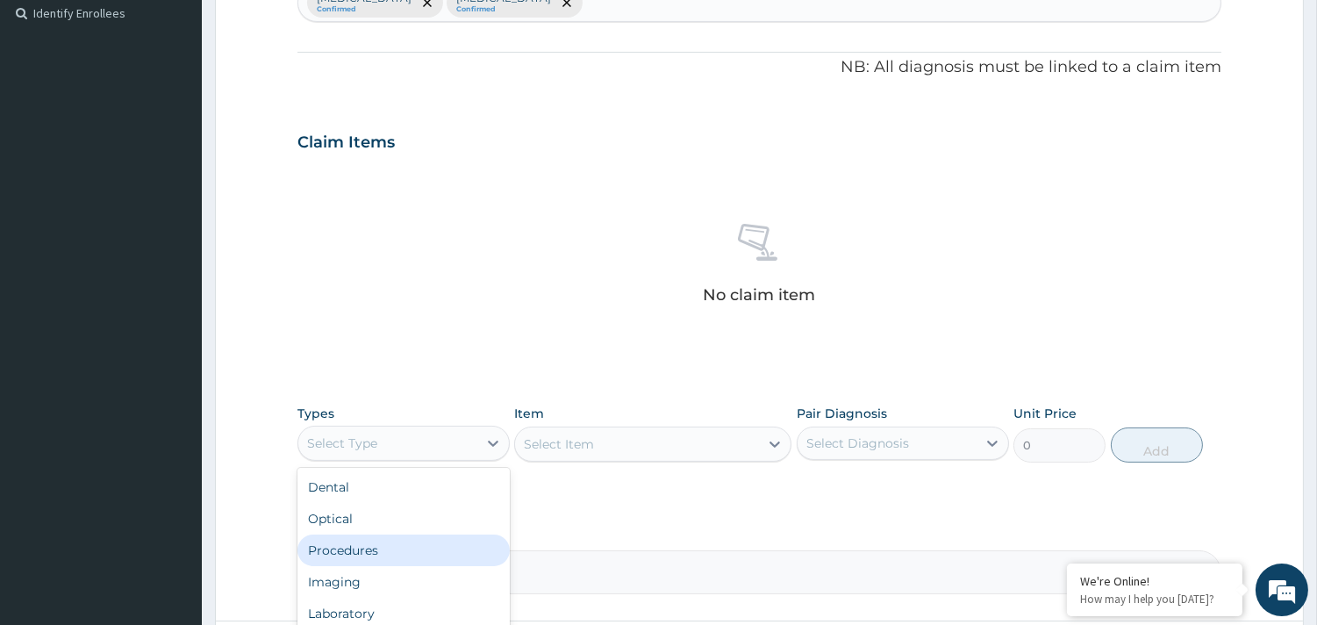
click at [345, 545] on div "Procedures" at bounding box center [403, 550] width 212 height 32
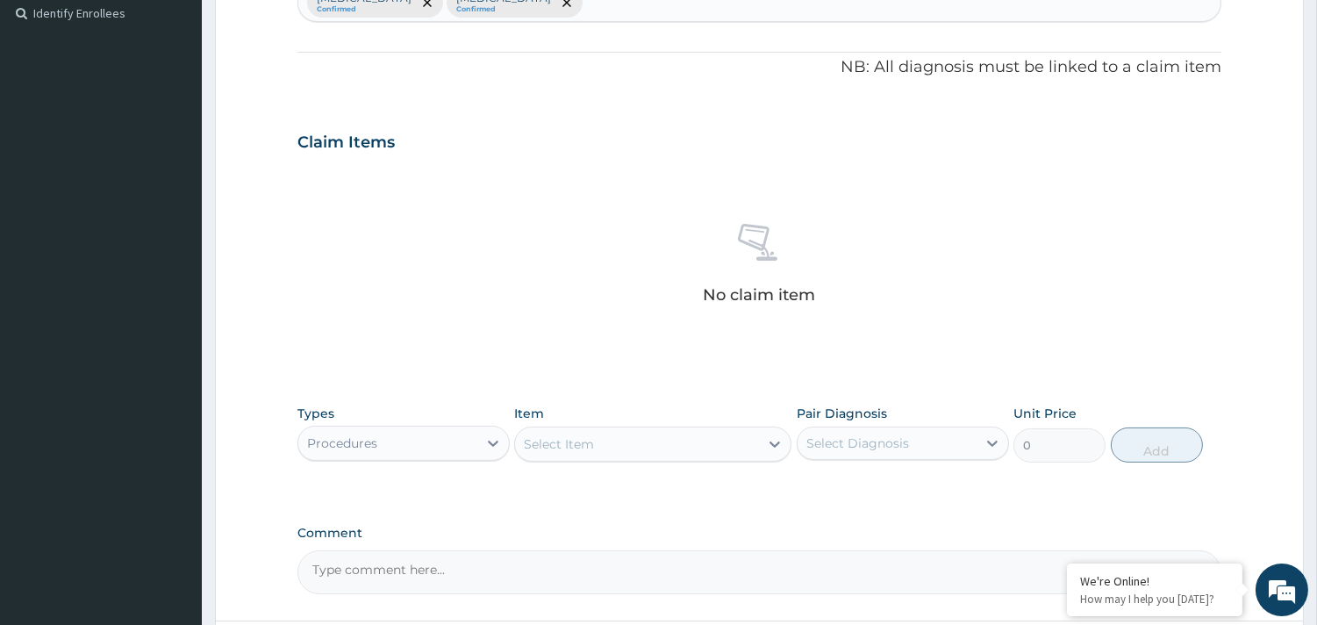
click at [641, 443] on div "Select Item" at bounding box center [637, 444] width 244 height 28
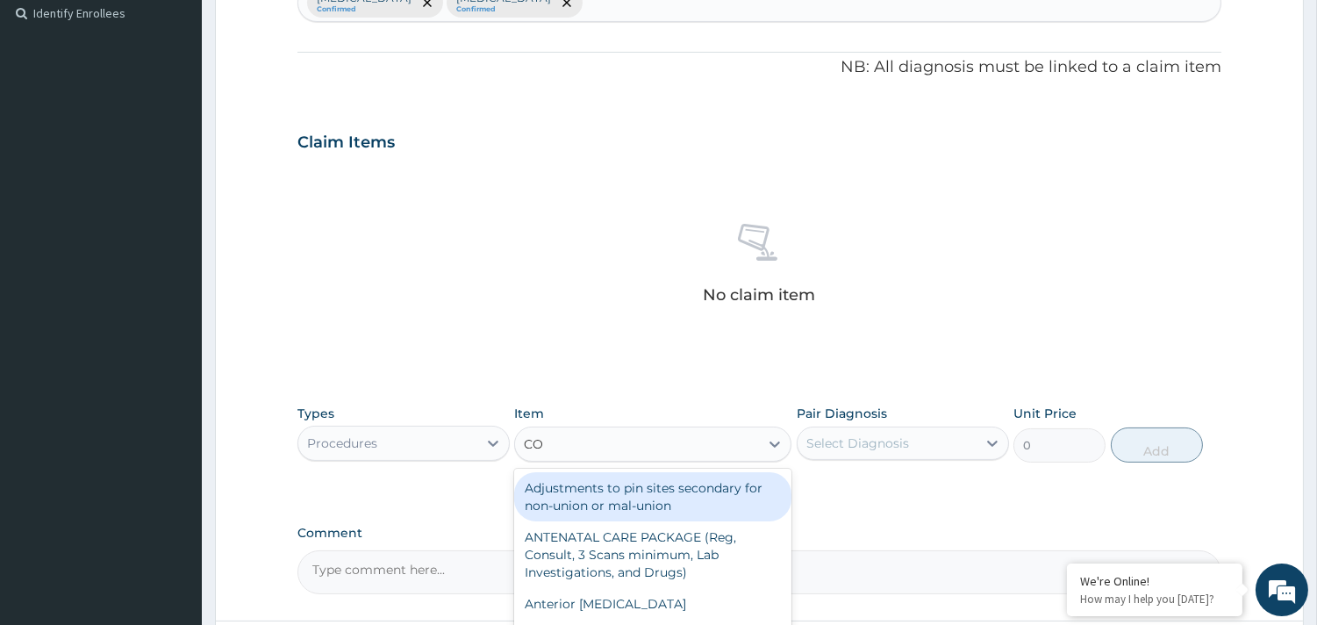
type input "C"
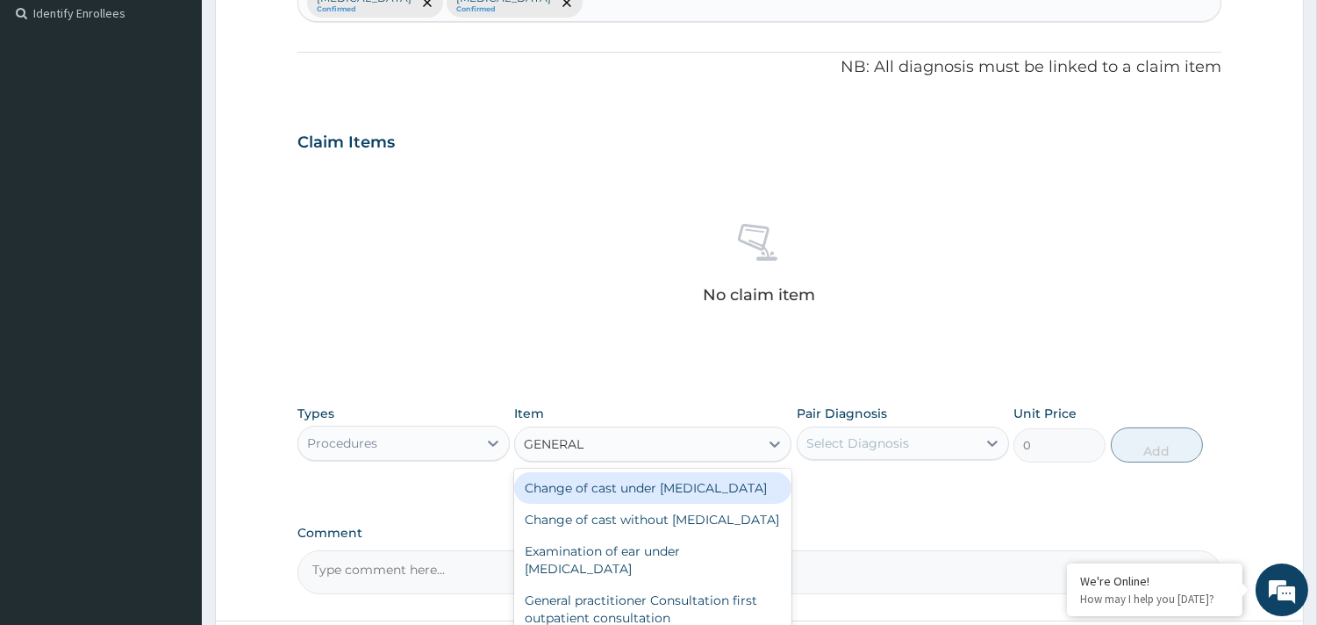
type input "GENERAL P"
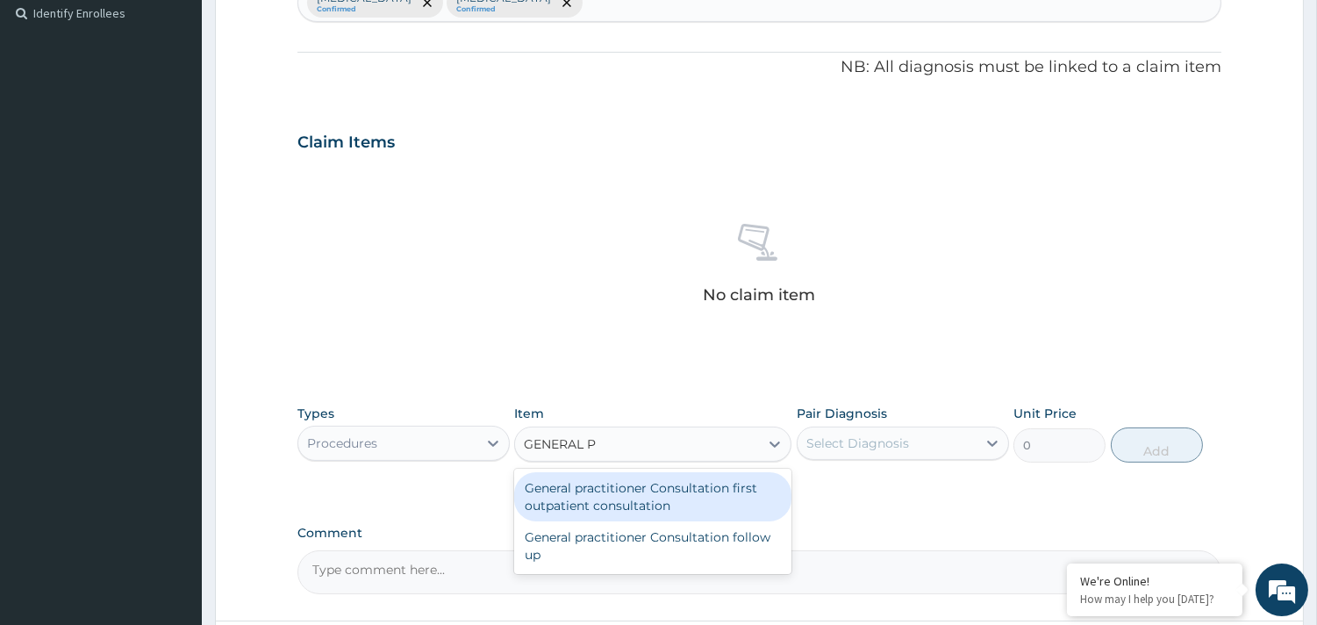
drag, startPoint x: 641, startPoint y: 497, endPoint x: 635, endPoint y: 488, distance: 11.0
click at [639, 497] on div "General practitioner Consultation first outpatient consultation" at bounding box center [652, 496] width 277 height 49
type input "3795"
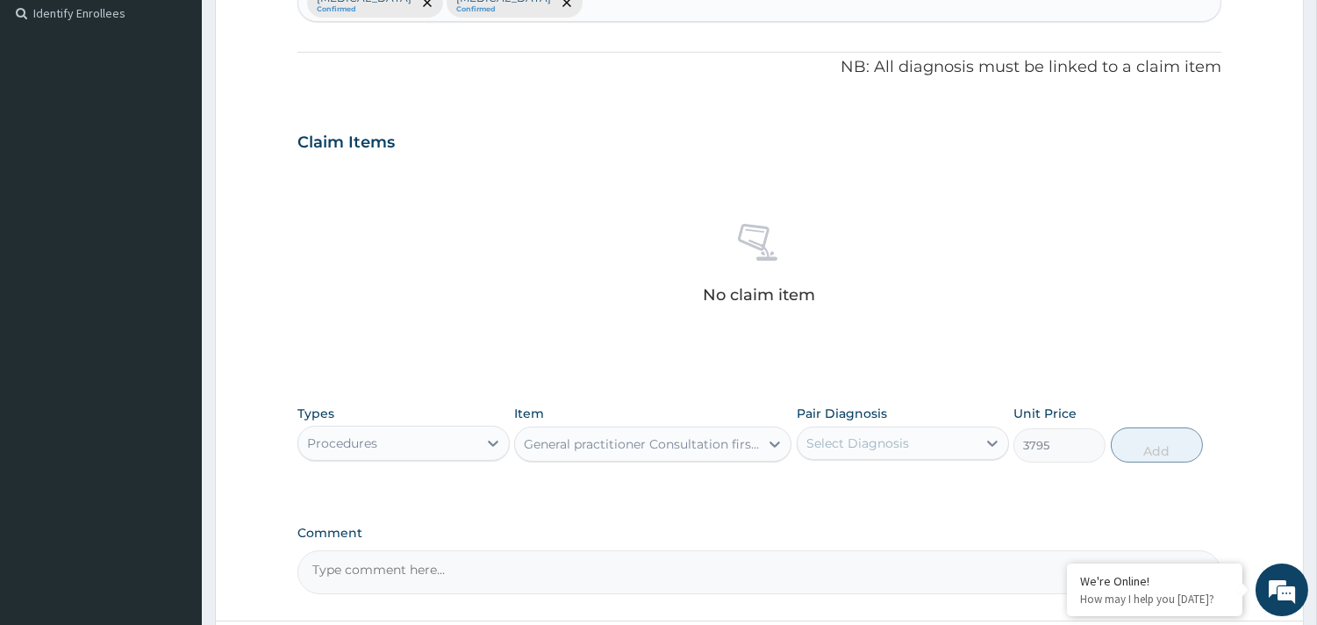
click at [880, 442] on div "Select Diagnosis" at bounding box center [857, 443] width 103 height 18
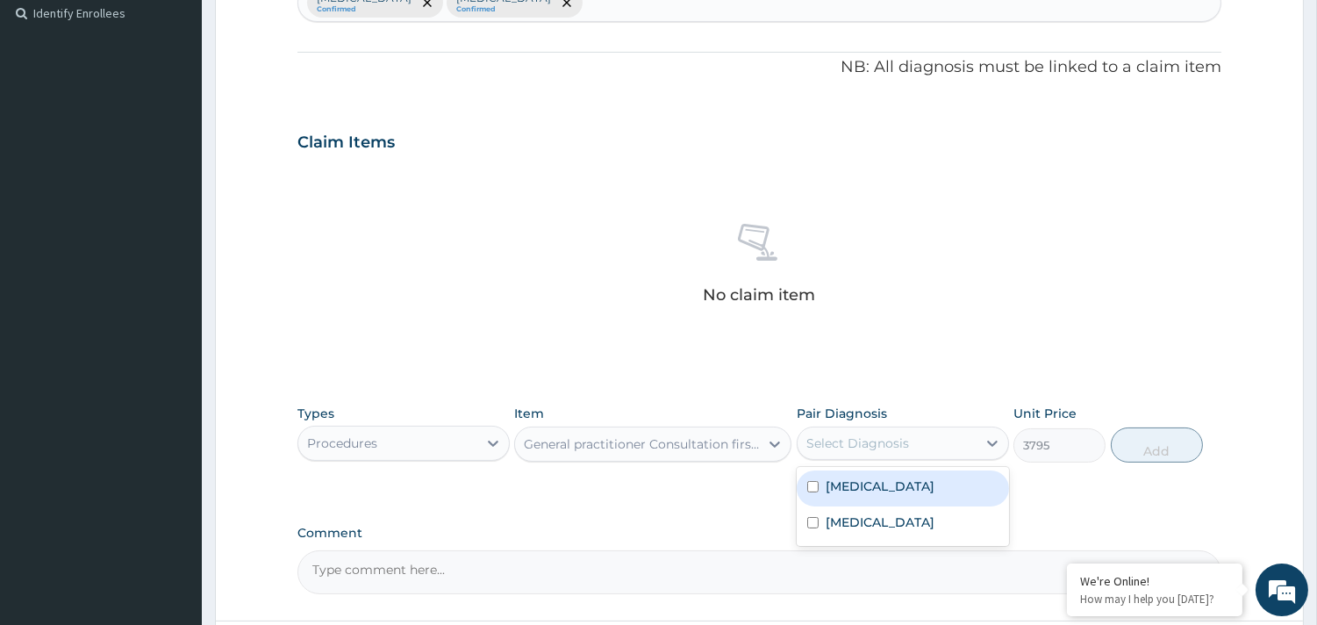
click at [867, 483] on label "Malaria" at bounding box center [880, 486] width 109 height 18
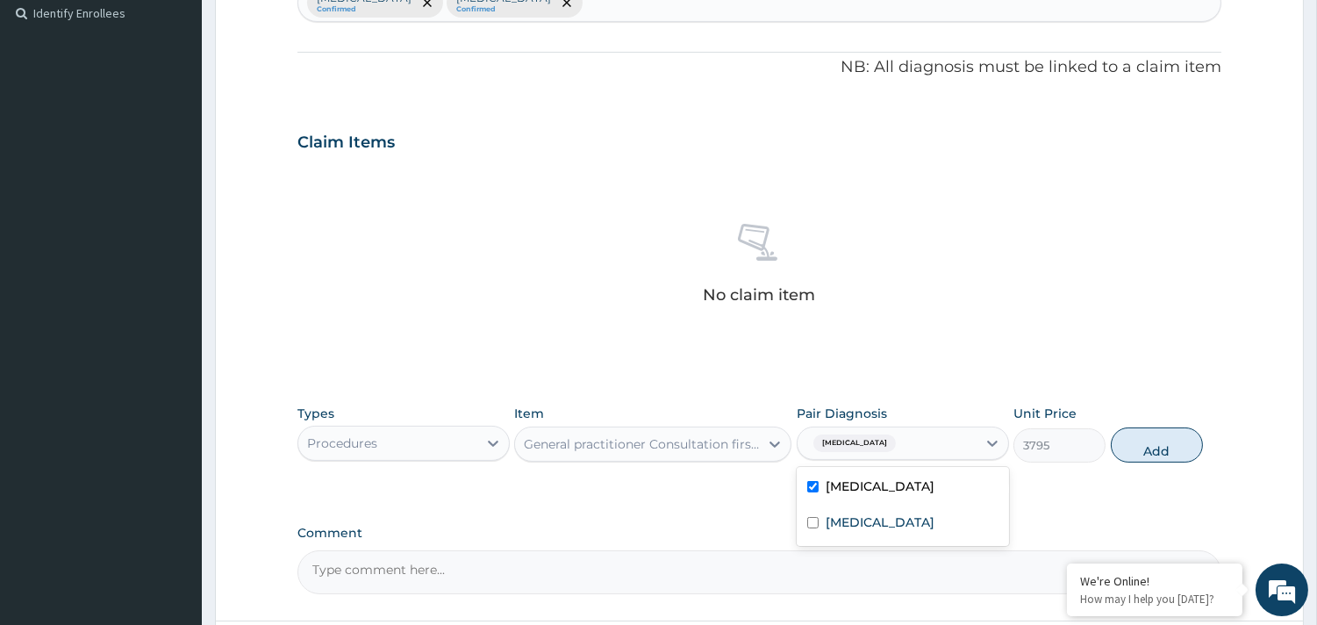
checkbox input "true"
drag, startPoint x: 861, startPoint y: 520, endPoint x: 873, endPoint y: 509, distance: 16.8
click at [861, 521] on label "Upper respiratory infection" at bounding box center [880, 522] width 109 height 18
checkbox input "true"
click at [1158, 456] on button "Add" at bounding box center [1157, 444] width 92 height 35
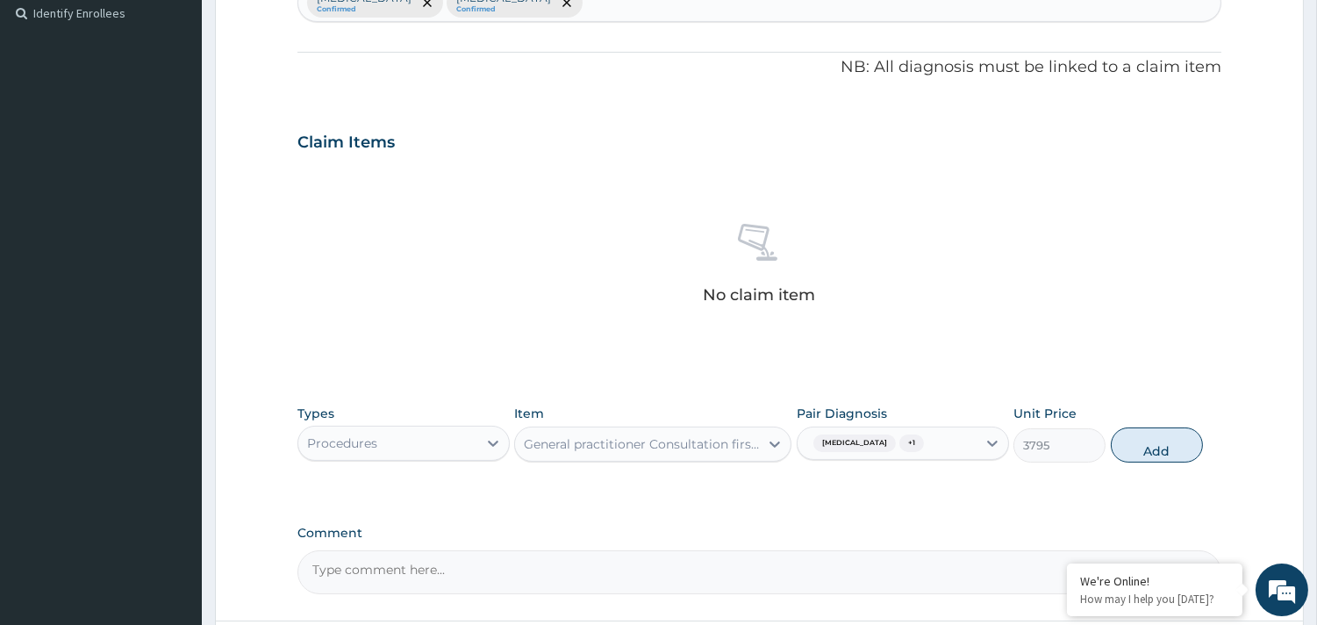
type input "0"
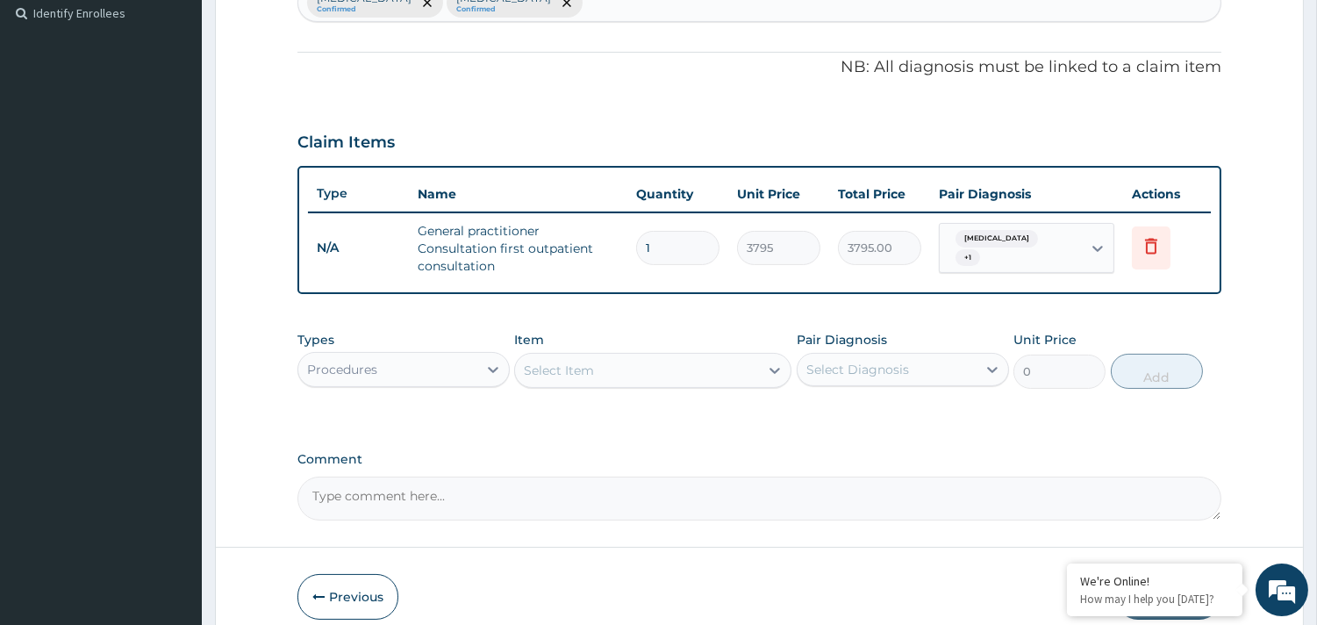
click at [443, 360] on div "Procedures" at bounding box center [387, 369] width 179 height 28
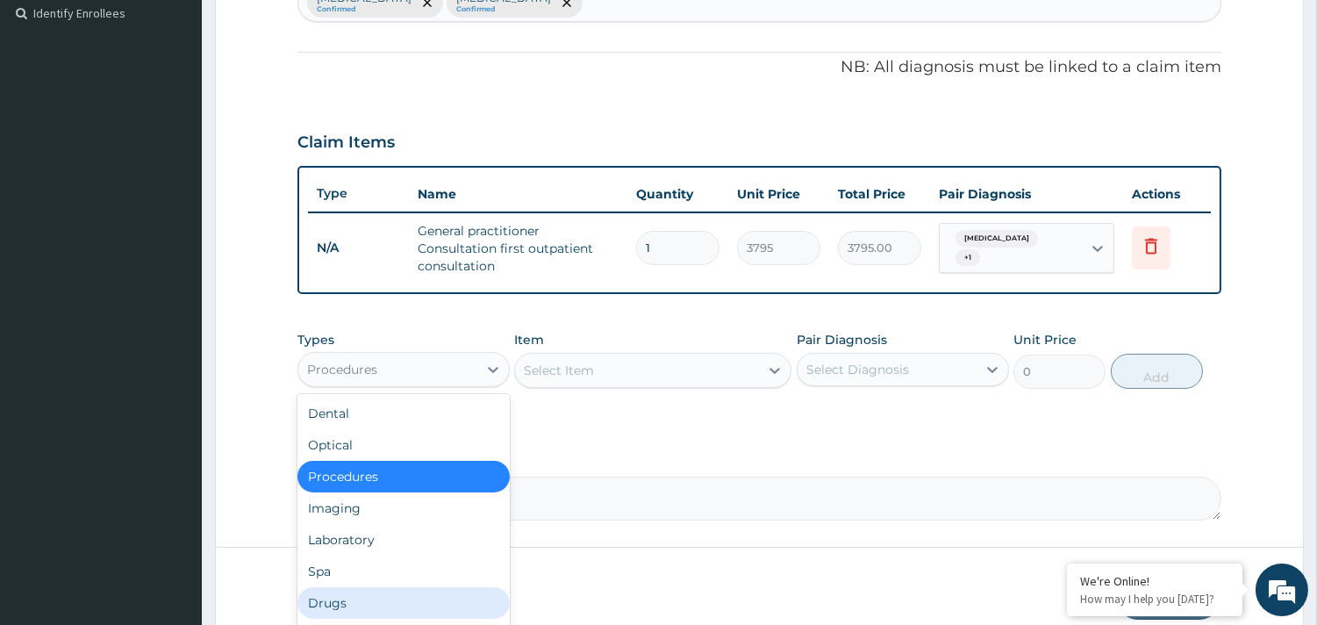
click at [381, 591] on div "Drugs" at bounding box center [403, 603] width 212 height 32
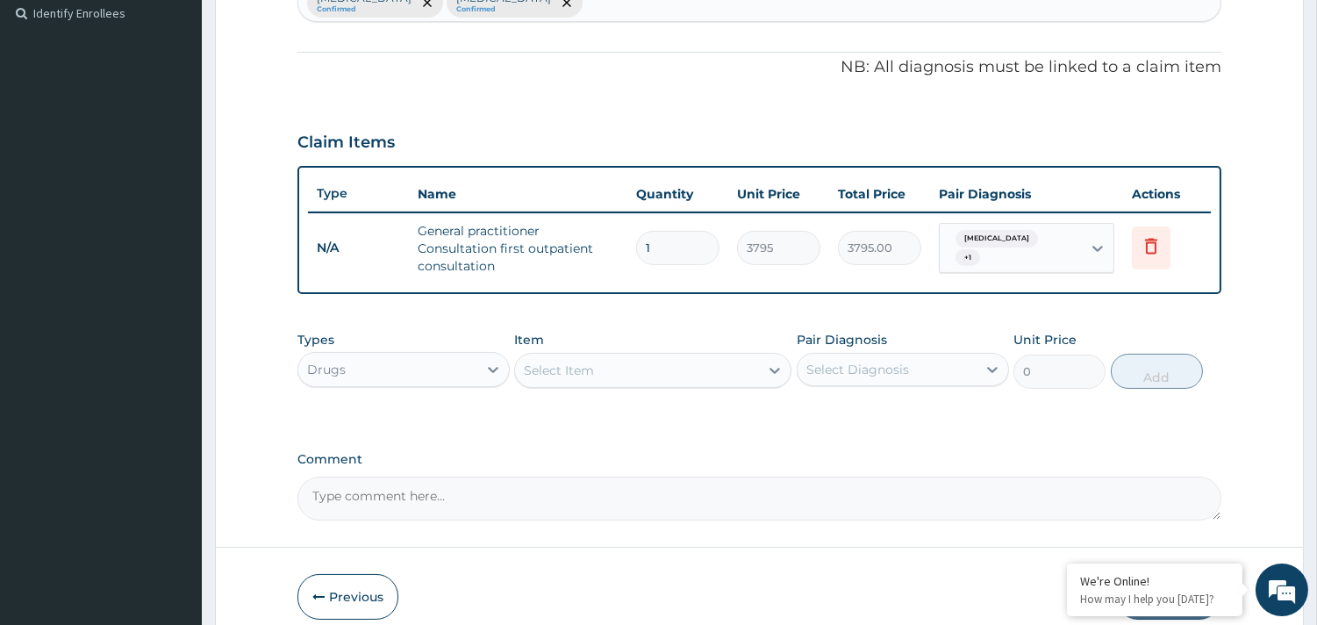
click at [660, 369] on div "Select Item" at bounding box center [637, 370] width 244 height 28
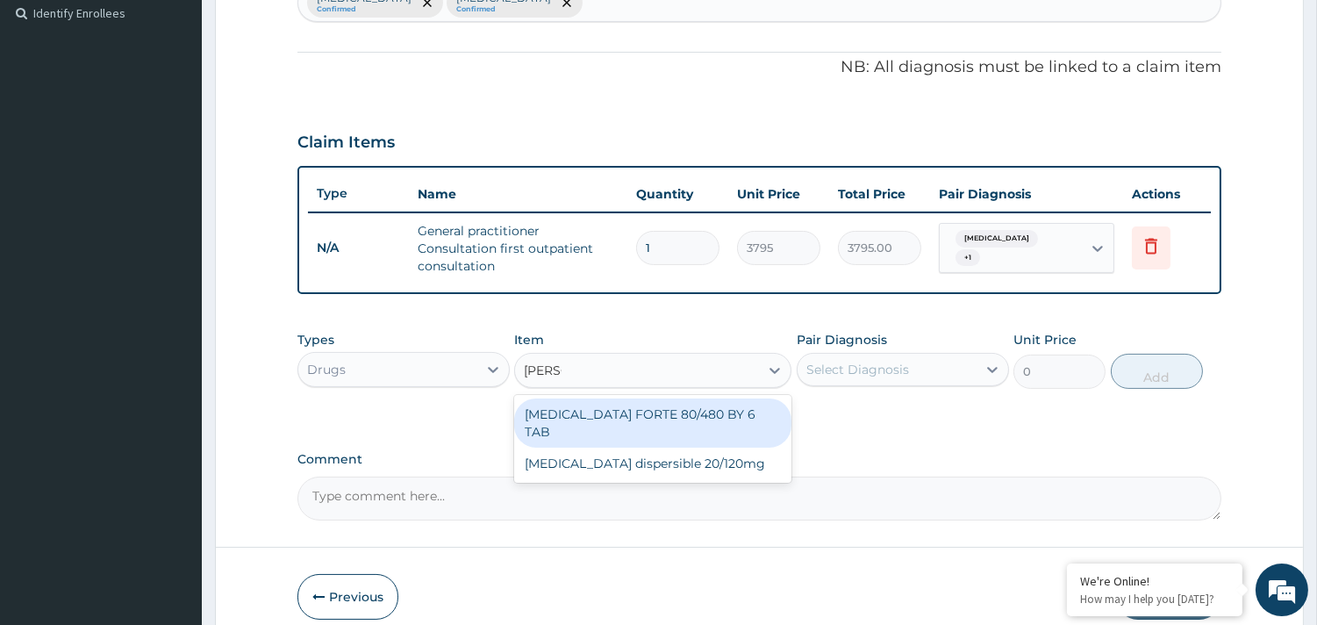
type input "COART"
click at [642, 408] on div "COARTEM FORTE 80/480 BY 6 TAB" at bounding box center [652, 422] width 277 height 49
type input "480.7"
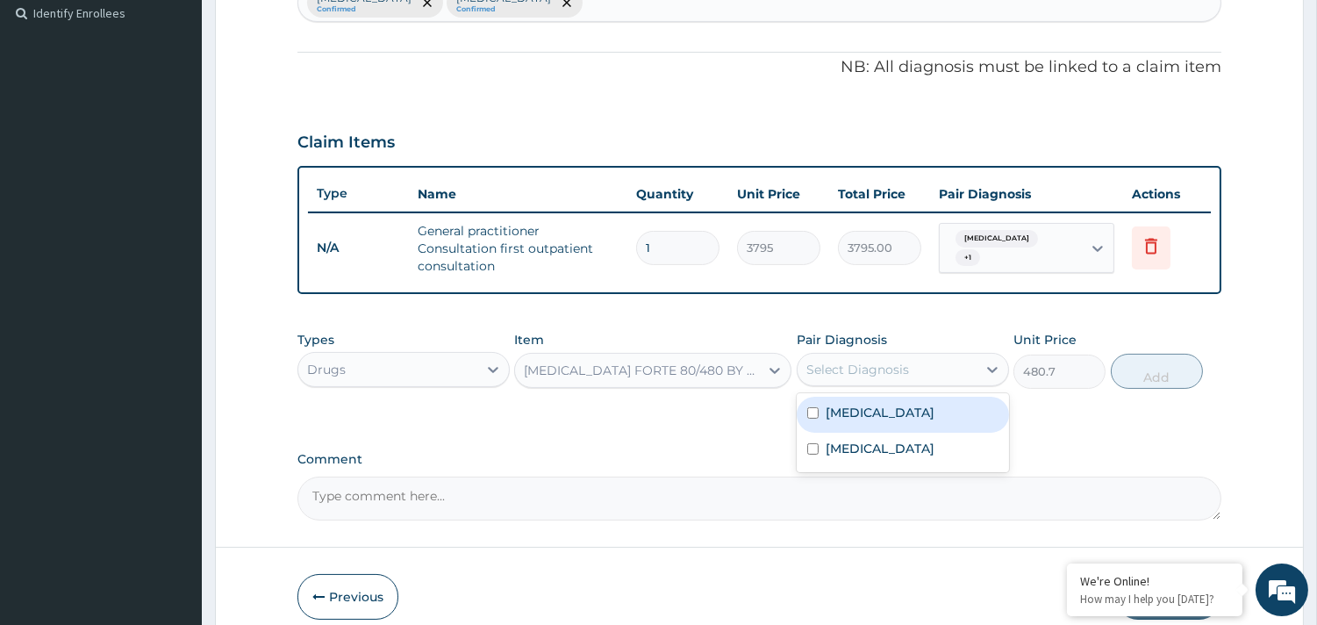
drag, startPoint x: 886, startPoint y: 365, endPoint x: 878, endPoint y: 389, distance: 25.0
click at [886, 367] on div "Select Diagnosis" at bounding box center [857, 370] width 103 height 18
click at [874, 409] on div "Malaria" at bounding box center [903, 415] width 212 height 36
checkbox input "true"
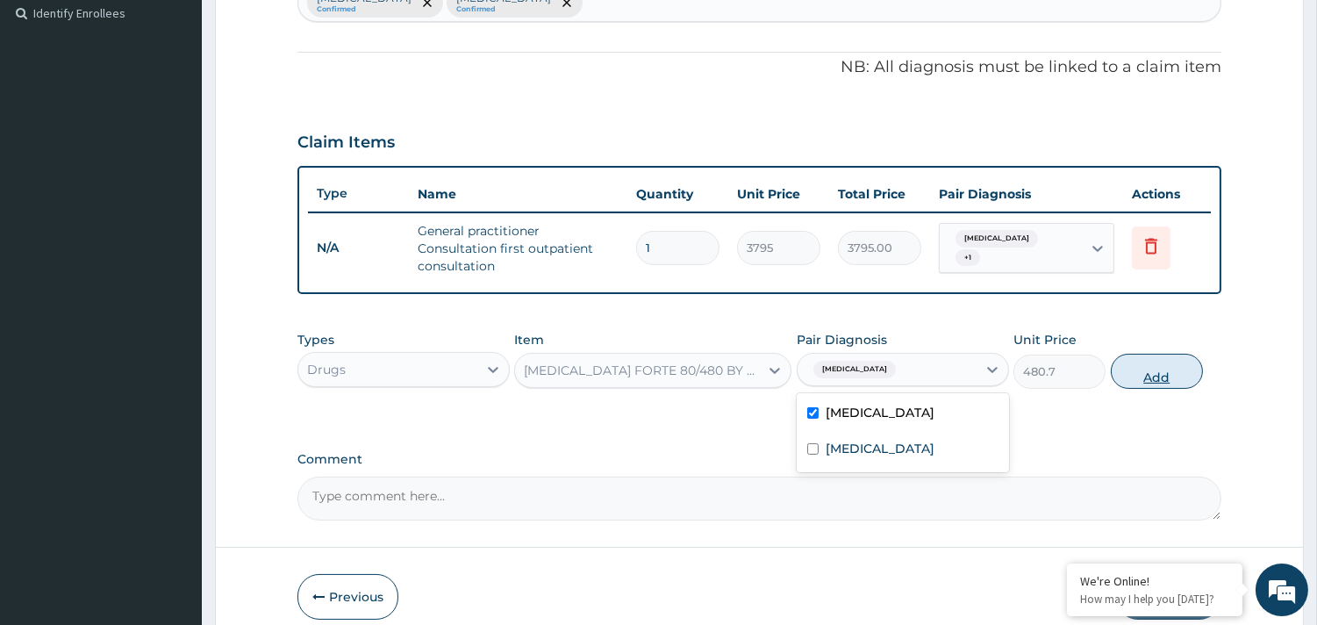
click at [1163, 377] on button "Add" at bounding box center [1157, 371] width 92 height 35
type input "0"
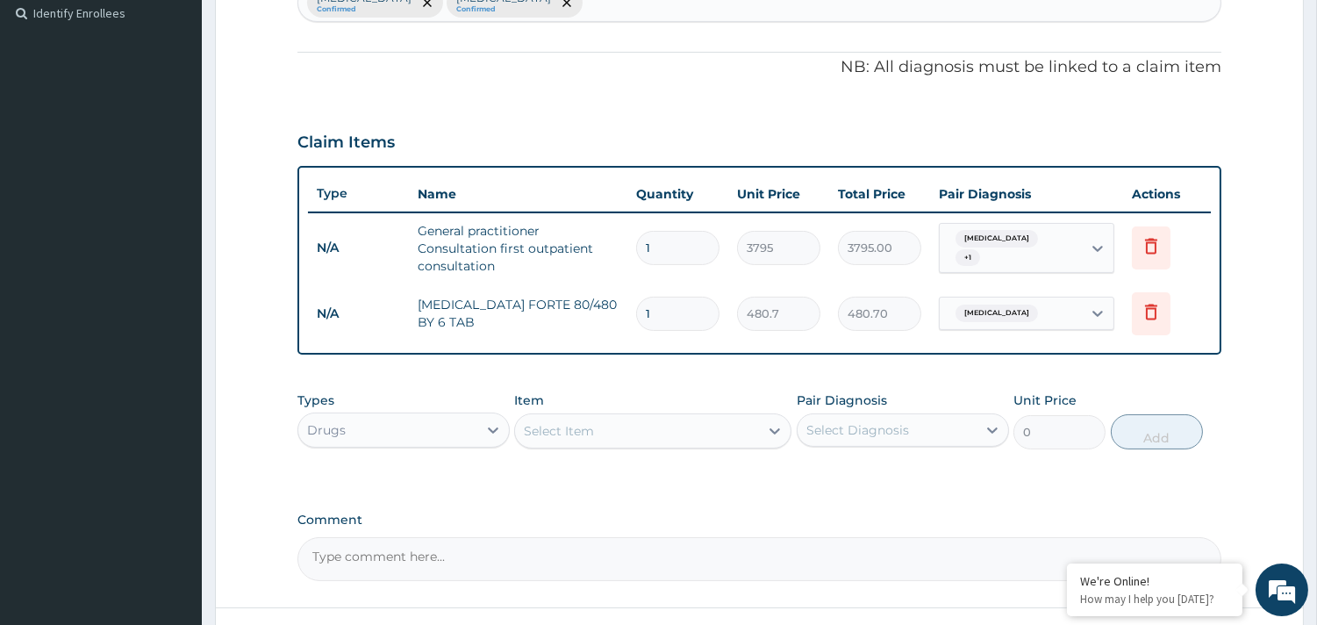
type input "0.00"
type input "6"
type input "2884.20"
type input "6"
click at [601, 433] on div "Select Item" at bounding box center [637, 431] width 244 height 28
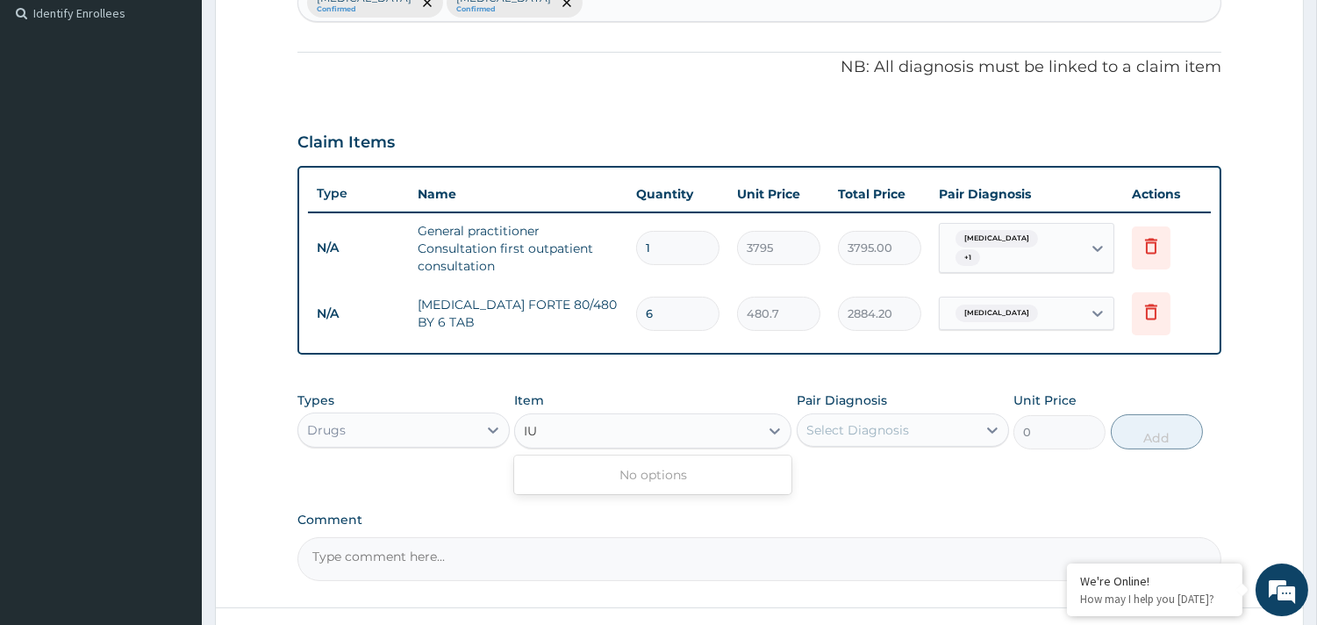
type input "I"
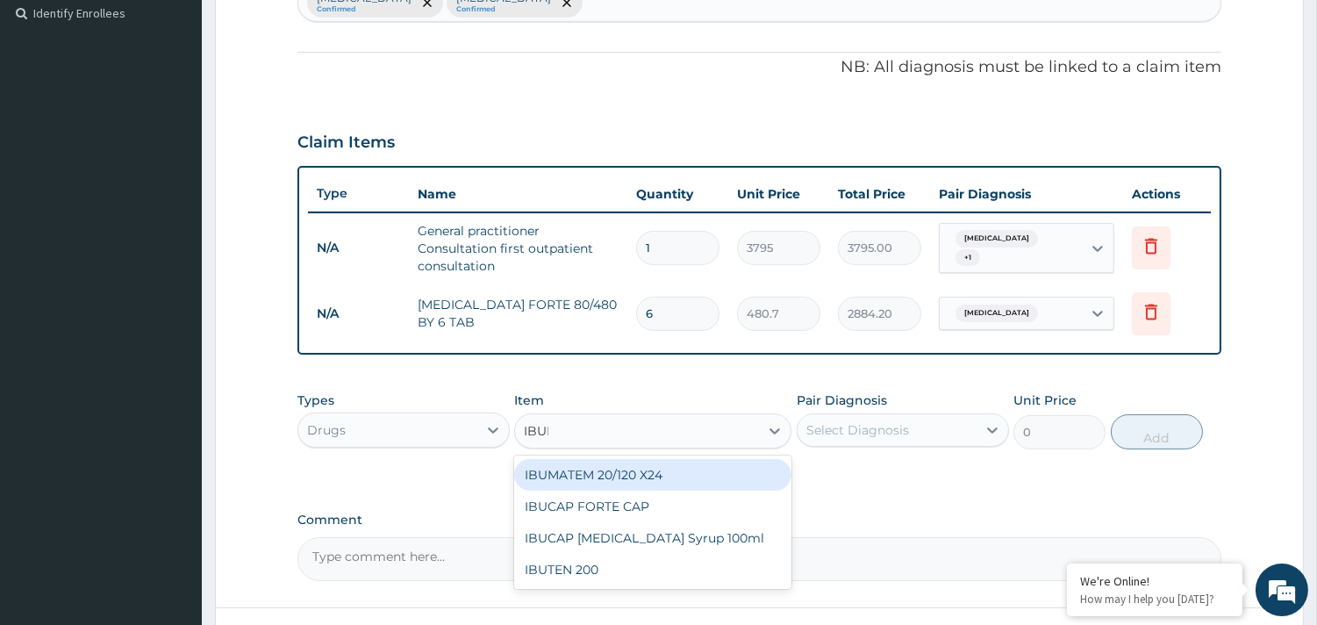
type input "IBU"
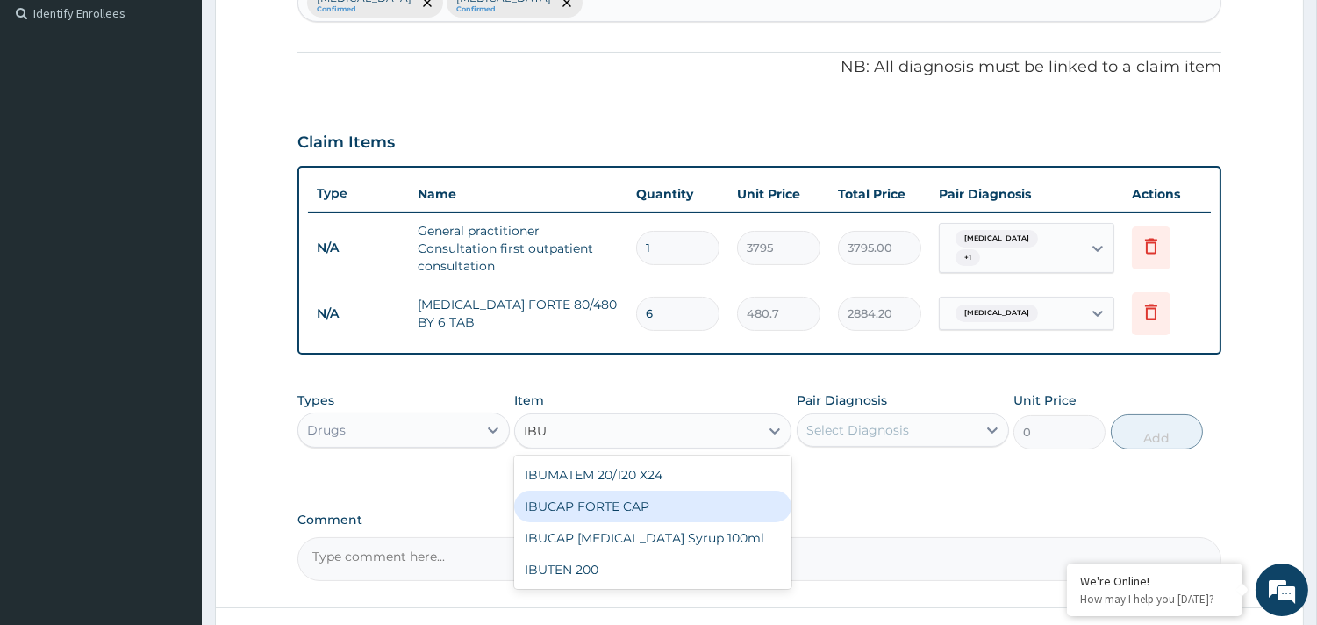
click at [619, 506] on div "IBUCAP FORTE CAP" at bounding box center [652, 506] width 277 height 32
type input "63.25"
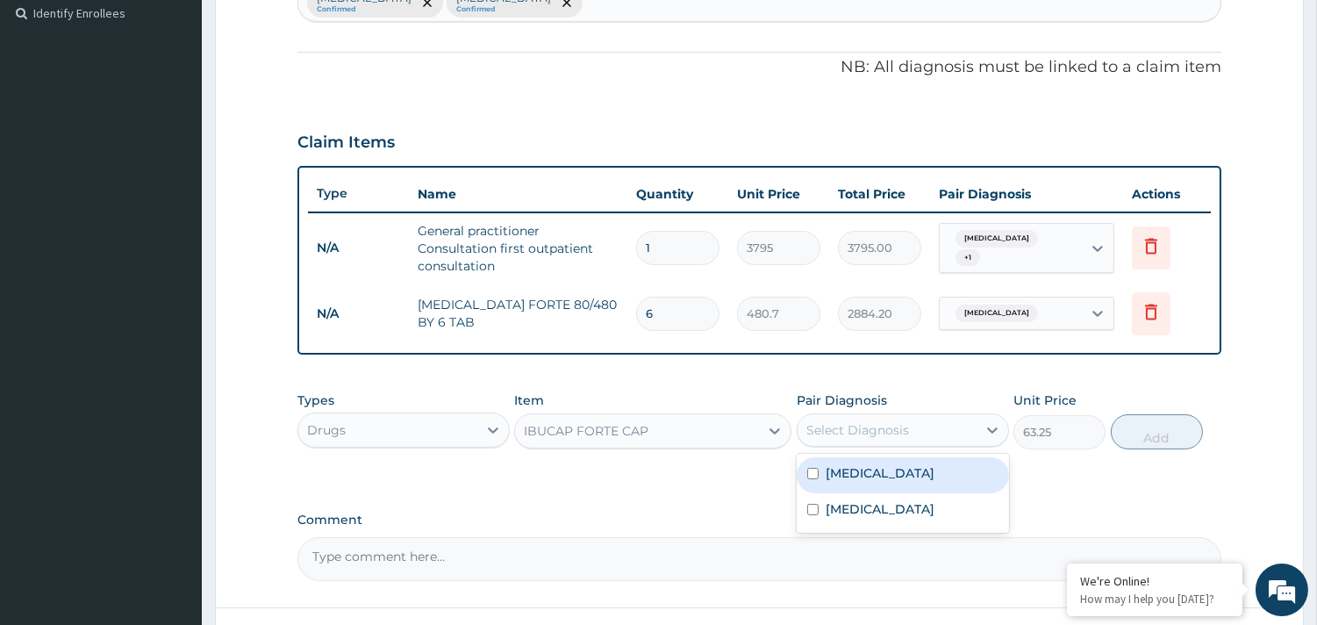
click at [880, 434] on div "Select Diagnosis" at bounding box center [857, 430] width 103 height 18
click at [832, 476] on label "Malaria" at bounding box center [880, 473] width 109 height 18
checkbox input "true"
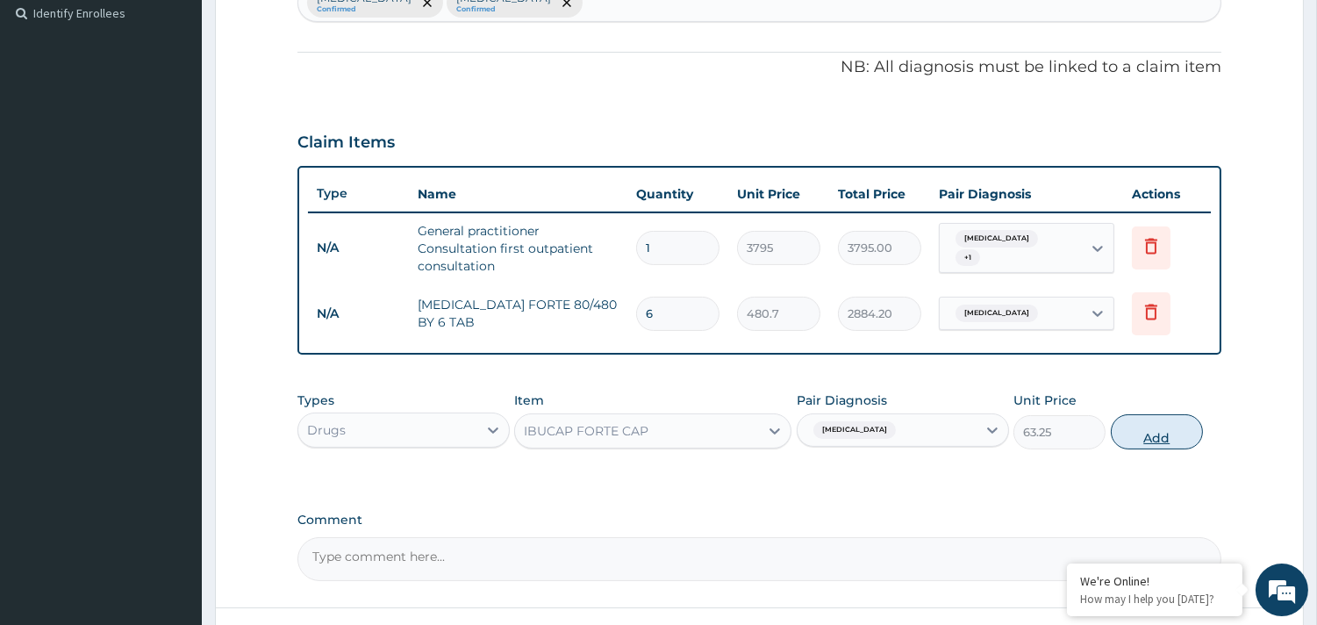
click at [1165, 442] on button "Add" at bounding box center [1157, 431] width 92 height 35
type input "0"
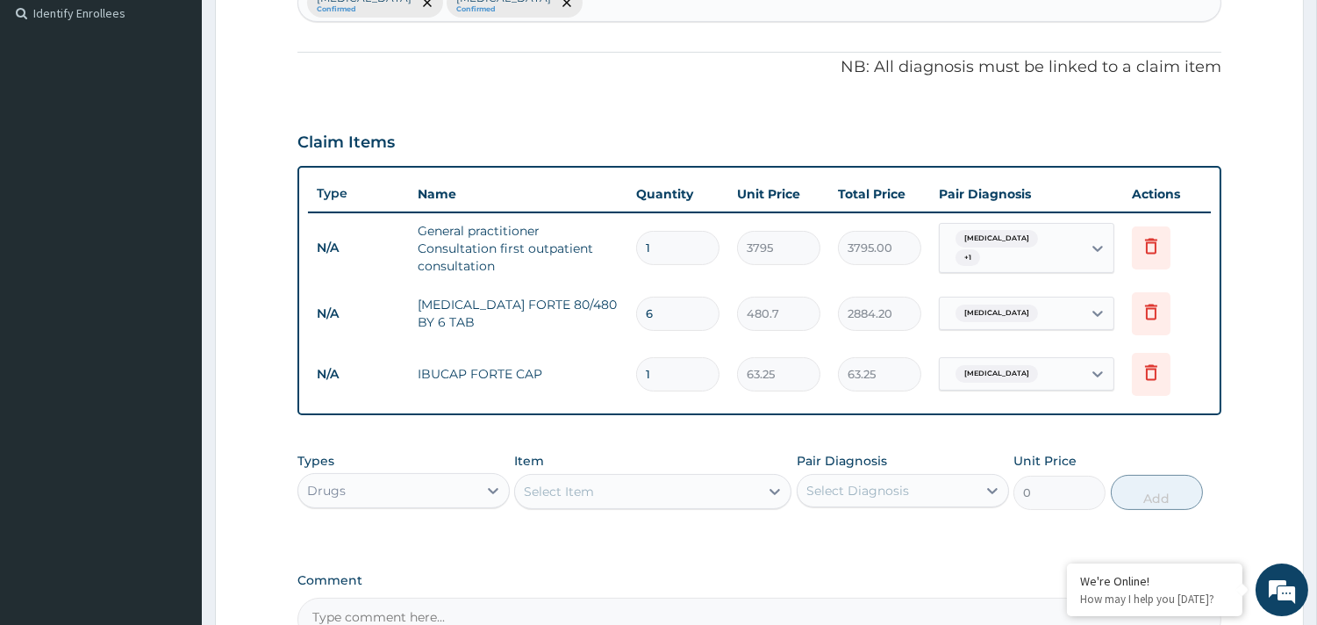
type input "0.00"
type input "2"
type input "126.50"
type input "20"
type input "1265.00"
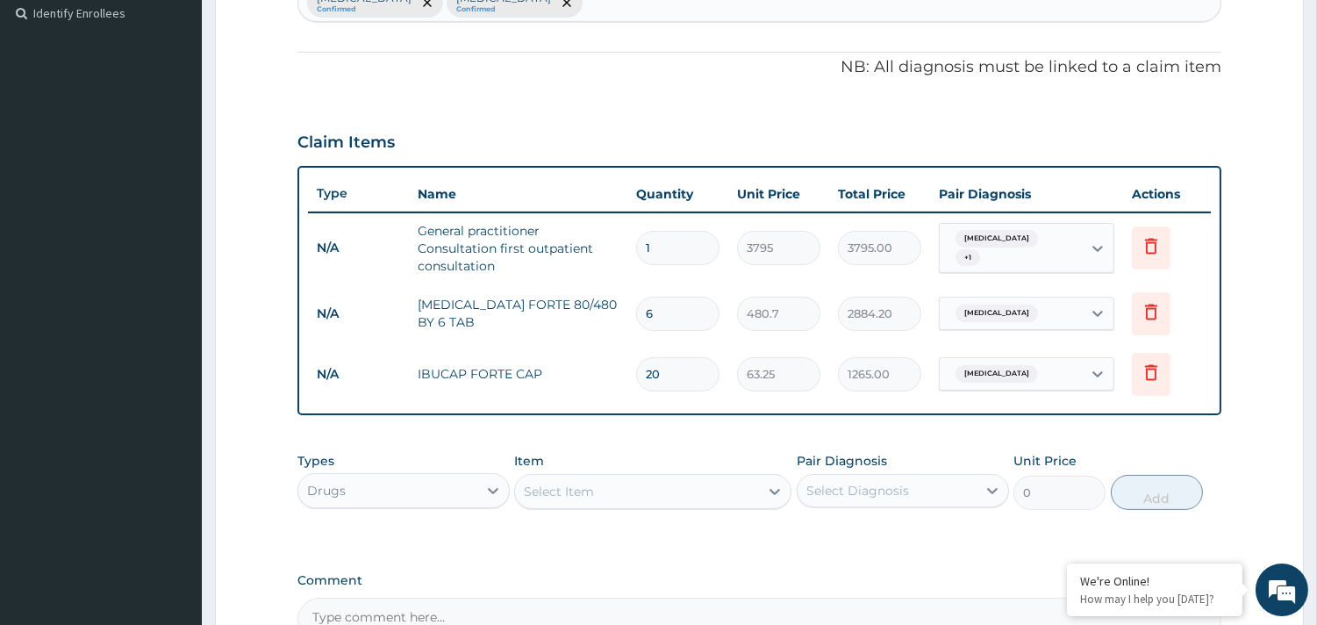
type input "20"
click at [619, 491] on div "Select Item" at bounding box center [637, 491] width 244 height 28
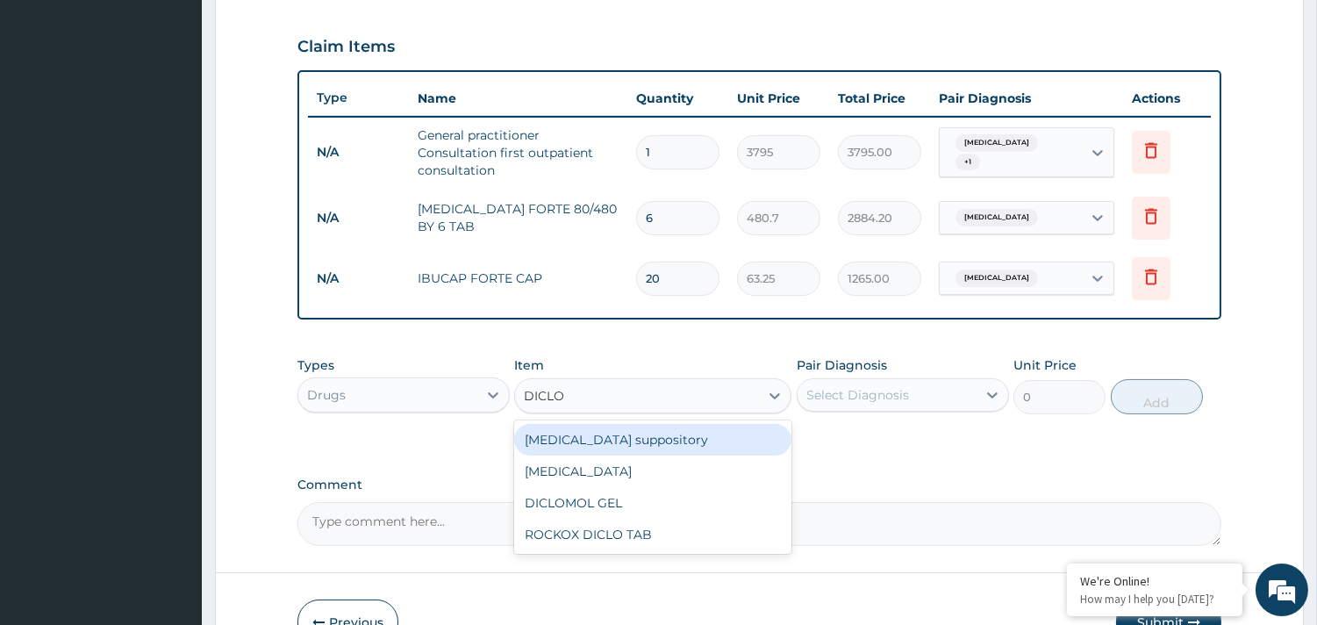
scroll to position [584, 0]
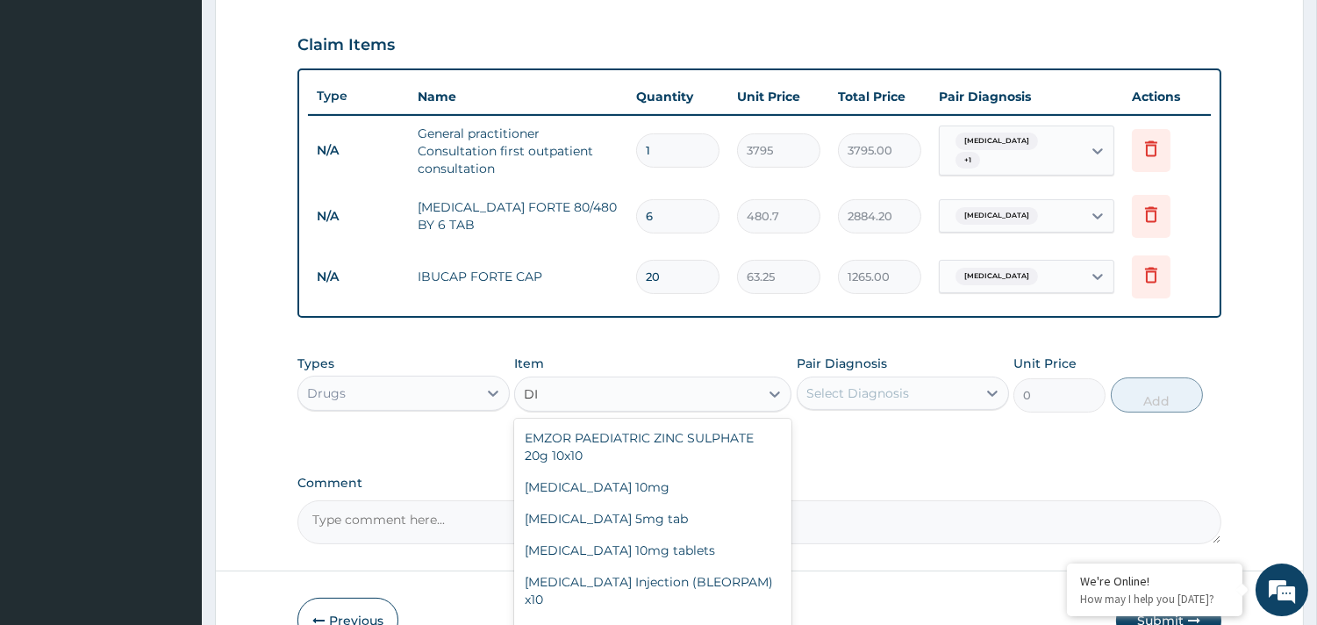
type input "D"
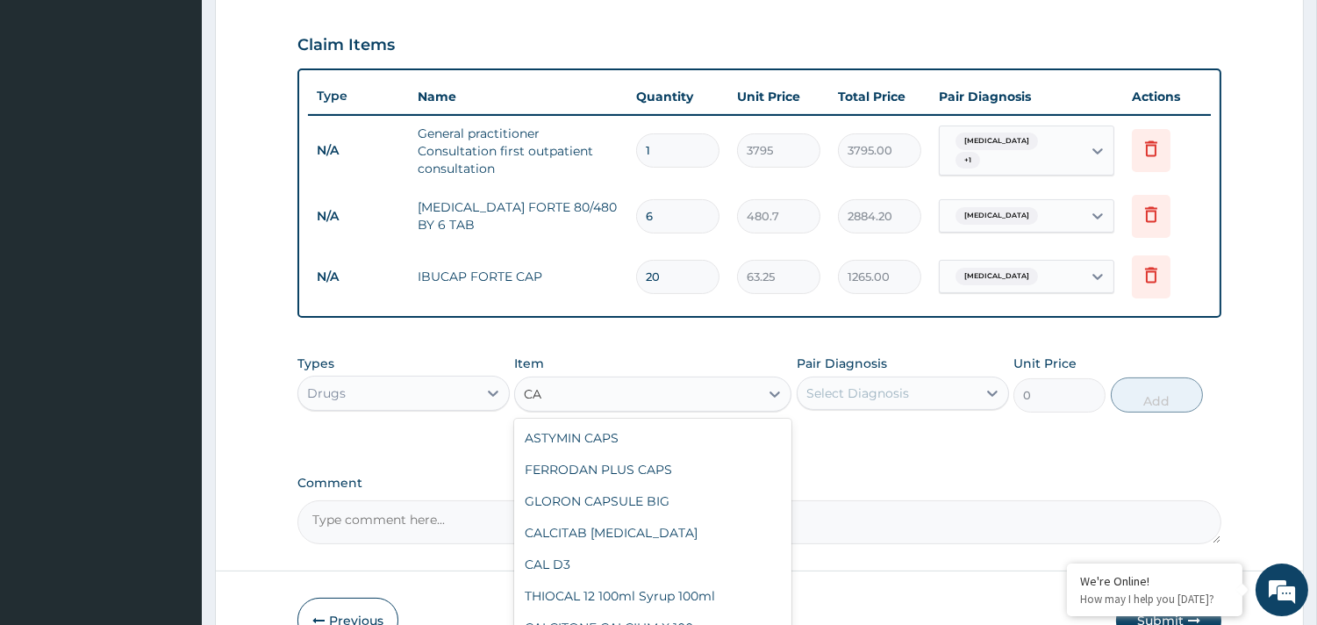
type input "C"
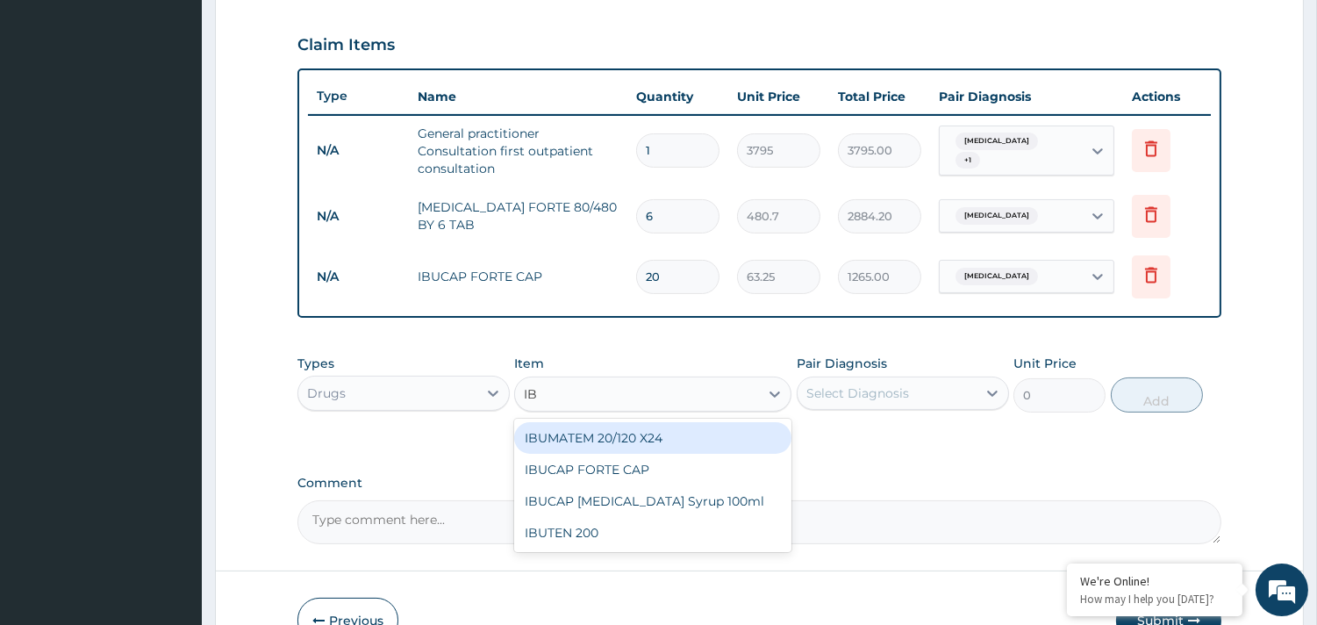
type input "I"
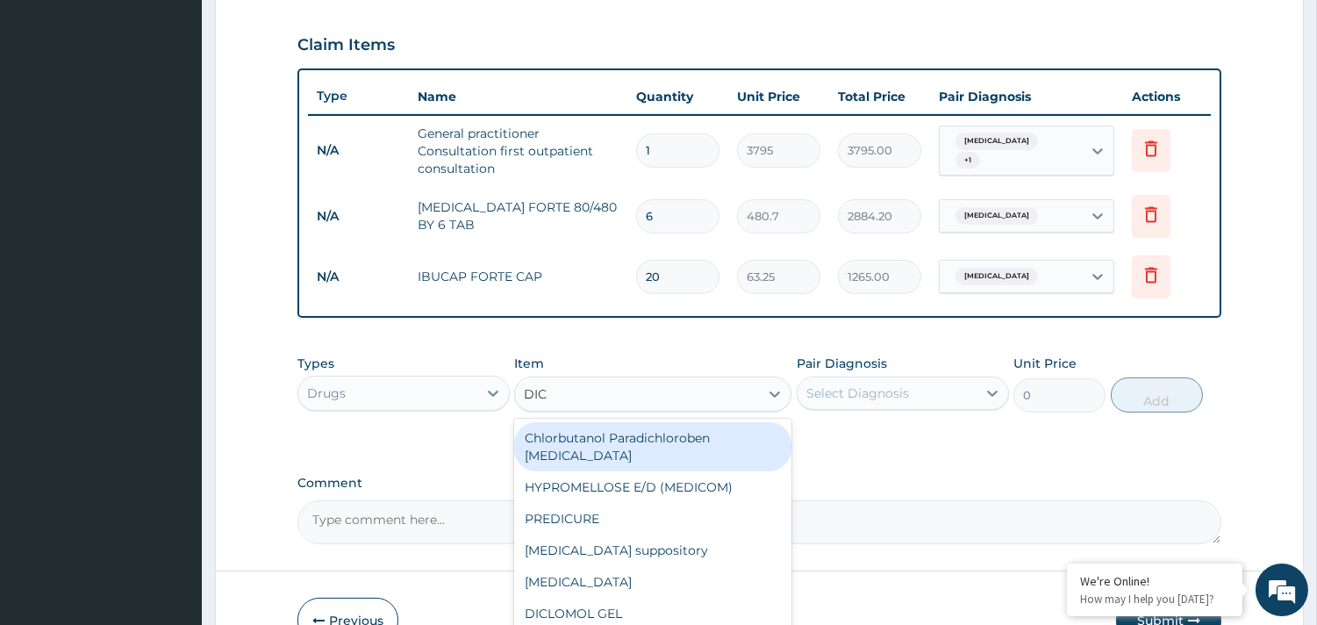
type input "DICL"
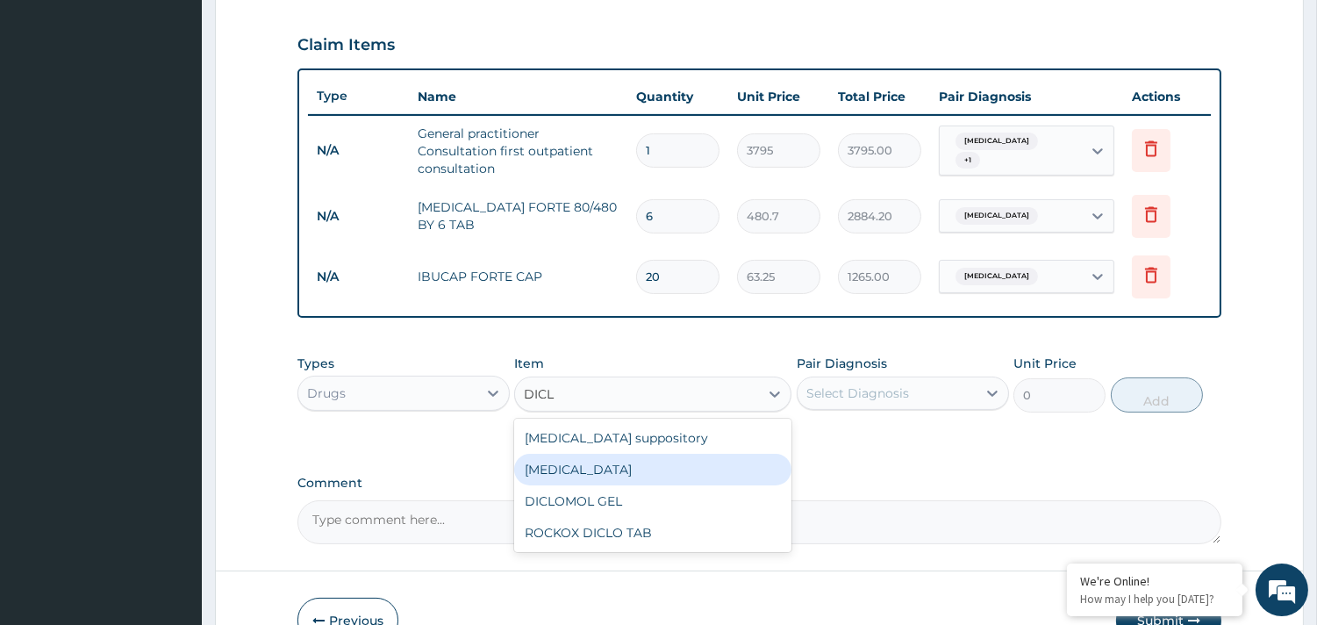
click at [595, 454] on div "Diclofenac" at bounding box center [652, 470] width 277 height 32
type input "632.5"
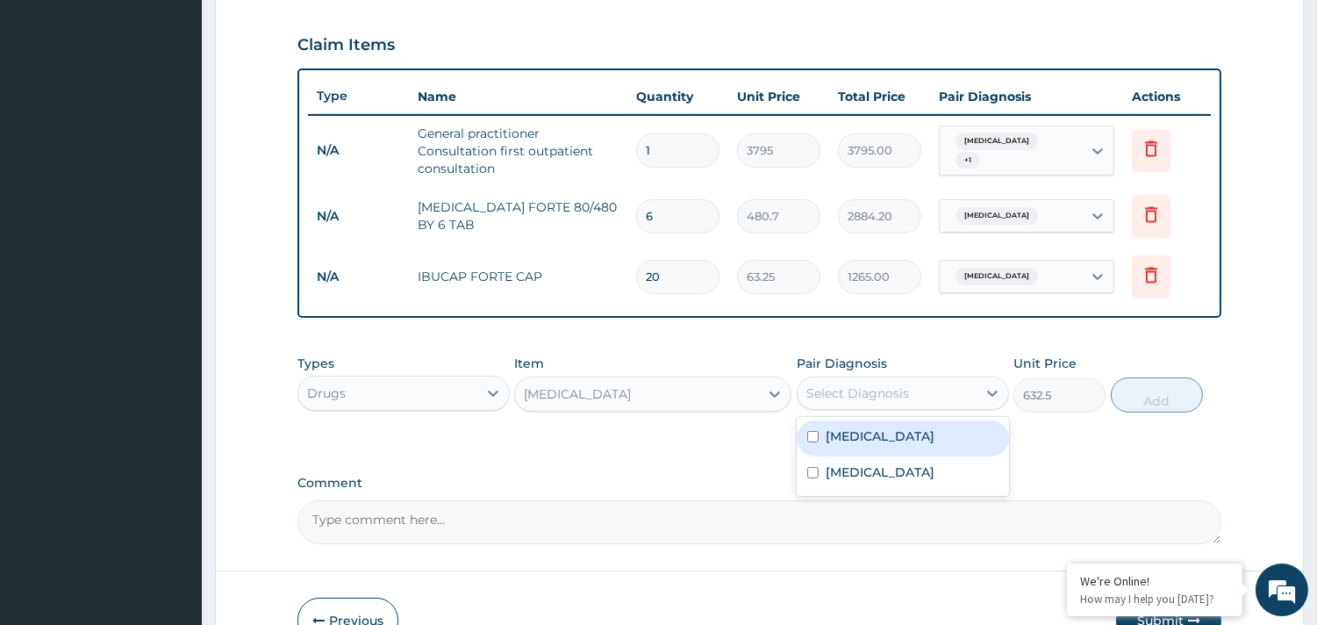
drag, startPoint x: 971, startPoint y: 396, endPoint x: 931, endPoint y: 402, distance: 40.8
click at [971, 393] on div "Select Diagnosis" at bounding box center [887, 393] width 179 height 28
click at [867, 439] on label "Malaria" at bounding box center [880, 436] width 109 height 18
checkbox input "true"
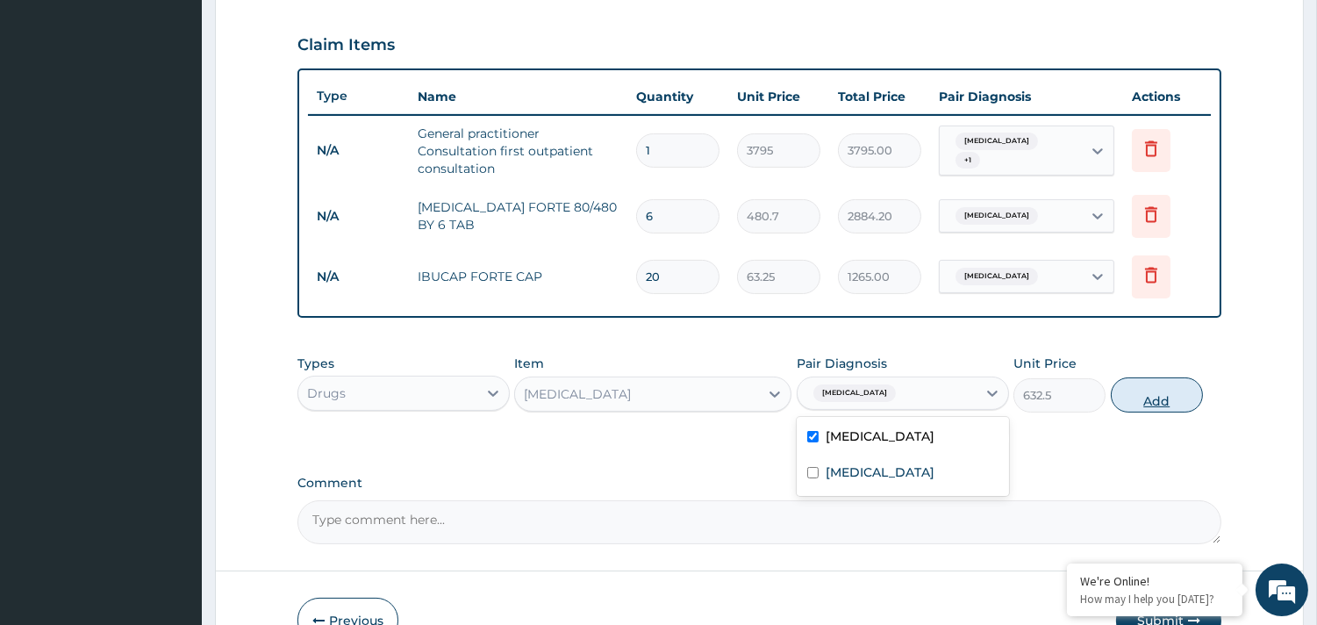
click at [1153, 399] on button "Add" at bounding box center [1157, 394] width 92 height 35
type input "0"
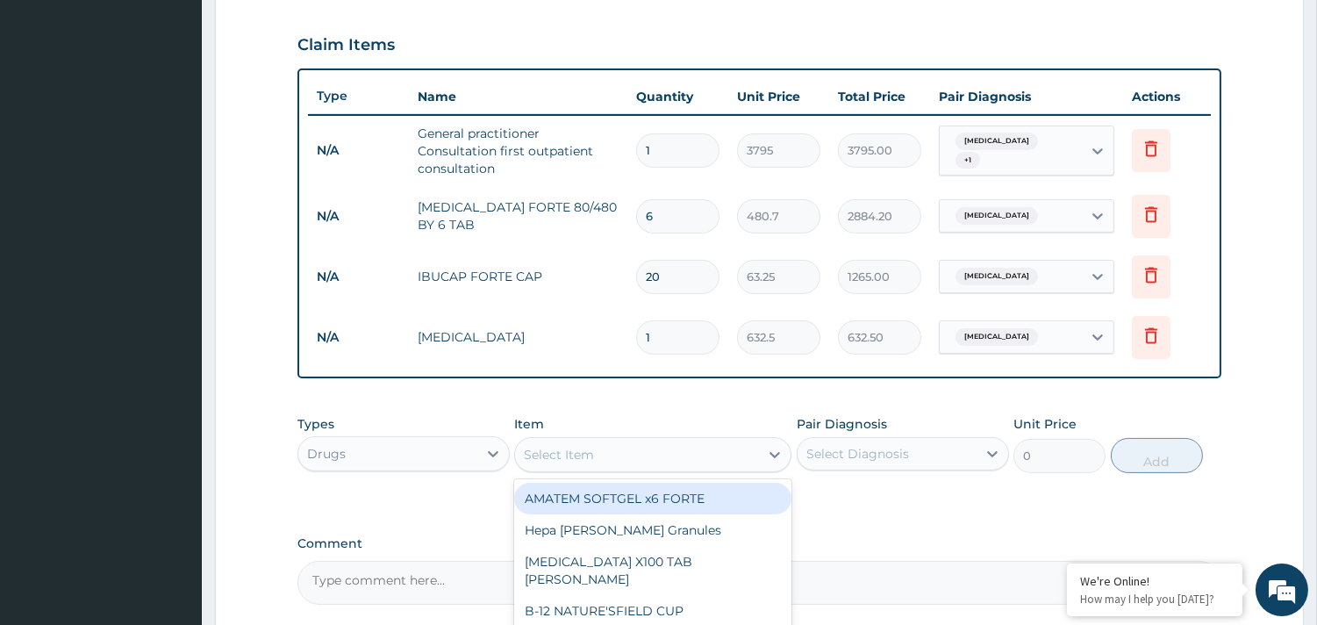
click at [661, 443] on div "Select Item" at bounding box center [637, 454] width 244 height 28
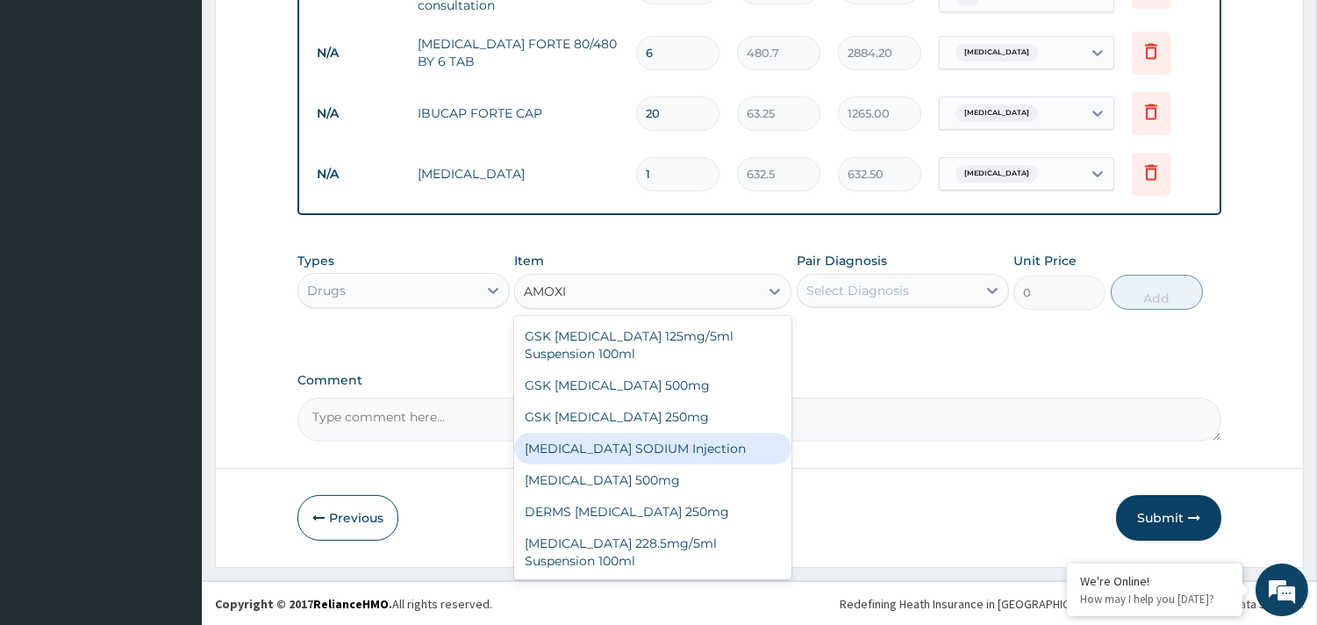
scroll to position [0, 0]
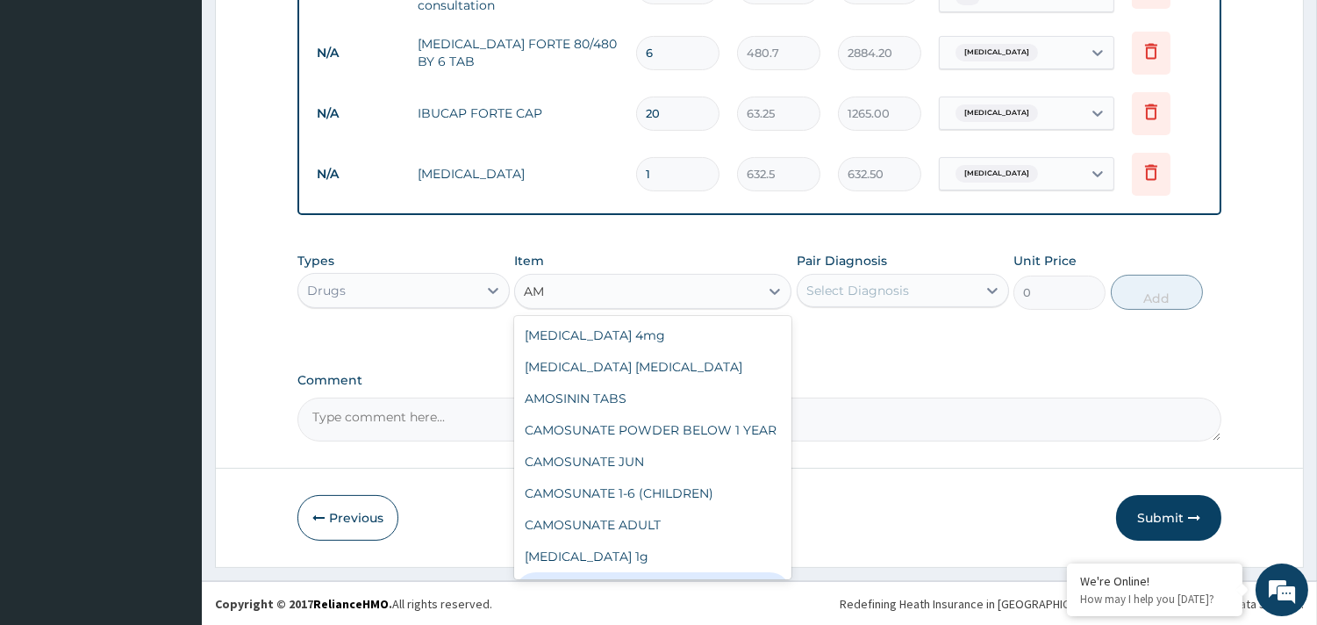
type input "A"
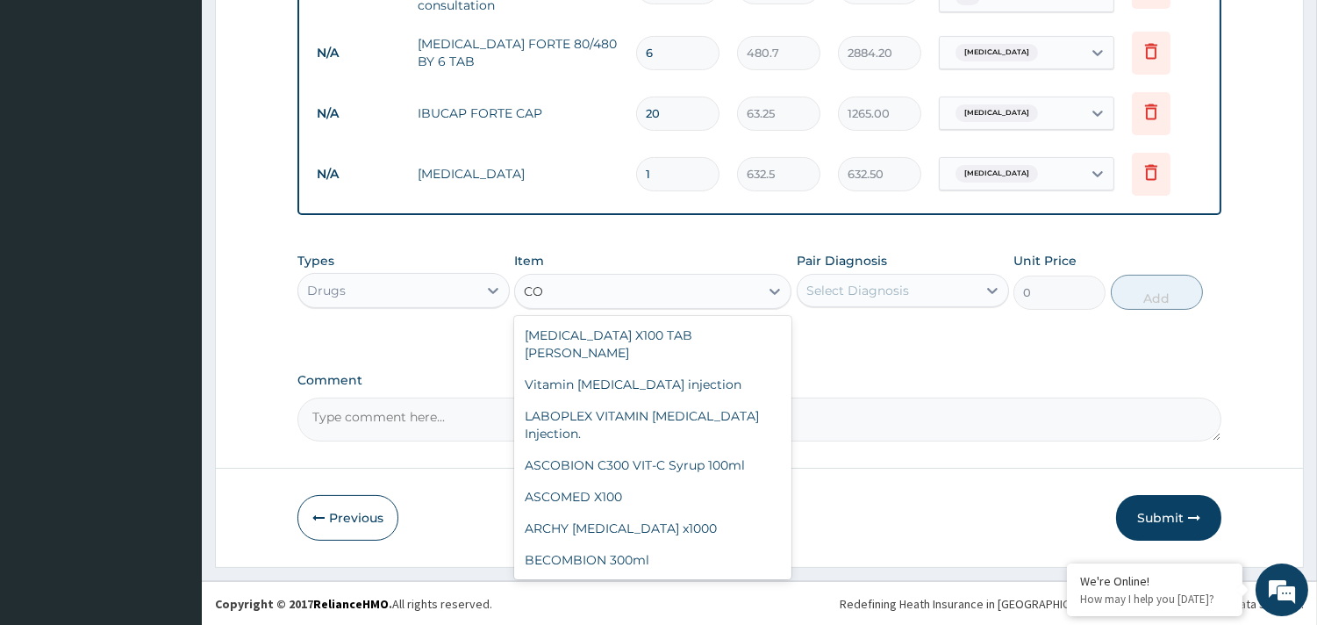
type input "C"
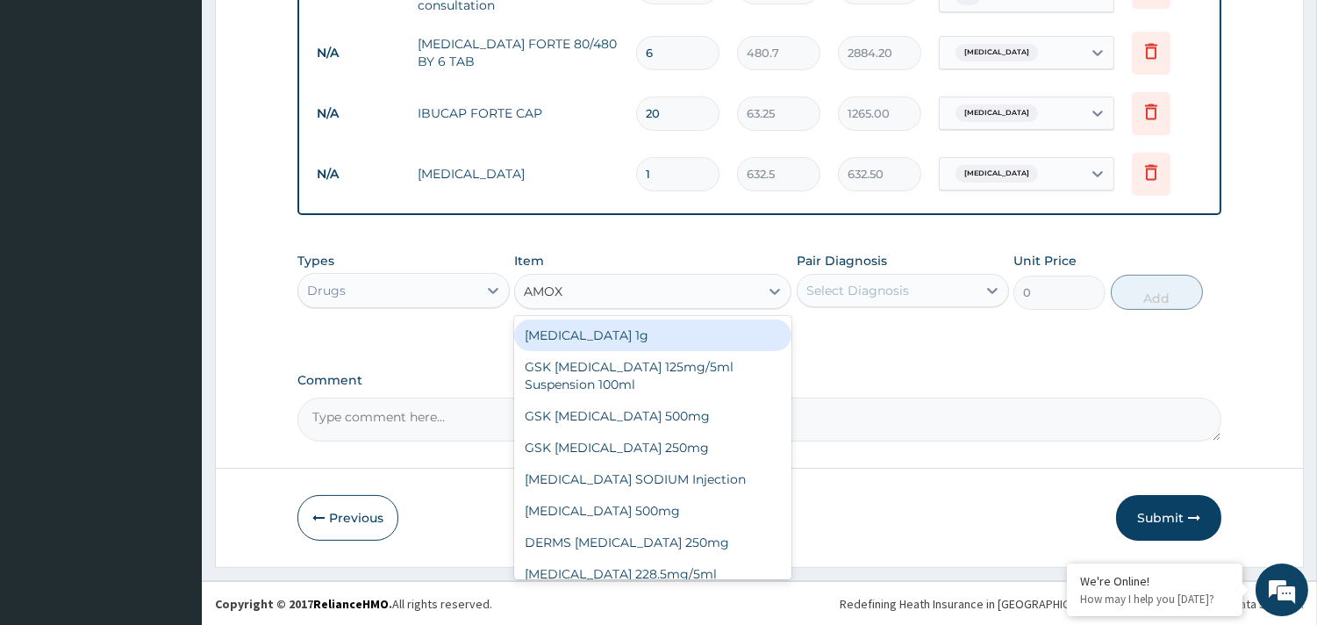
type input "AMOXI"
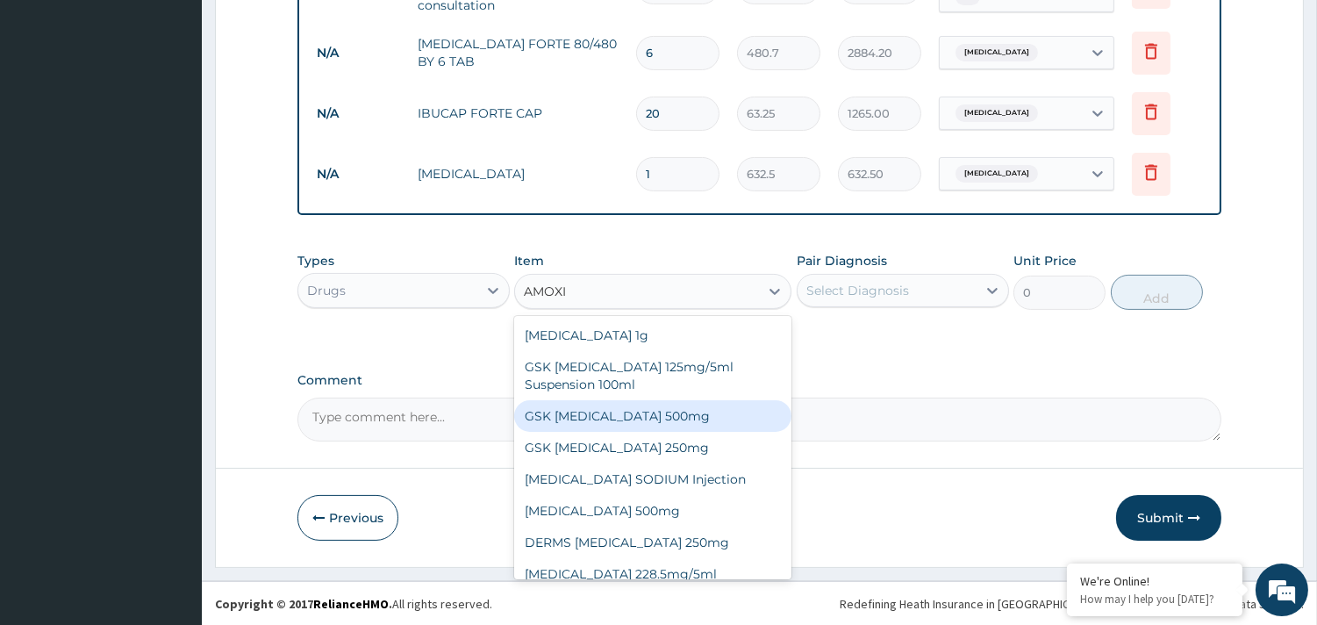
click at [597, 424] on div "GSK AMOXIL 500mg" at bounding box center [652, 416] width 277 height 32
type input "63.25"
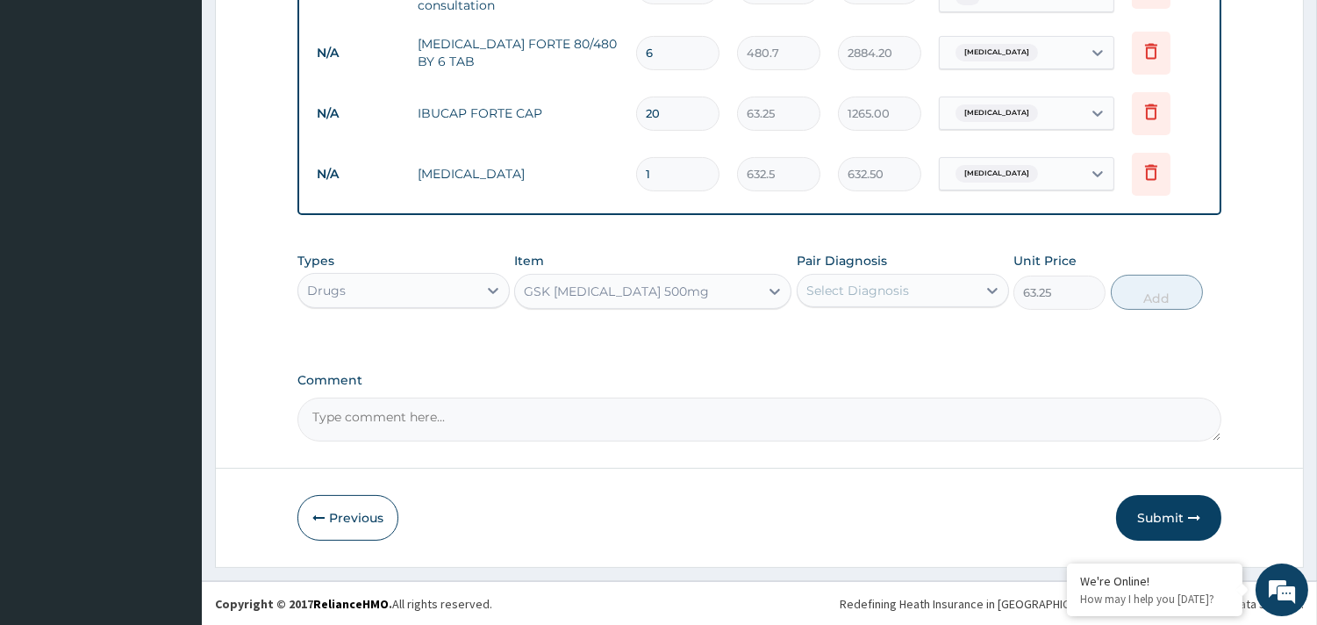
click at [879, 293] on div "Select Diagnosis" at bounding box center [857, 291] width 103 height 18
click at [848, 371] on label "Upper respiratory infection" at bounding box center [880, 370] width 109 height 18
checkbox input "true"
click at [1141, 293] on button "Add" at bounding box center [1157, 292] width 92 height 35
type input "0"
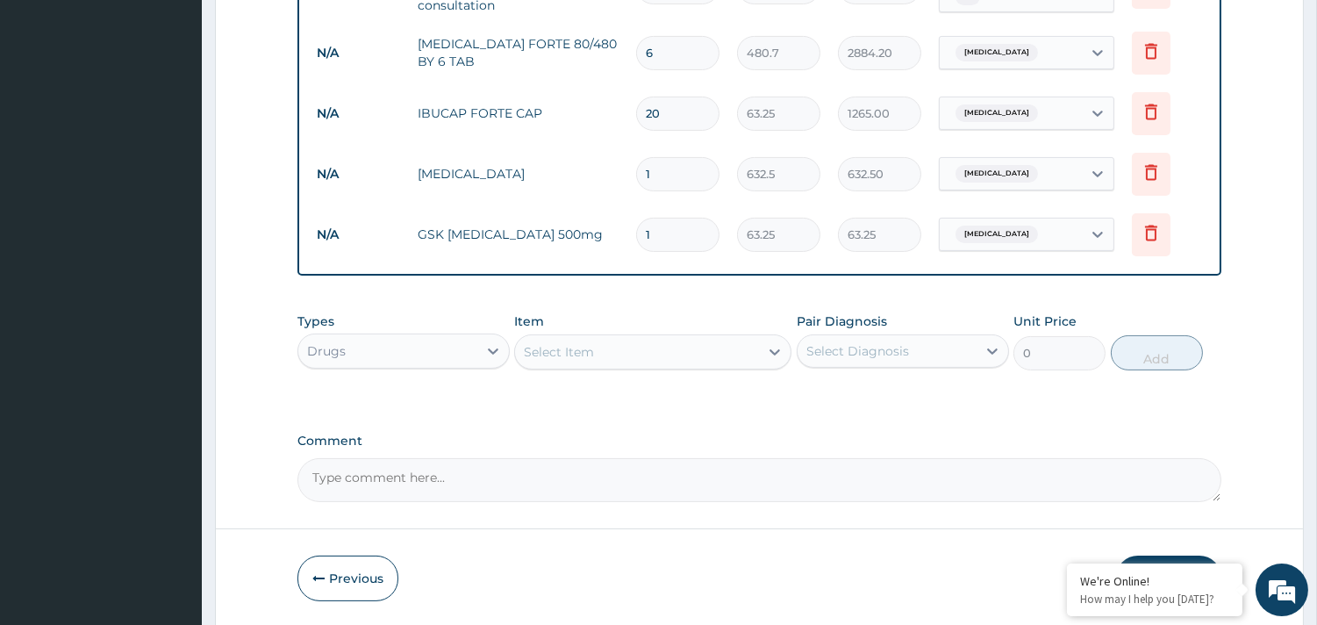
type input "14"
type input "885.50"
type input "14"
click at [602, 346] on div "Select Item" at bounding box center [637, 352] width 244 height 28
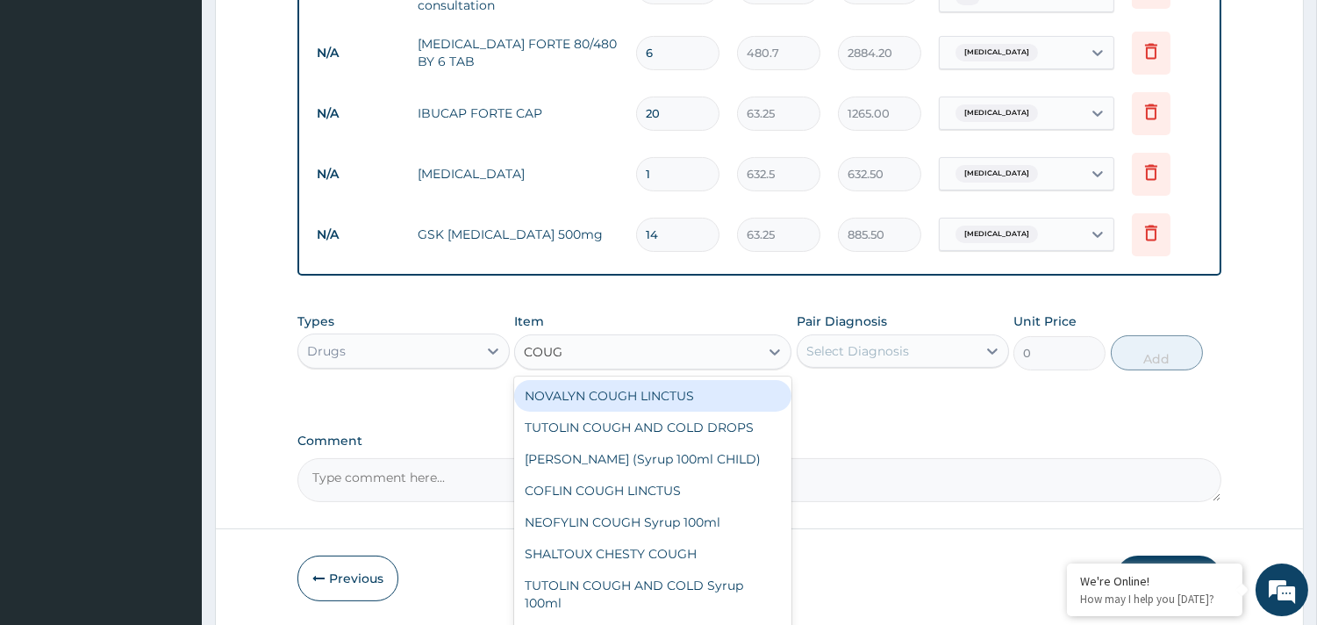
type input "COUGH"
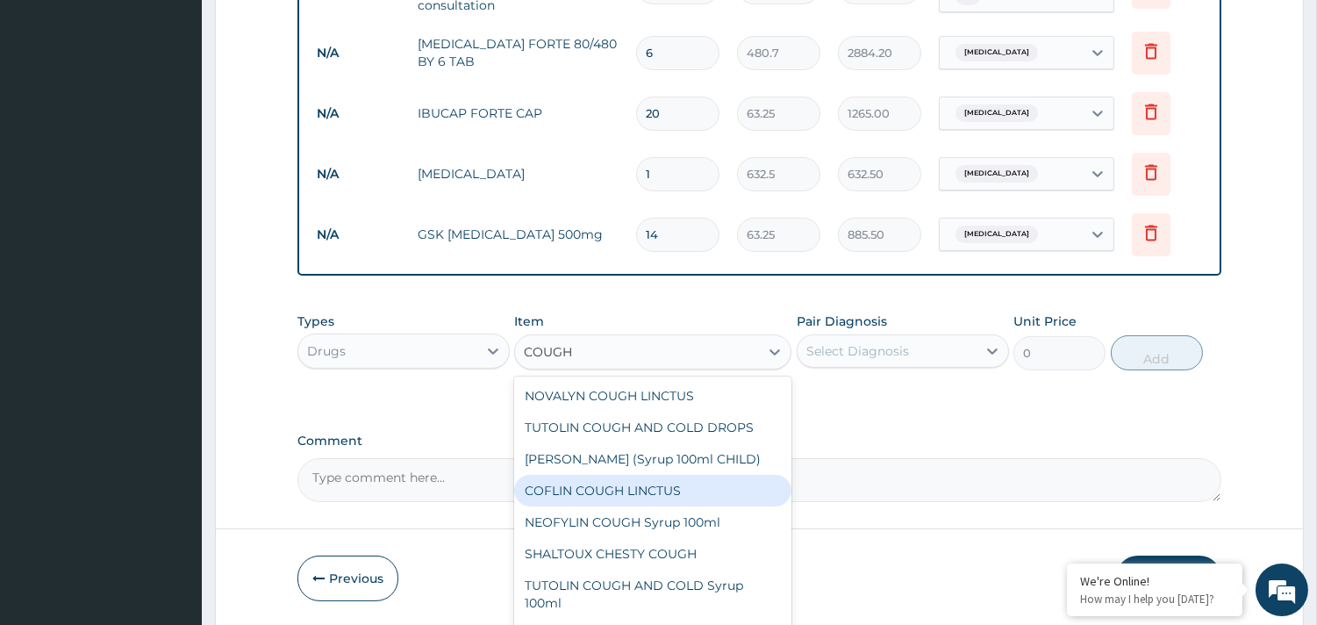
click at [672, 506] on div "COFLIN COUGH LINCTUS" at bounding box center [652, 491] width 277 height 32
type input "1265"
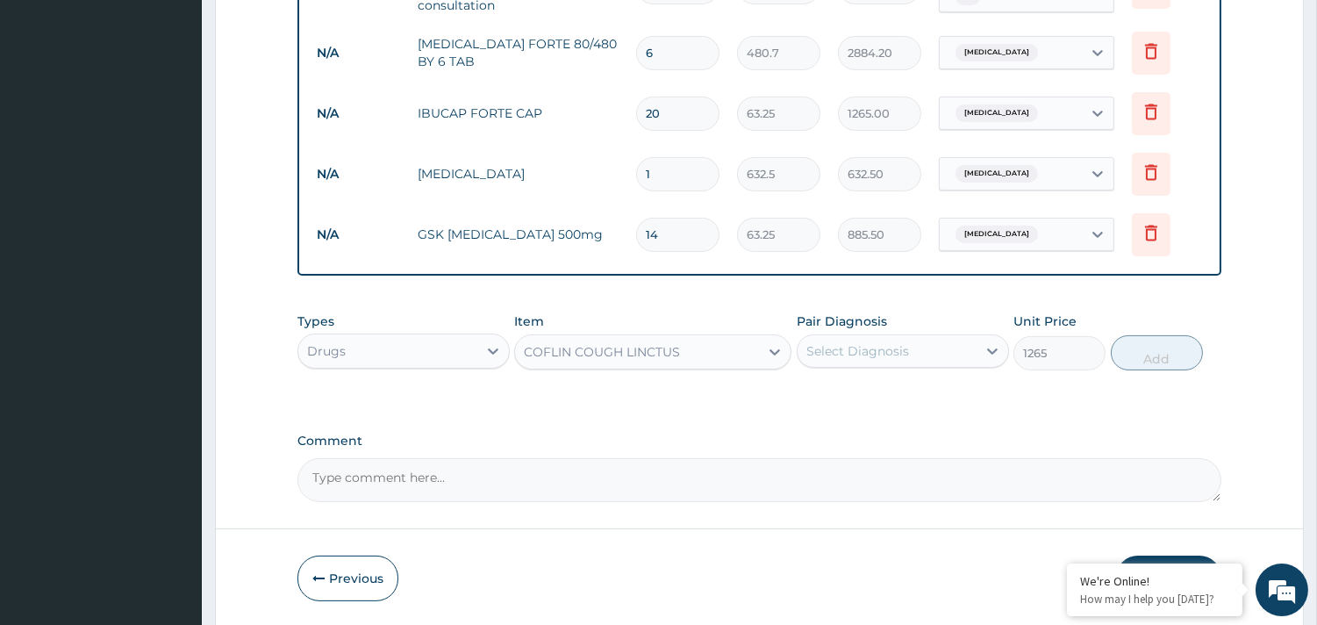
click at [870, 354] on div "Select Diagnosis" at bounding box center [857, 351] width 103 height 18
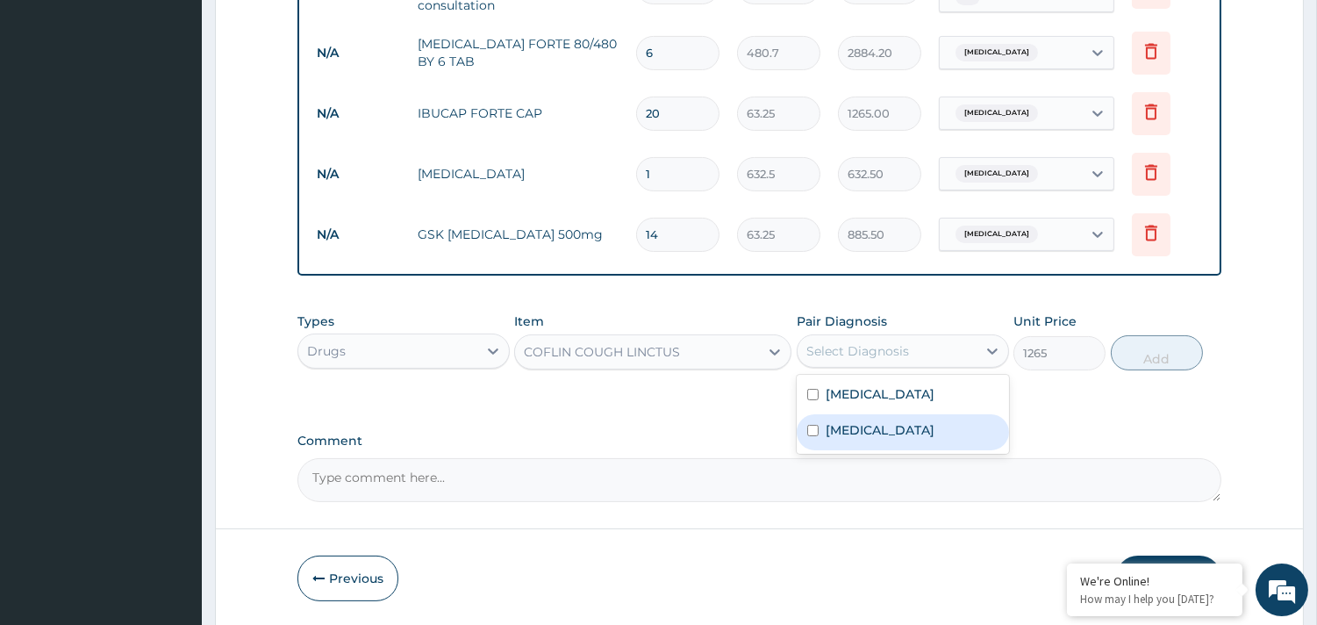
drag, startPoint x: 848, startPoint y: 426, endPoint x: 853, endPoint y: 418, distance: 9.0
click at [848, 426] on label "Upper respiratory infection" at bounding box center [880, 430] width 109 height 18
checkbox input "true"
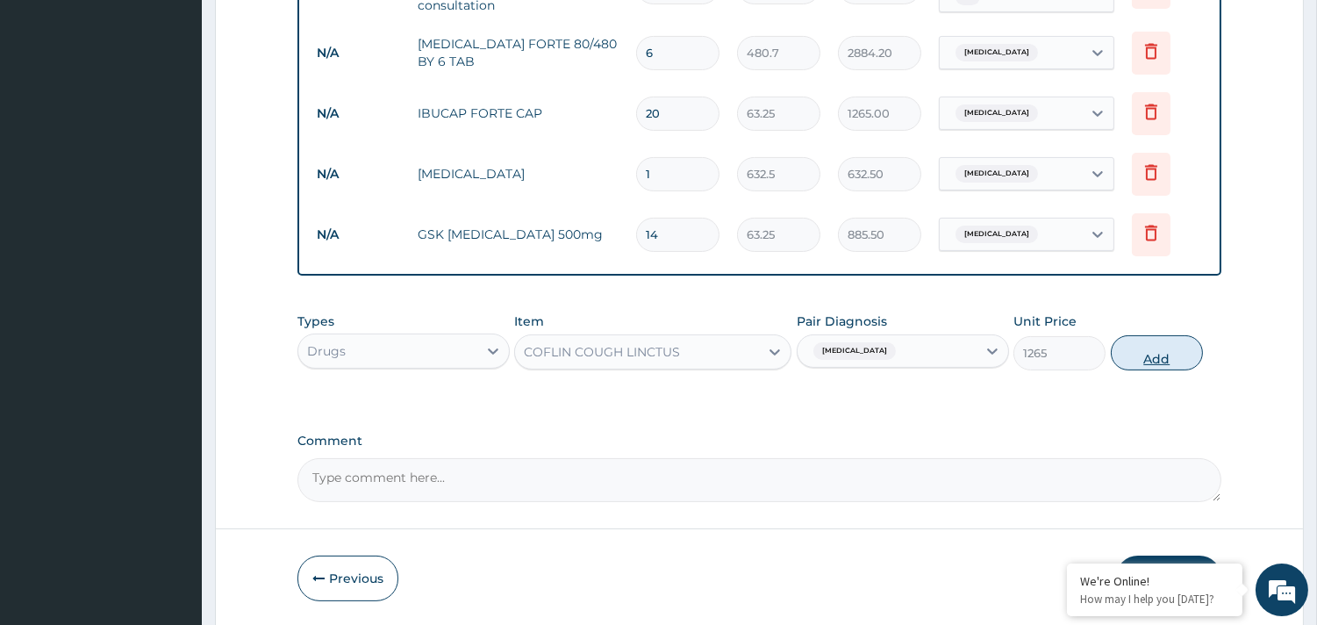
click at [1142, 356] on button "Add" at bounding box center [1157, 352] width 92 height 35
type input "0"
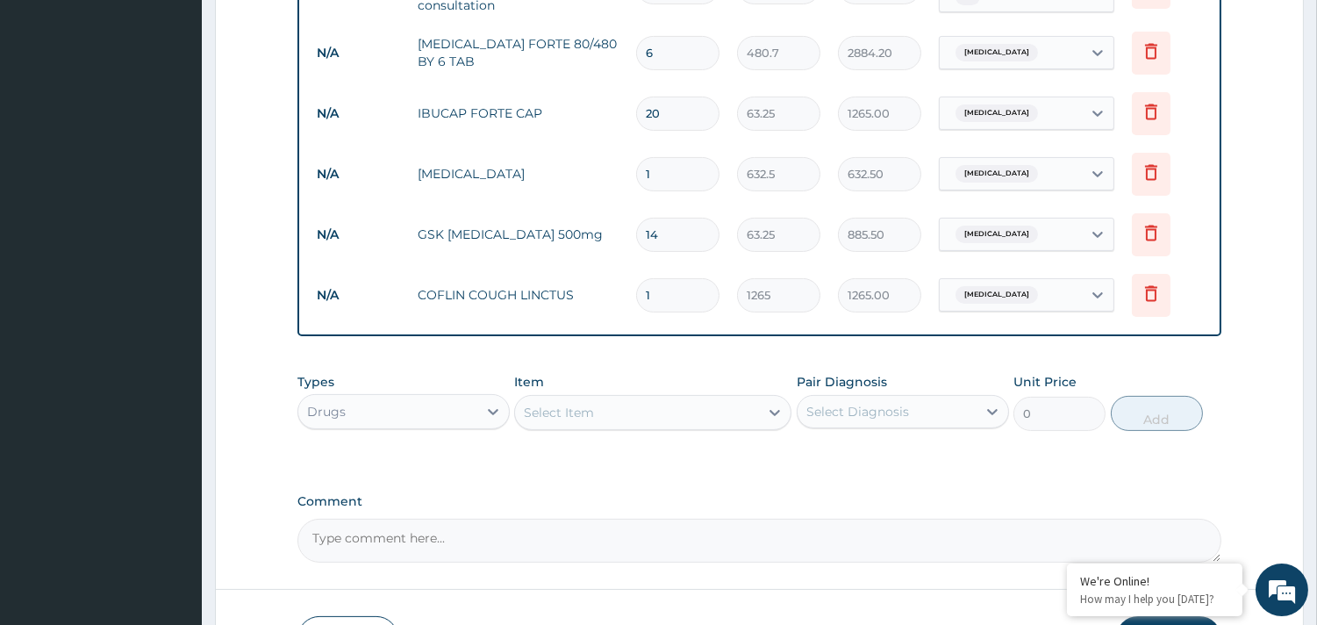
click at [620, 406] on div "Select Item" at bounding box center [637, 412] width 244 height 28
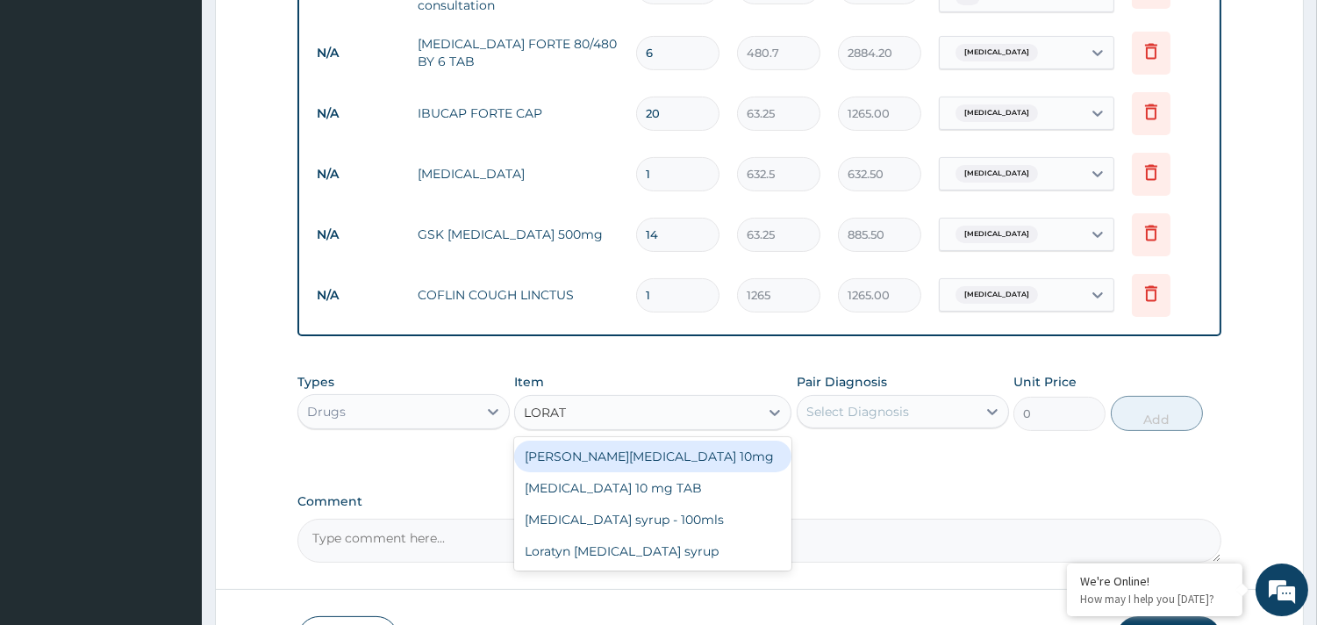
type input "LORATA"
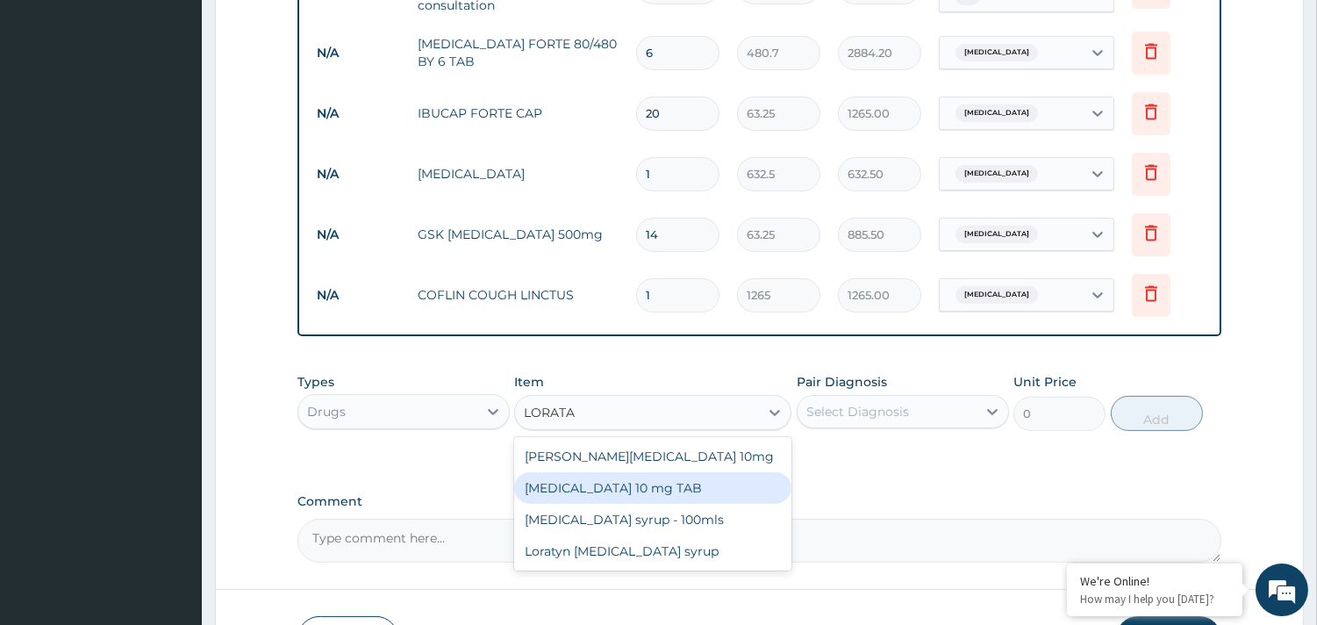
click at [627, 488] on div "LORATADINE 10 mg TAB" at bounding box center [652, 488] width 277 height 32
type input "63.25"
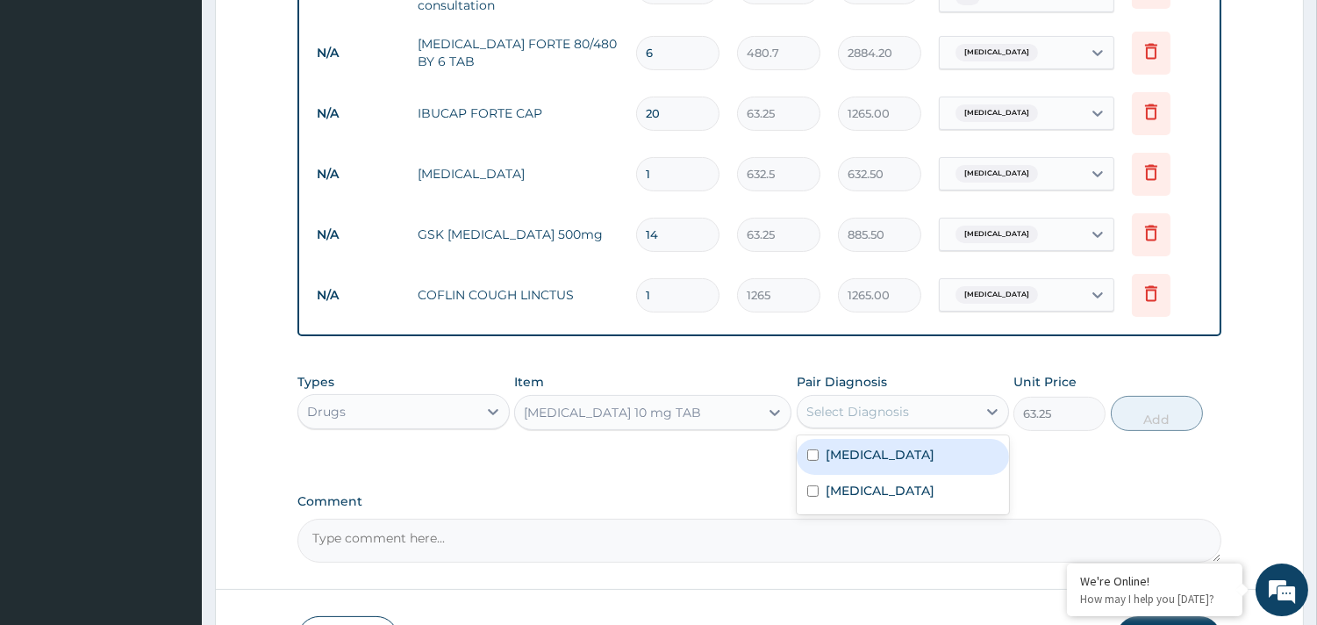
drag, startPoint x: 857, startPoint y: 414, endPoint x: 854, endPoint y: 425, distance: 11.1
click at [856, 414] on div "Select Diagnosis" at bounding box center [857, 412] width 103 height 18
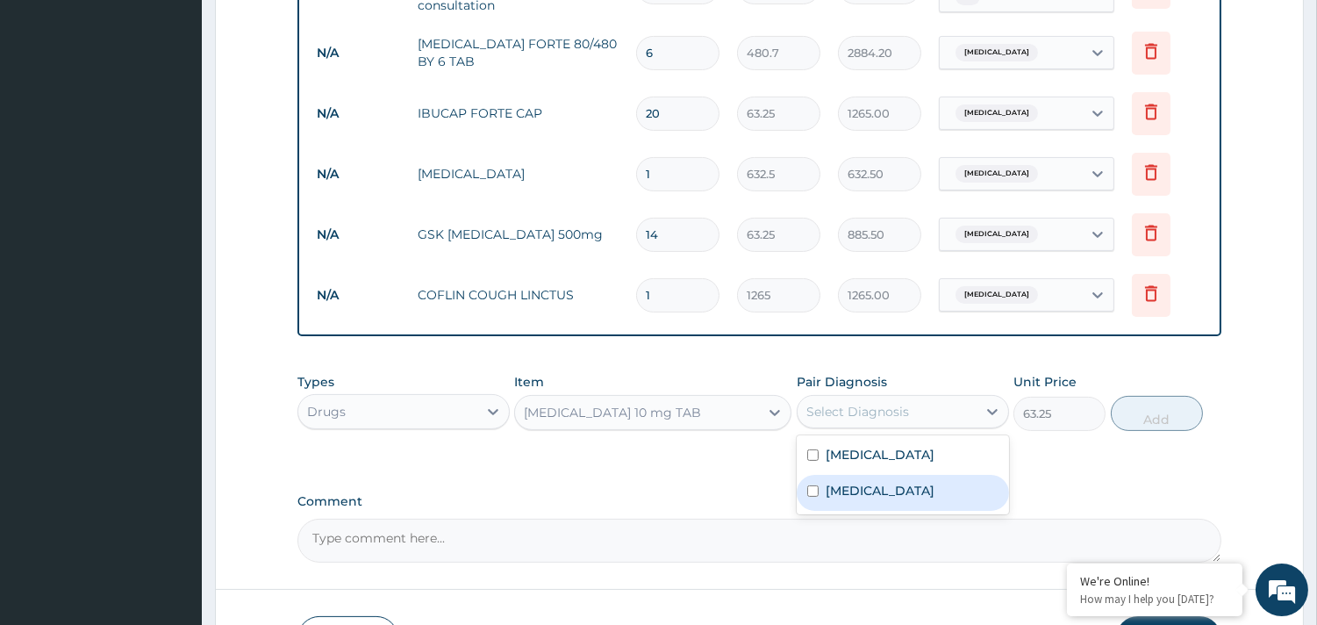
click at [846, 476] on div "Upper respiratory infection" at bounding box center [903, 493] width 212 height 36
checkbox input "true"
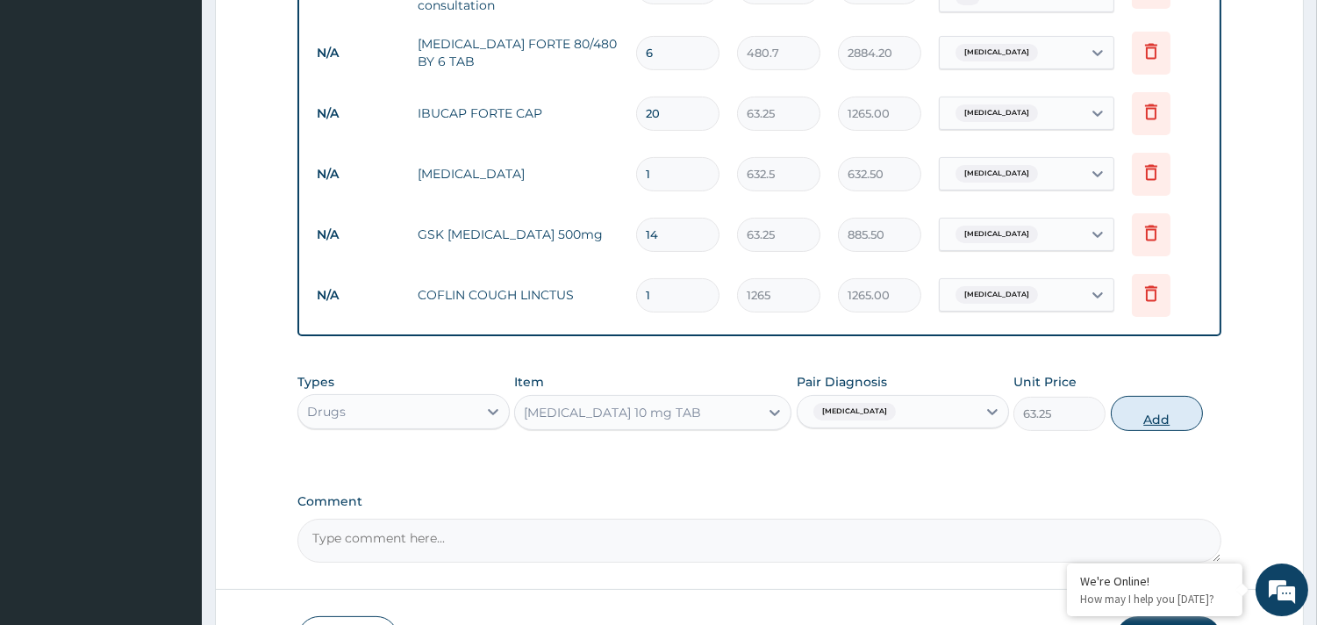
click at [1161, 416] on button "Add" at bounding box center [1157, 413] width 92 height 35
type input "0"
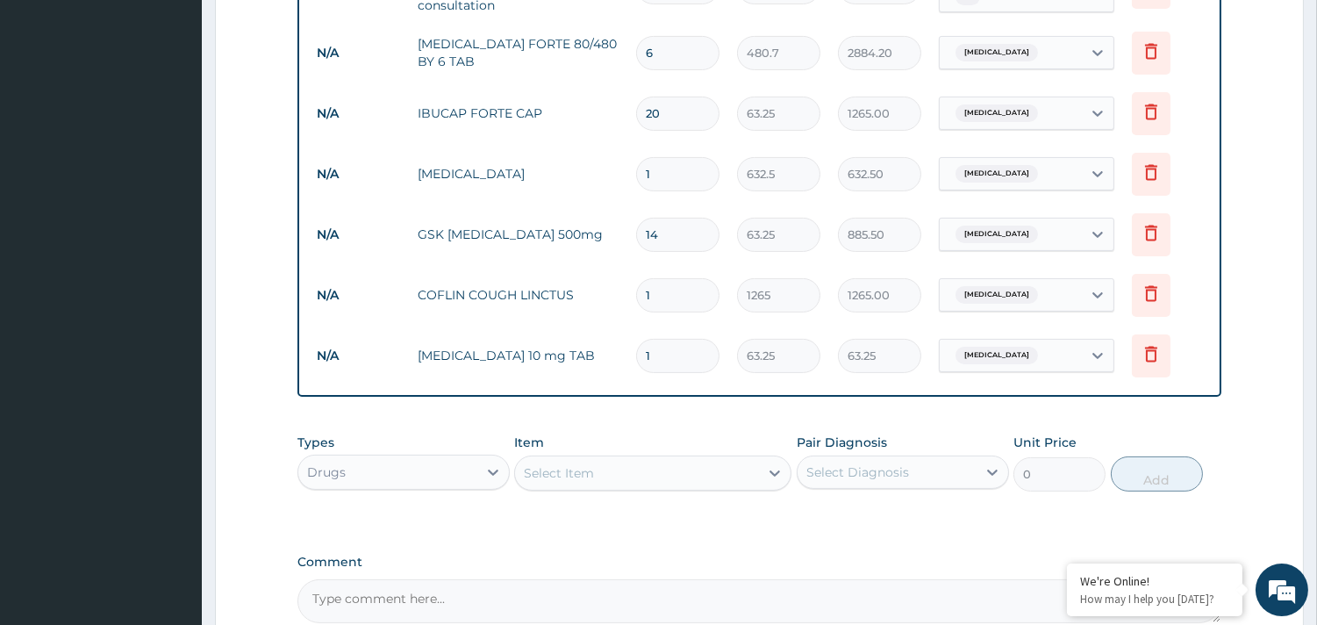
type input "0.00"
type input "7"
type input "442.75"
type input "7"
click at [1270, 466] on form "Step 2 of 2 PA Code / Prescription Code Enter Code(Secondary Care Only) Encount…" at bounding box center [759, 46] width 1089 height 1403
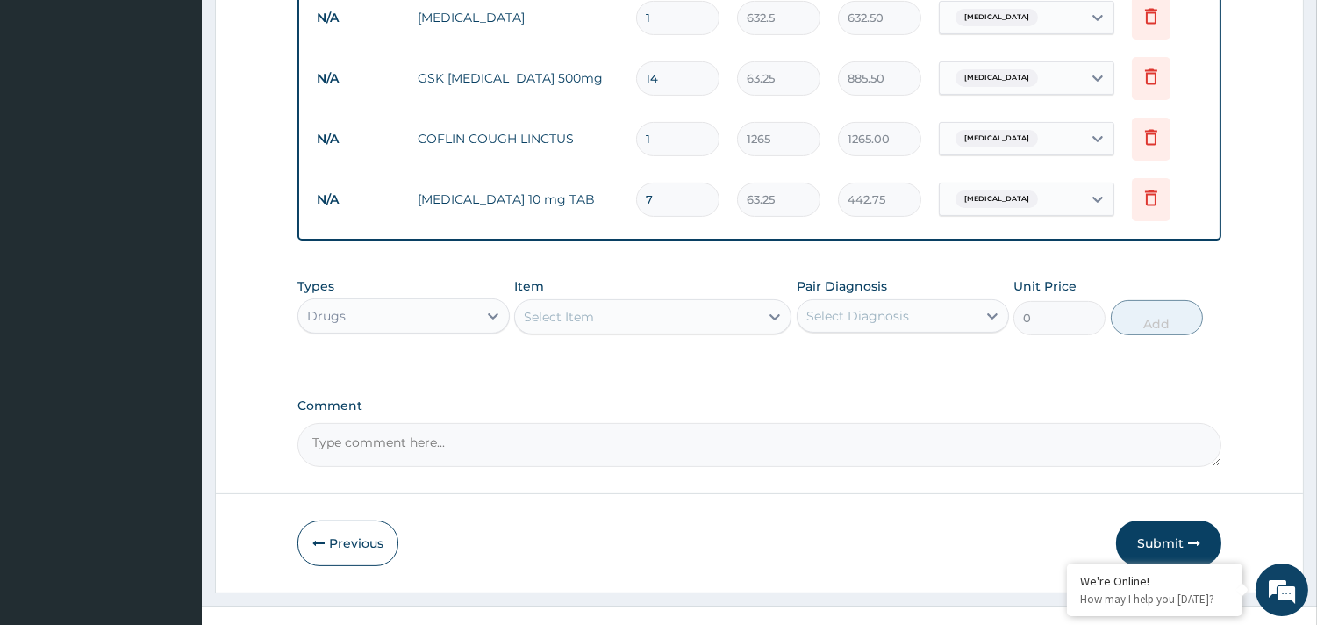
scroll to position [931, 0]
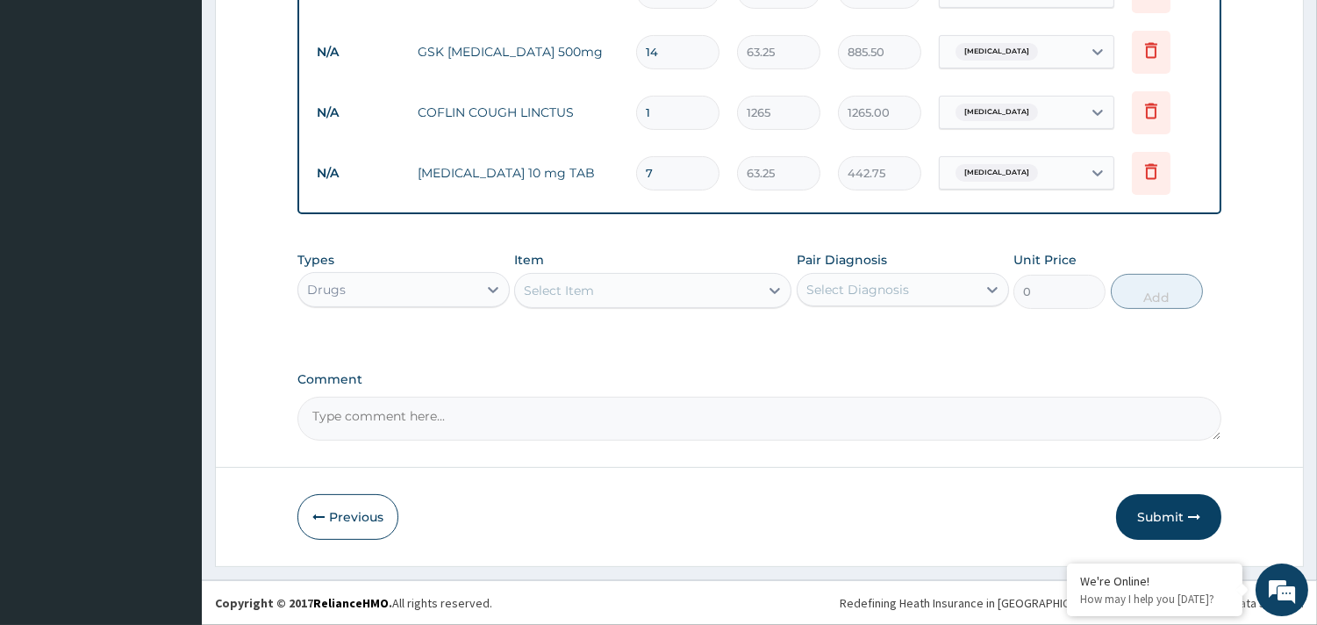
drag, startPoint x: 1161, startPoint y: 513, endPoint x: 1130, endPoint y: 496, distance: 35.4
click at [1161, 514] on button "Submit" at bounding box center [1168, 517] width 105 height 46
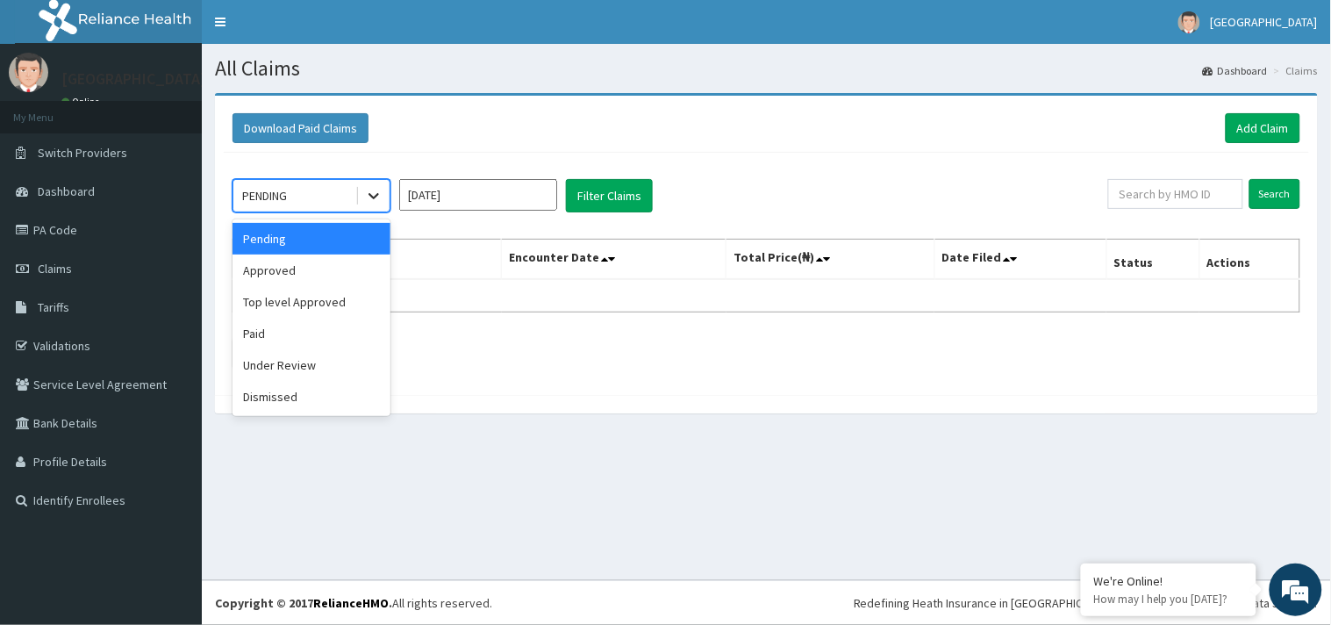
click at [374, 200] on icon at bounding box center [374, 196] width 18 height 18
click at [348, 265] on div "Approved" at bounding box center [312, 270] width 158 height 32
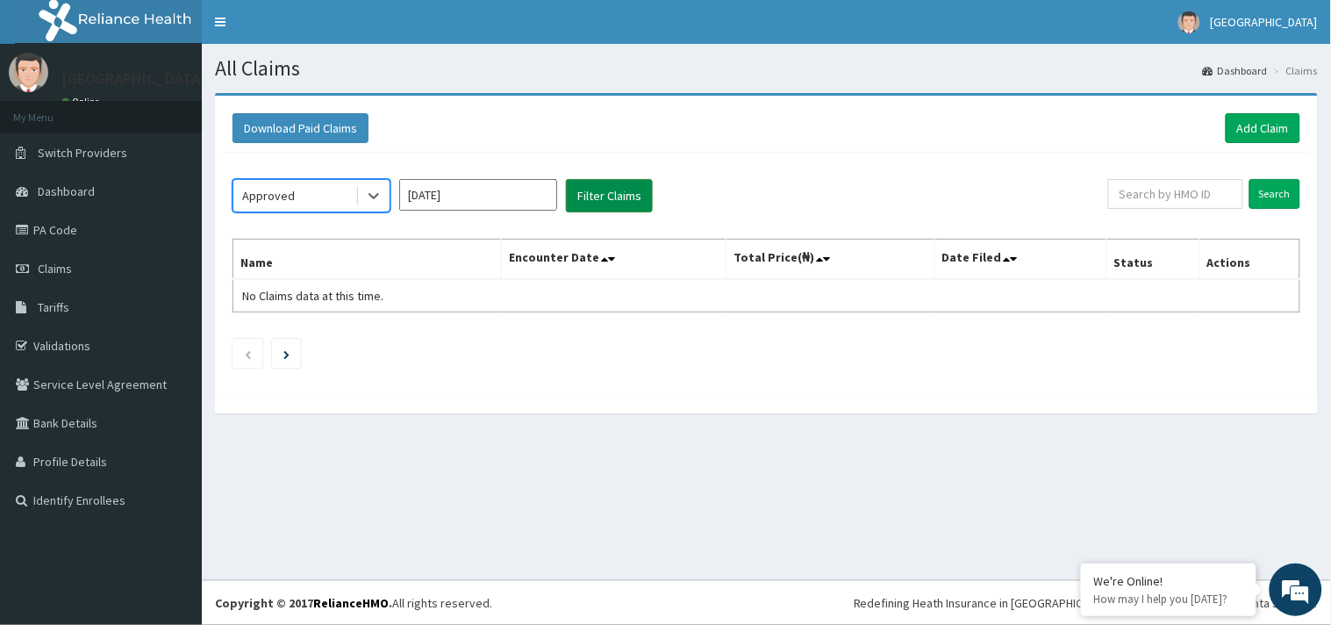
click at [616, 198] on button "Filter Claims" at bounding box center [609, 195] width 87 height 33
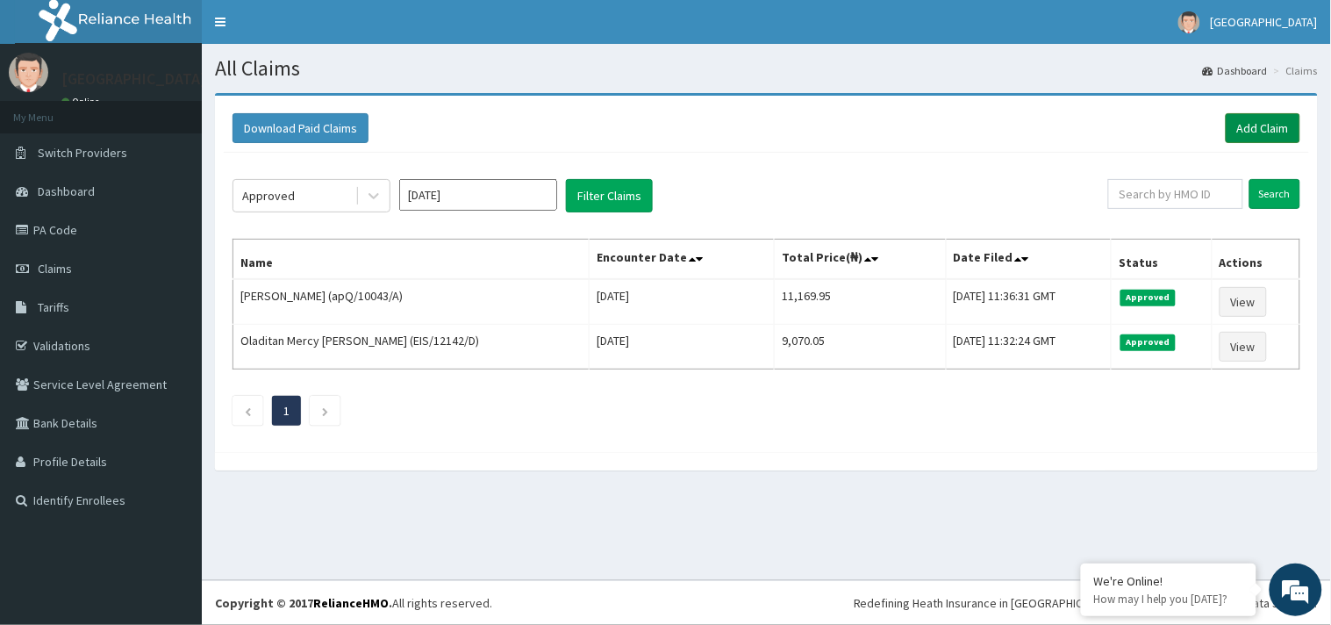
click at [1273, 125] on link "Add Claim" at bounding box center [1263, 128] width 75 height 30
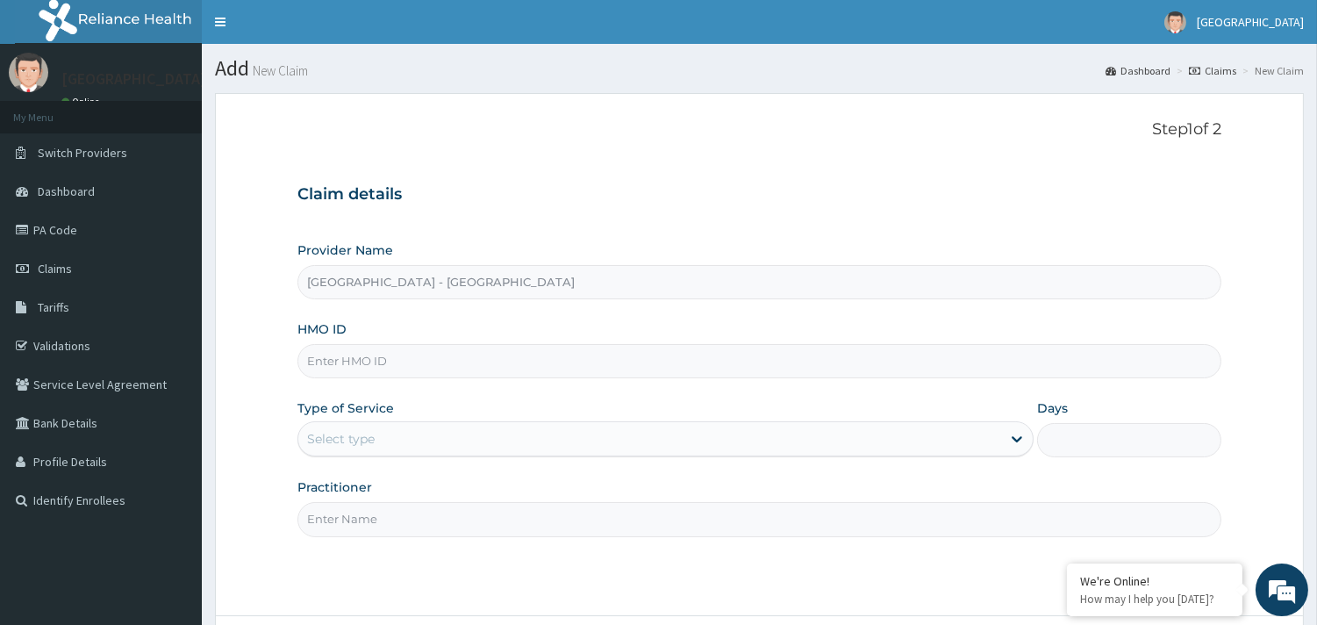
type input "[GEOGRAPHIC_DATA] - [GEOGRAPHIC_DATA]"
click at [72, 223] on link "PA Code" at bounding box center [101, 230] width 202 height 39
